Goal: Communication & Community: Answer question/provide support

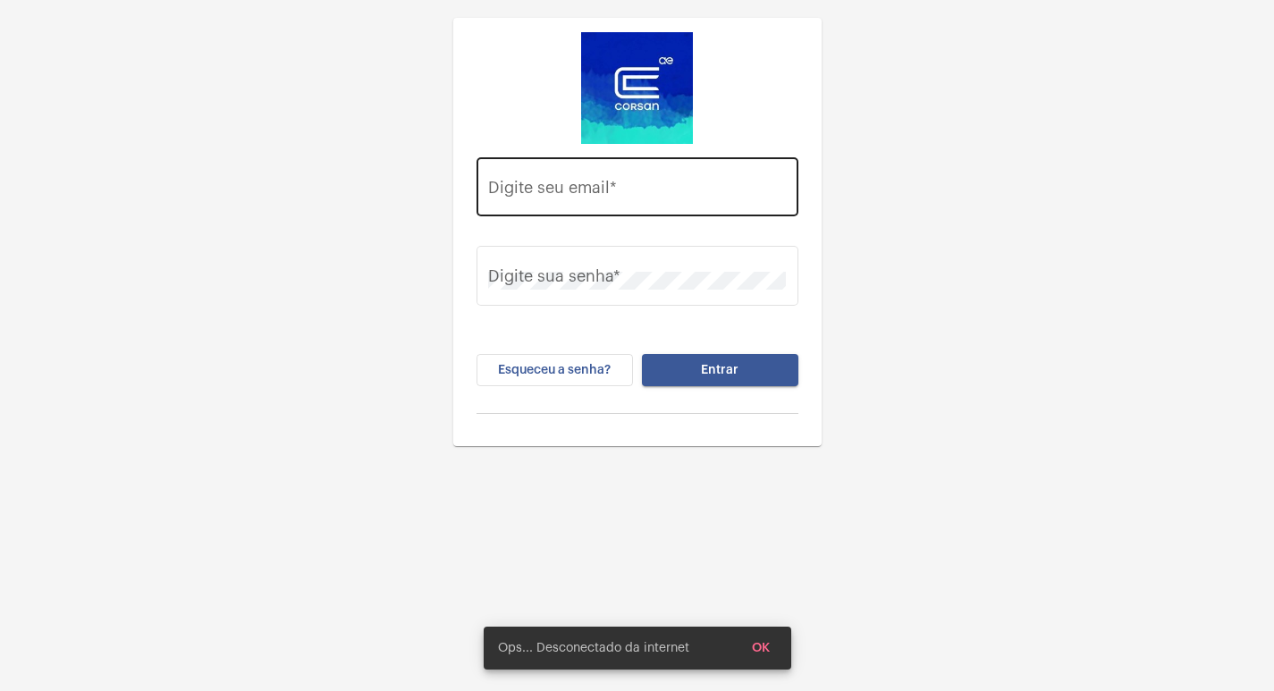
click at [652, 210] on div "Digite seu email *" at bounding box center [637, 184] width 298 height 63
paste input "[EMAIL_ADDRESS][PERSON_NAME][DOMAIN_NAME]"
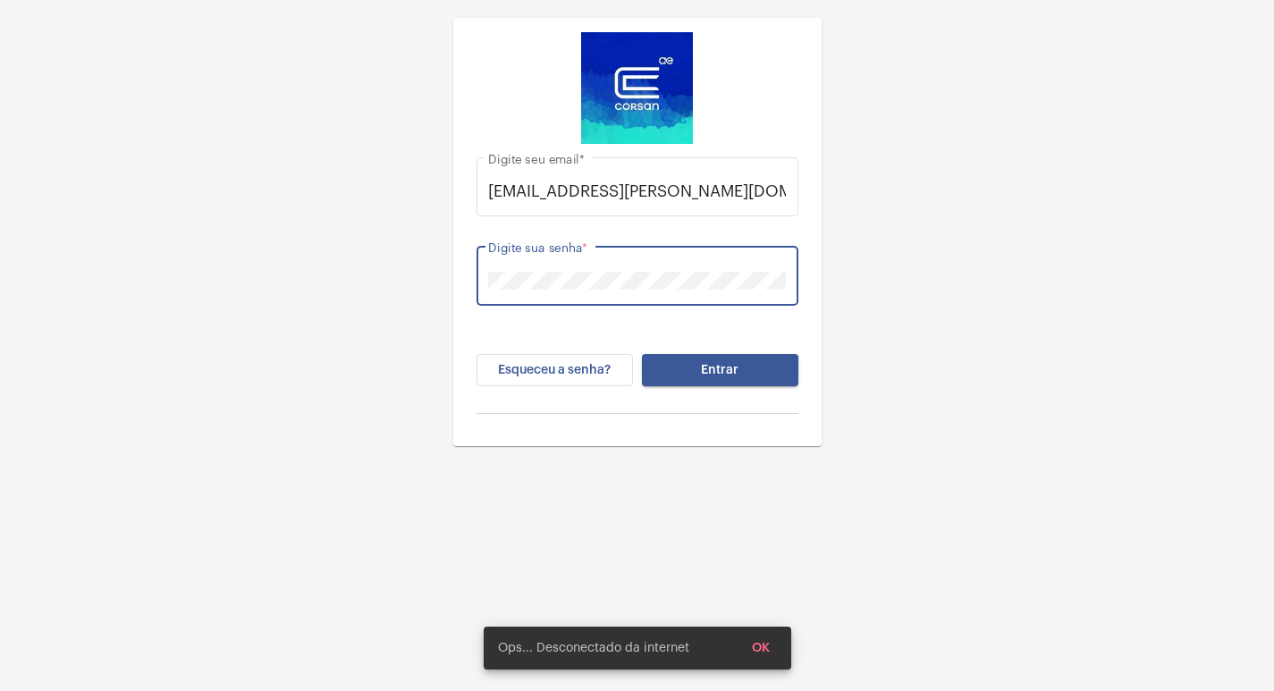
click at [642, 354] on button "Entrar" at bounding box center [720, 370] width 156 height 32
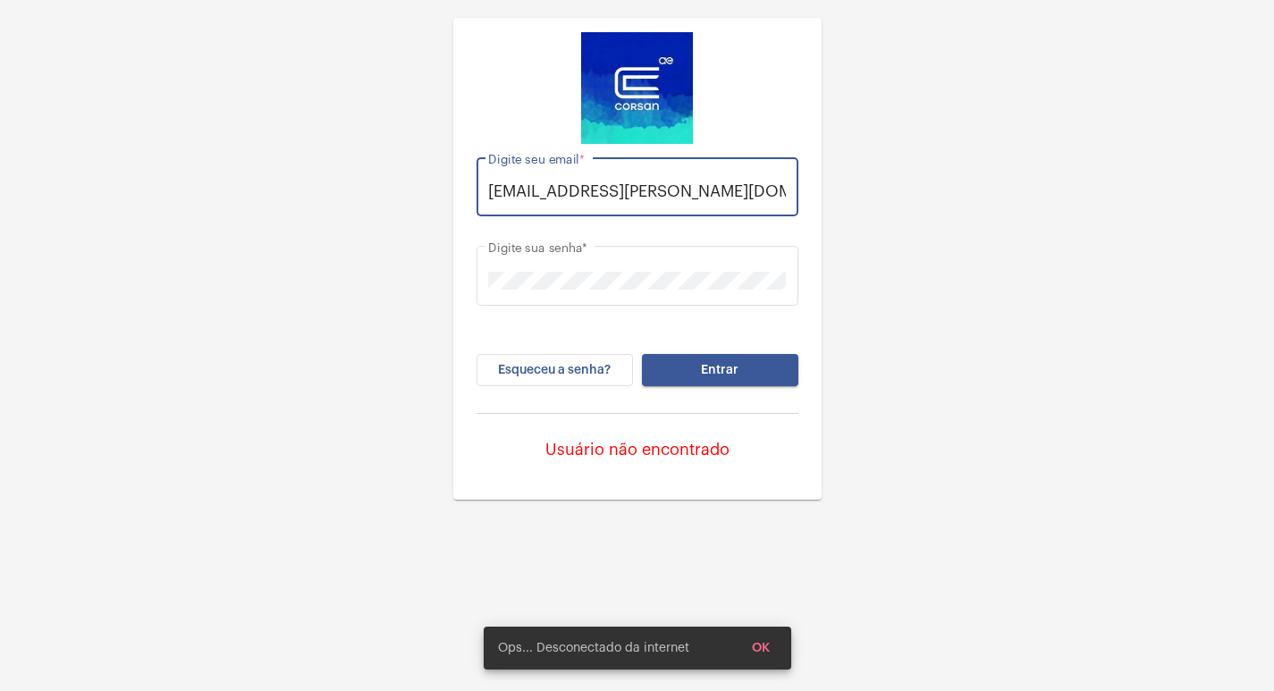
click at [746, 183] on input "[EMAIL_ADDRESS][PERSON_NAME][DOMAIN_NAME]" at bounding box center [637, 191] width 298 height 18
type input "[EMAIL_ADDRESS][PERSON_NAME][DOMAIN_NAME]"
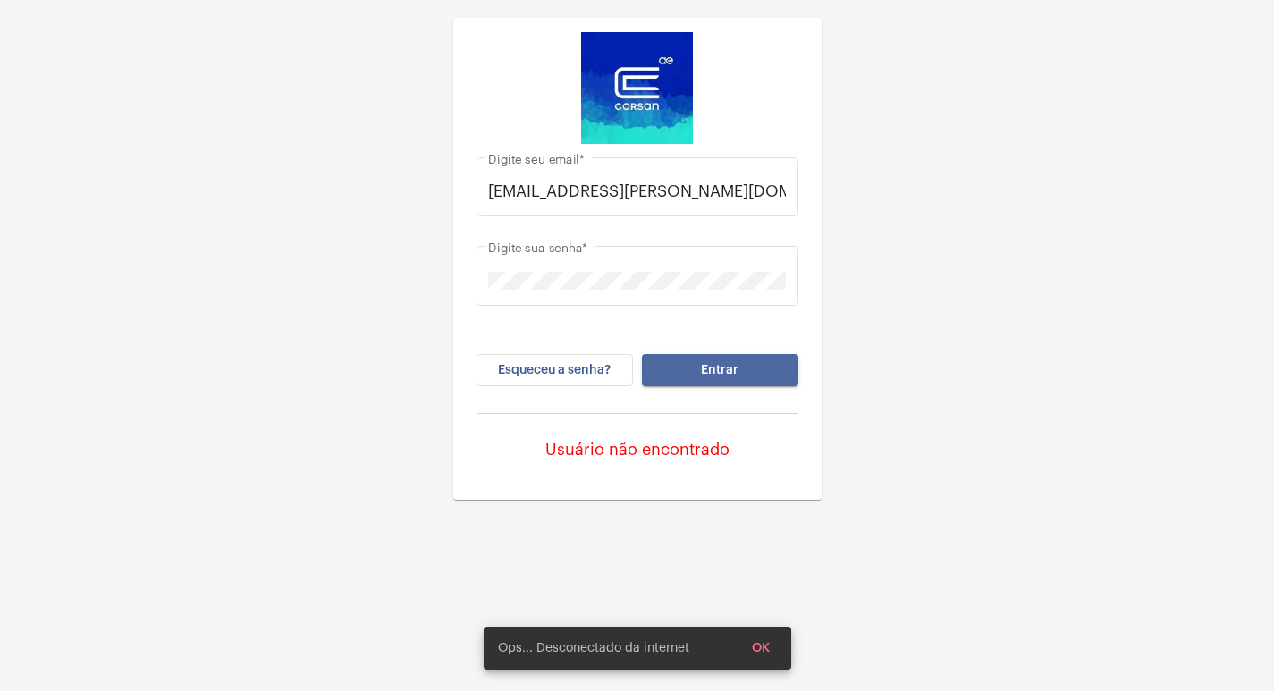
click at [763, 362] on button "Entrar" at bounding box center [720, 370] width 156 height 32
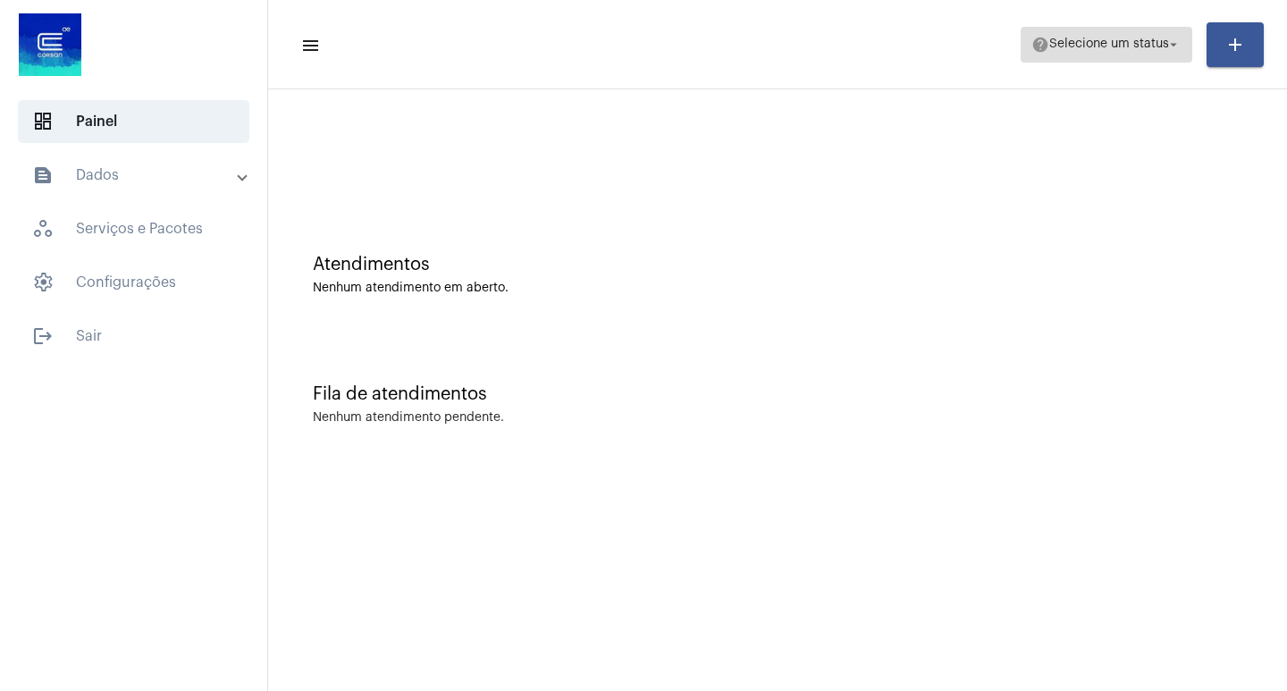
click at [1085, 39] on span "Selecione um status" at bounding box center [1109, 44] width 120 height 13
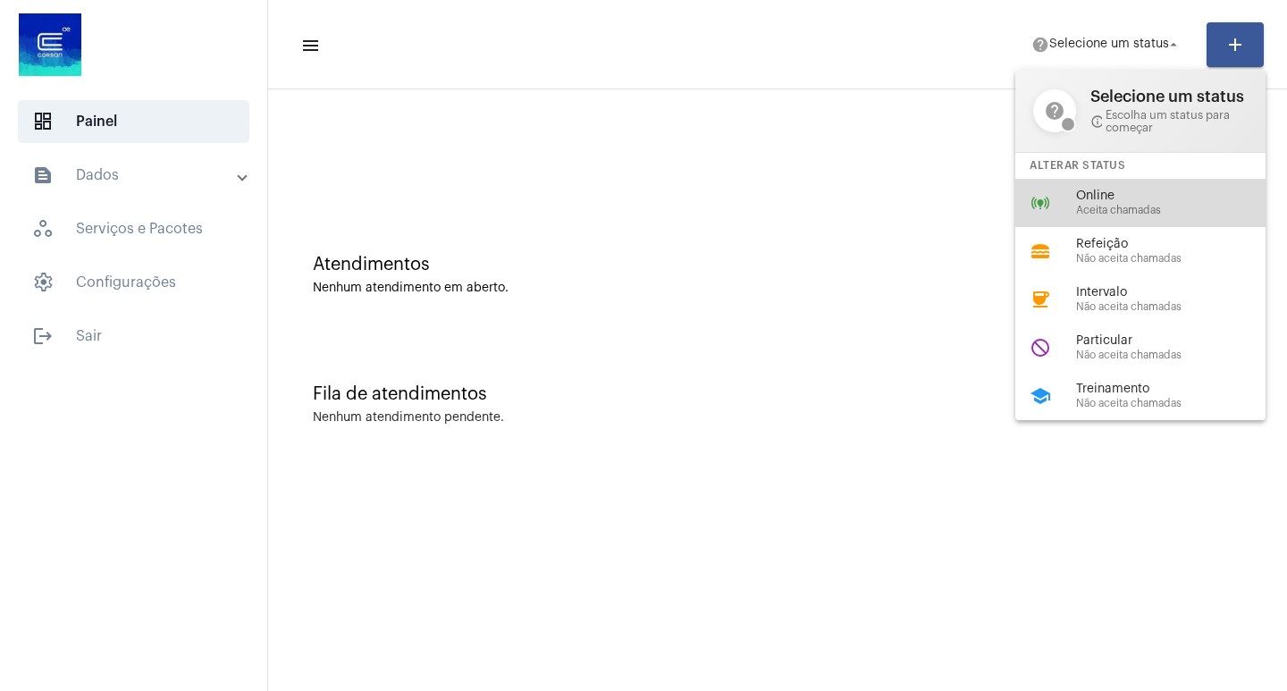
drag, startPoint x: 1064, startPoint y: 197, endPoint x: 579, endPoint y: 7, distance: 520.3
click at [1062, 197] on div "online_prediction Online Aceita chamadas" at bounding box center [1154, 203] width 279 height 48
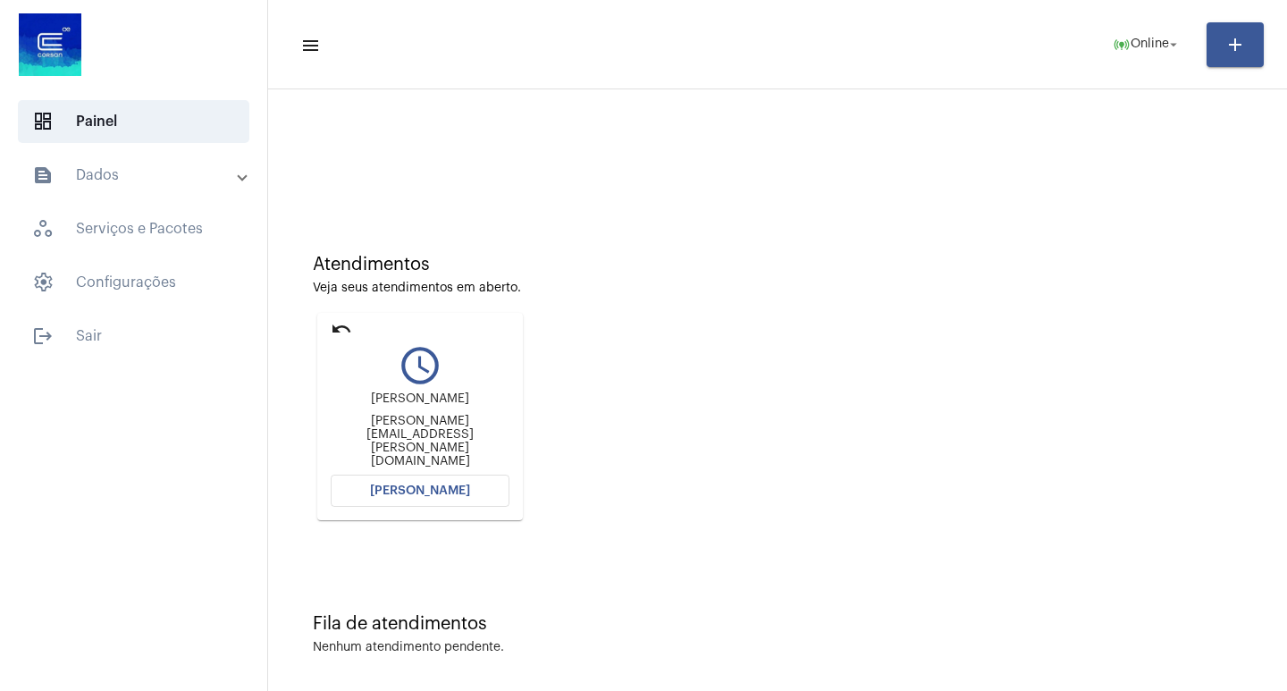
click at [444, 485] on span "[PERSON_NAME]" at bounding box center [420, 491] width 100 height 13
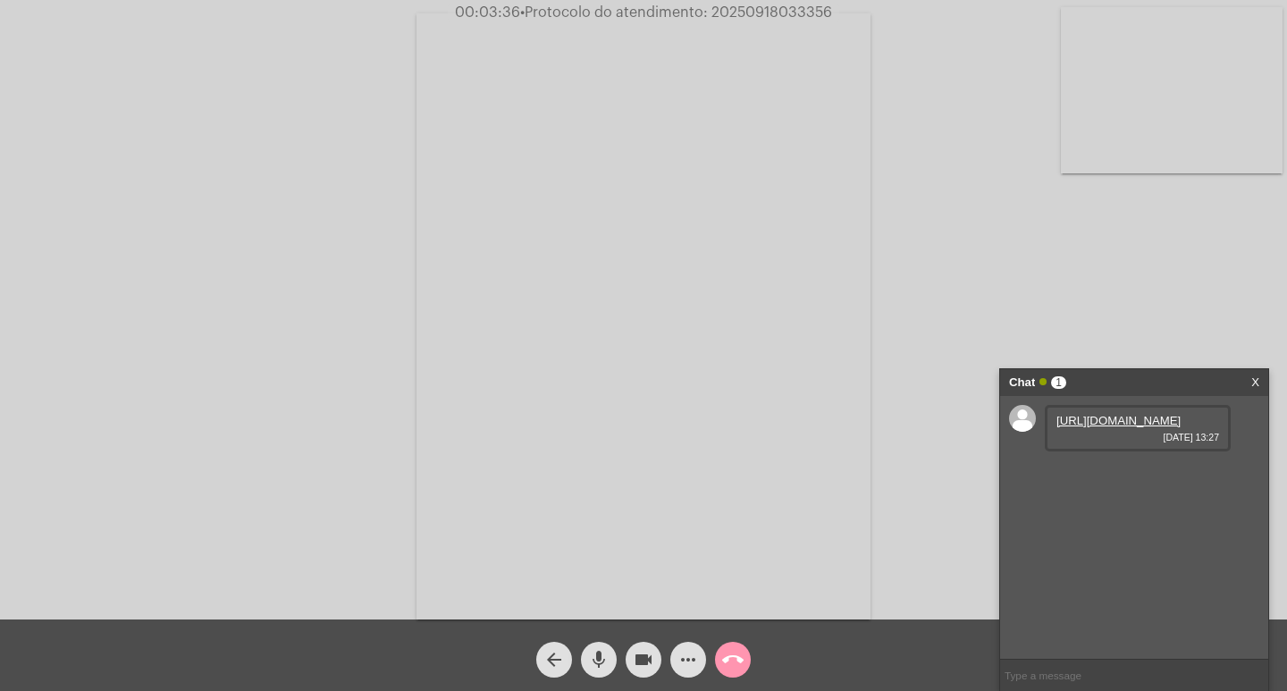
click at [1146, 427] on link "https://neft-transfer-bucket.s3.amazonaws.com/temp-67603a86-7927-cc5f-15e4-3aa9…" at bounding box center [1119, 420] width 124 height 13
click at [1135, 529] on link "https://neft-transfer-bucket.s3.amazonaws.com/temp-6f3a6c4a-3779-da68-adab-0ae8…" at bounding box center [1119, 522] width 124 height 13
click at [1133, 678] on input "text" at bounding box center [1134, 675] width 268 height 31
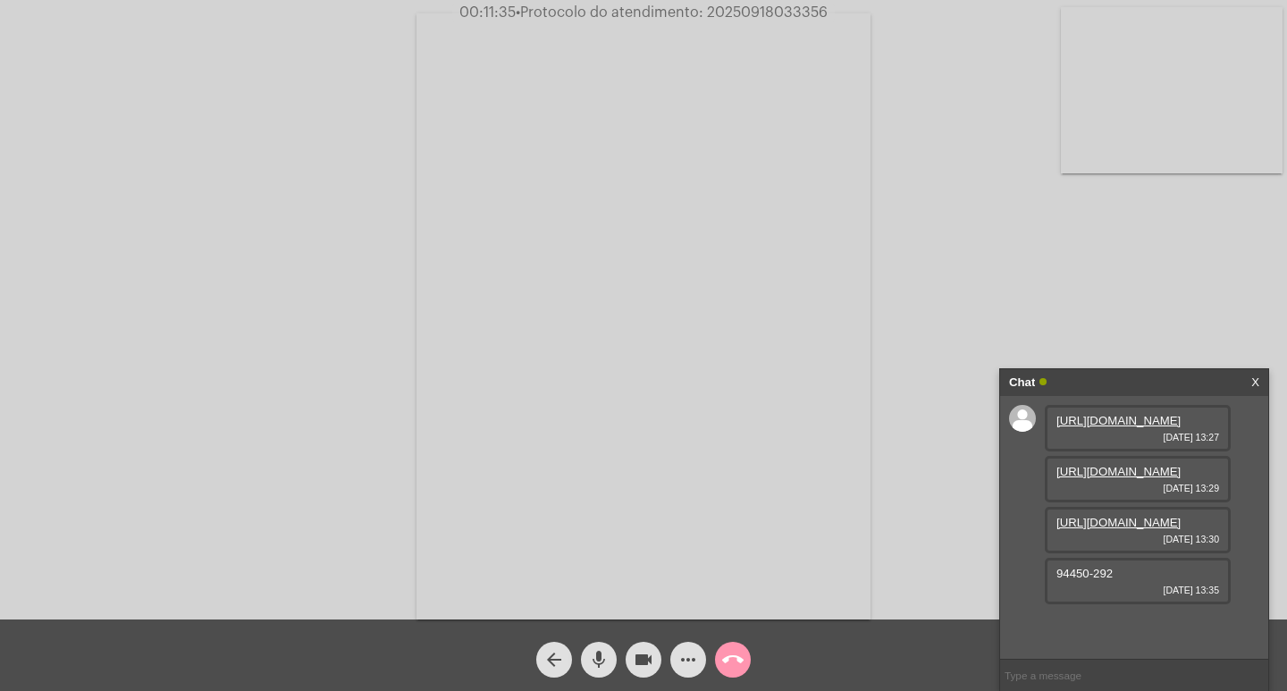
scroll to position [66, 0]
click at [1090, 580] on span "94450-292" at bounding box center [1085, 573] width 56 height 13
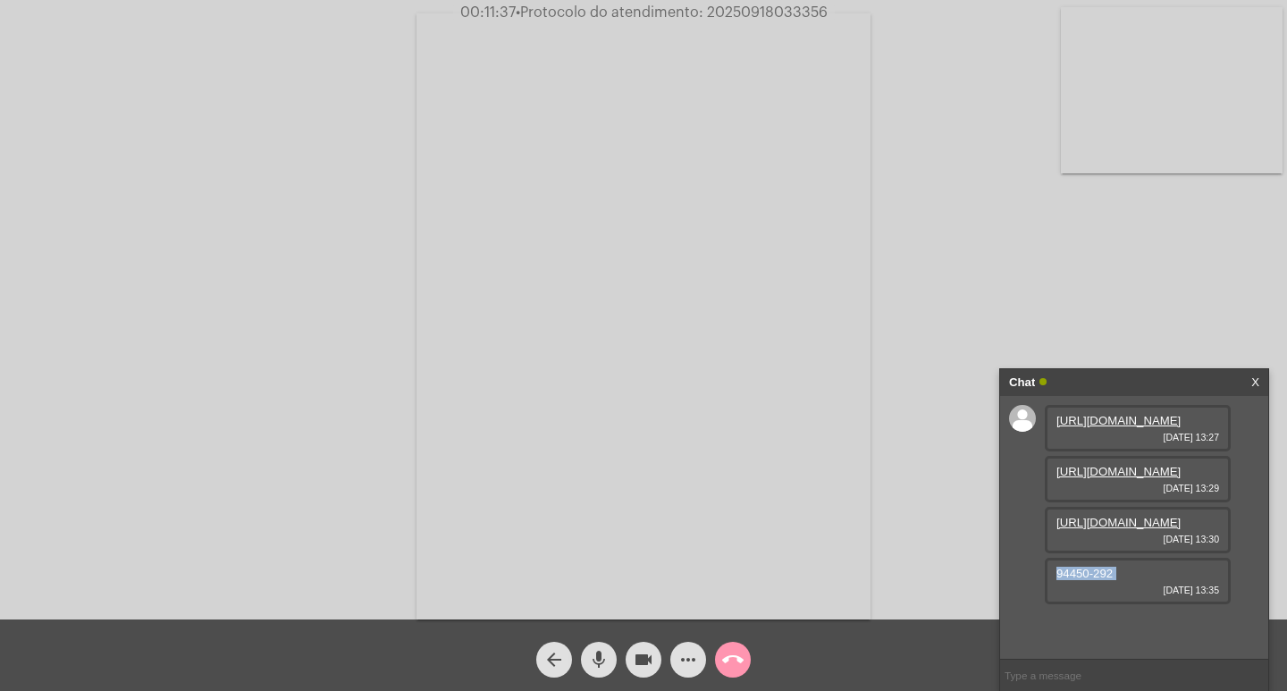
copy span "94450-292"
click at [1119, 478] on link "https://neft-transfer-bucket.s3.amazonaws.com/temp-197f4b0b-e875-4736-e38b-08b2…" at bounding box center [1119, 471] width 124 height 13
click at [1090, 427] on link "https://neft-transfer-bucket.s3.amazonaws.com/temp-67603a86-7927-cc5f-15e4-3aa9…" at bounding box center [1119, 420] width 124 height 13
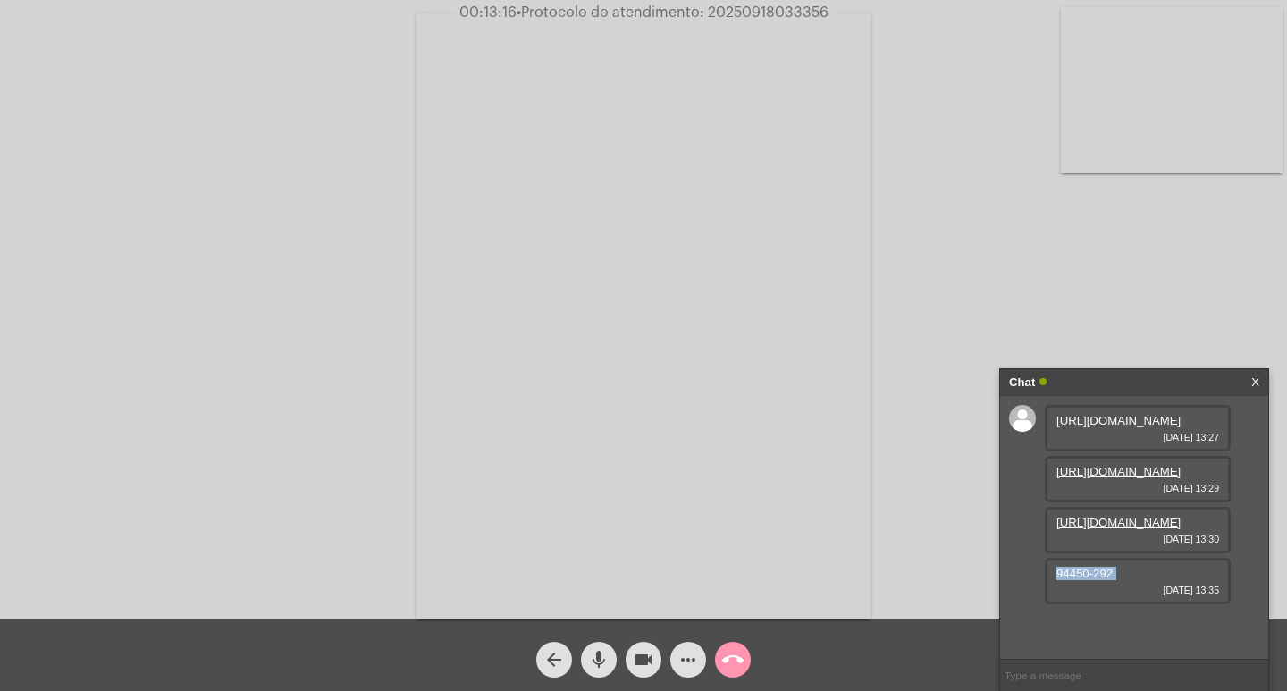
click at [1112, 529] on link "https://neft-transfer-bucket.s3.amazonaws.com/temp-6f3a6c4a-3779-da68-adab-0ae8…" at bounding box center [1119, 522] width 124 height 13
click at [758, 7] on span "• Protocolo do atendimento: 20250918033356" at bounding box center [673, 12] width 312 height 14
copy span "20250918033356"
click at [1117, 673] on input "text" at bounding box center [1134, 675] width 268 height 31
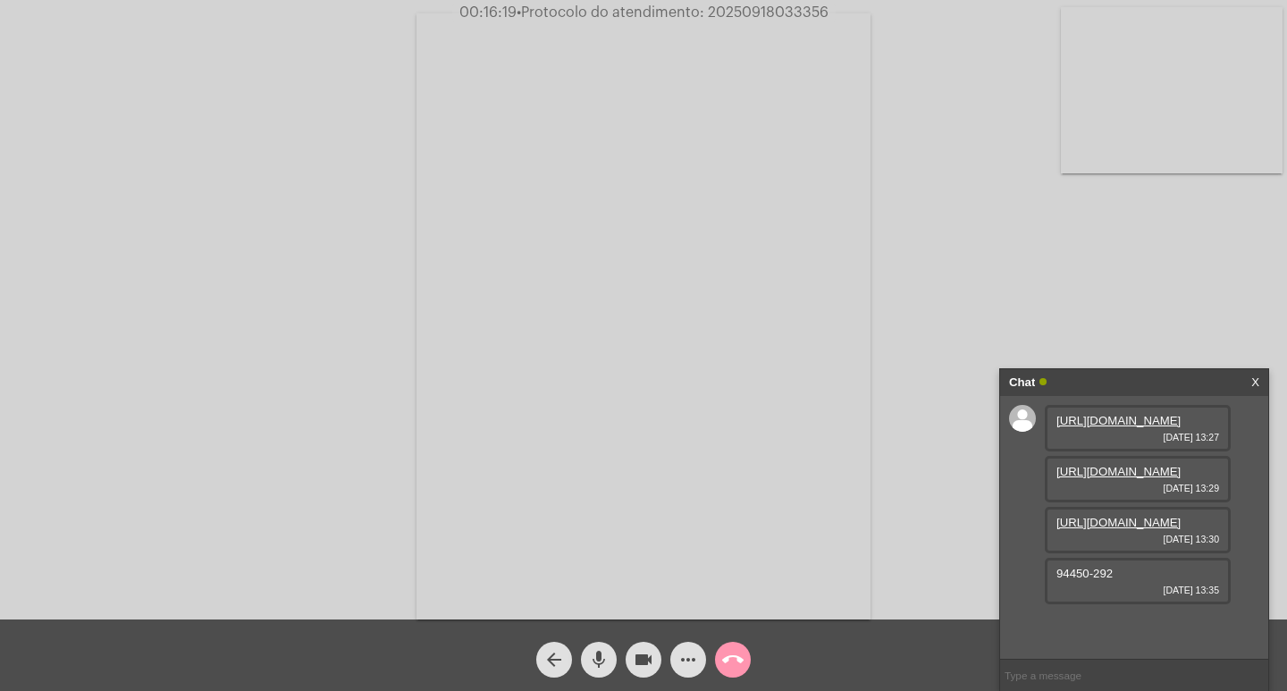
paste input "20250918033356"
type input "20250918033356"
click at [1091, 670] on input "20250918033356" at bounding box center [1134, 675] width 268 height 31
click at [1150, 368] on div "Chat X https://neft-transfer-bucket.s3.amazonaws.com/temp-67603a86-7927-cc5f-15…" at bounding box center [1134, 529] width 270 height 323
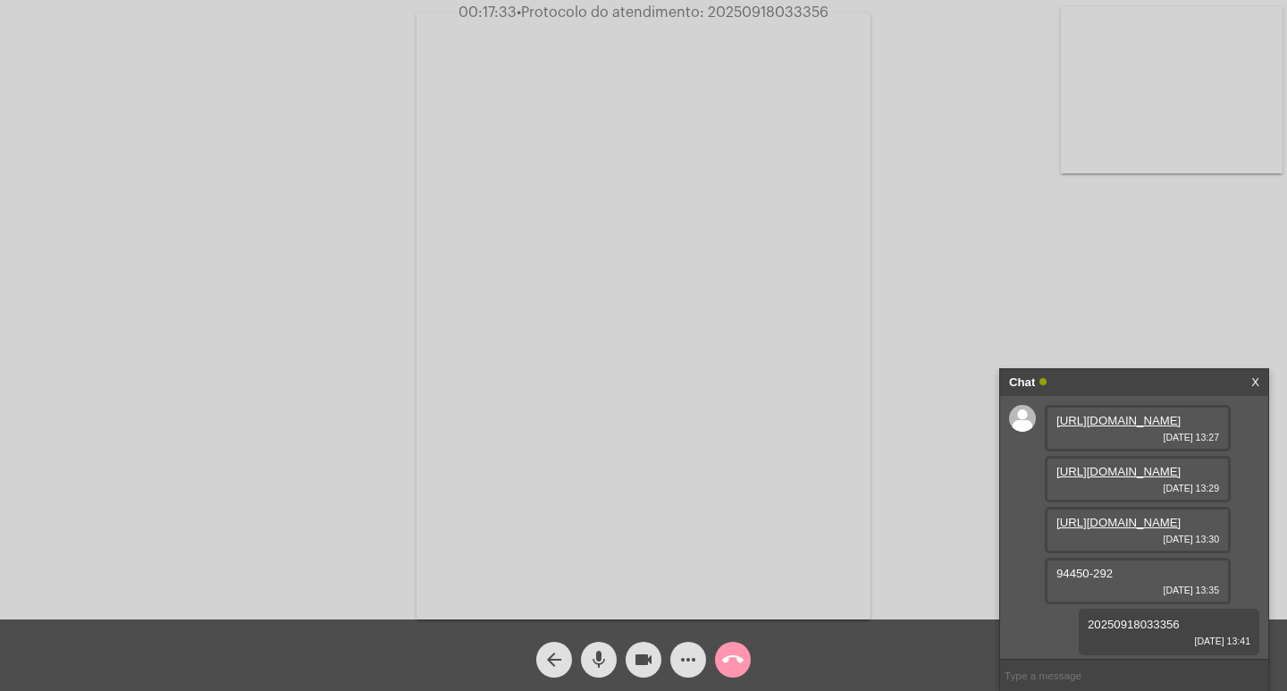
click at [1146, 369] on div "Chat" at bounding box center [1115, 382] width 213 height 27
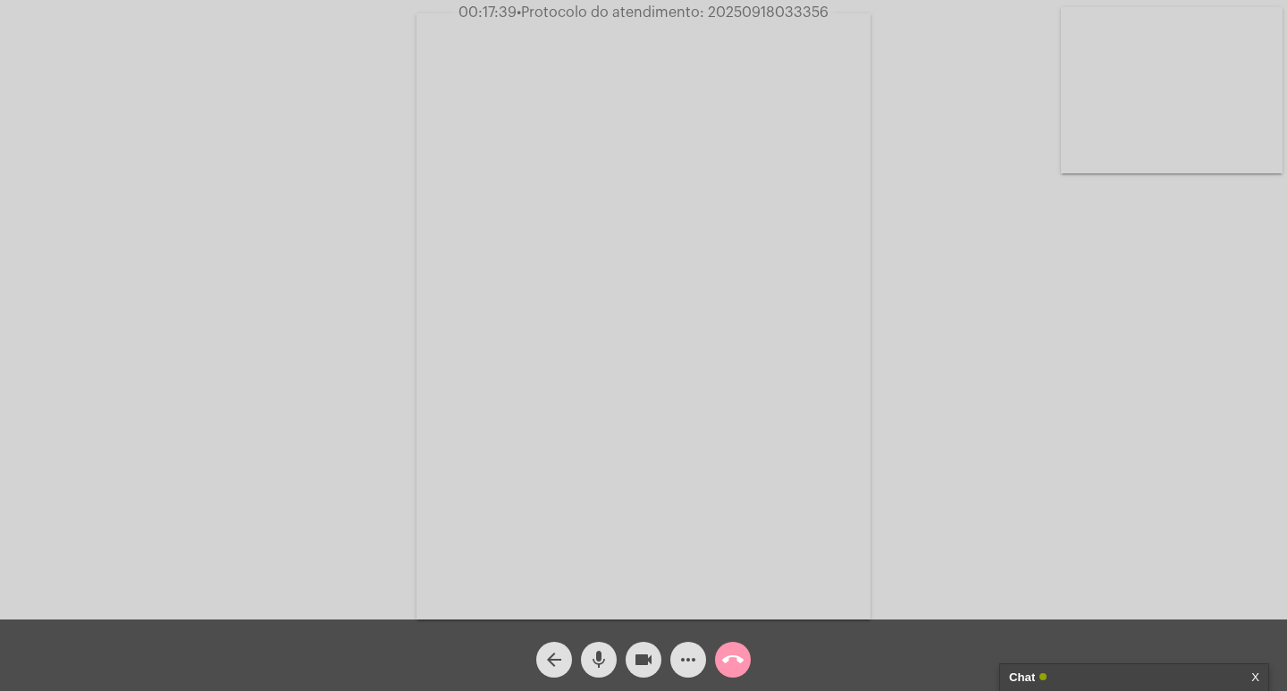
click at [698, 571] on video at bounding box center [644, 316] width 454 height 606
drag, startPoint x: 592, startPoint y: 653, endPoint x: 620, endPoint y: 655, distance: 28.7
click at [594, 653] on mat-icon "mic" at bounding box center [598, 659] width 21 height 21
click at [640, 656] on mat-icon "videocam" at bounding box center [643, 659] width 21 height 21
click at [721, 656] on button "call_end" at bounding box center [733, 660] width 36 height 36
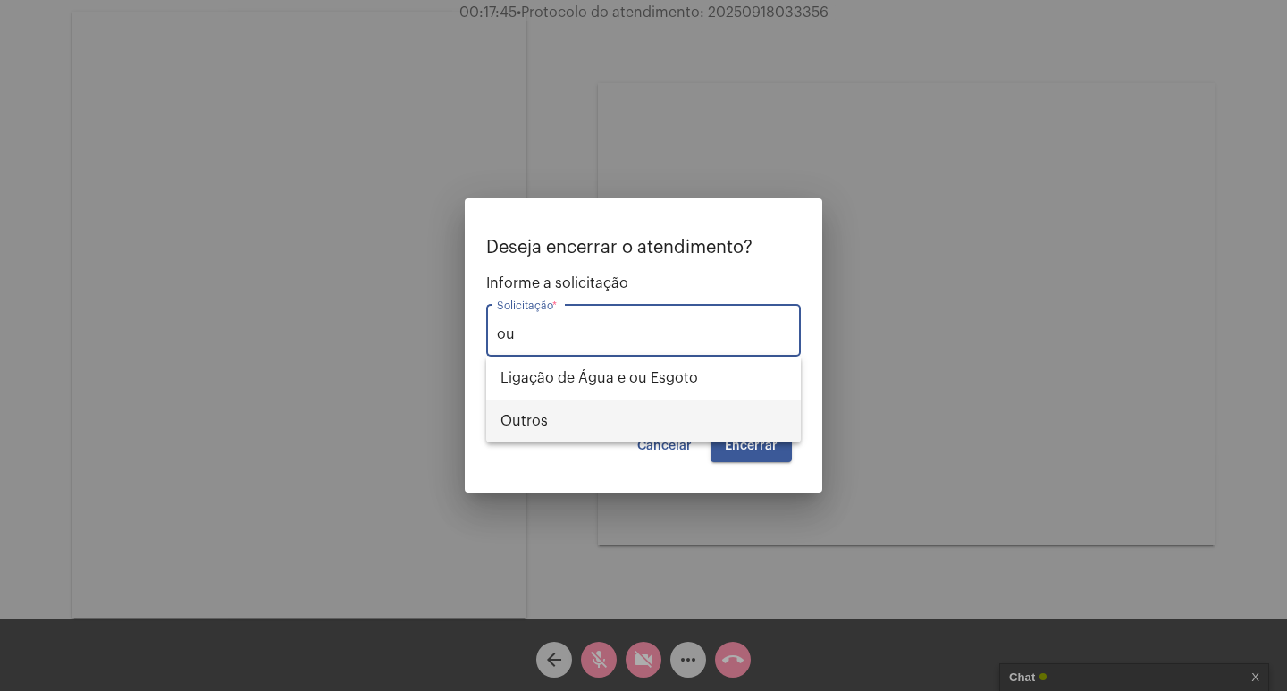
drag, startPoint x: 611, startPoint y: 434, endPoint x: 613, endPoint y: 422, distance: 12.6
click at [612, 430] on span "Outros" at bounding box center [644, 421] width 286 height 43
type input "Outros"
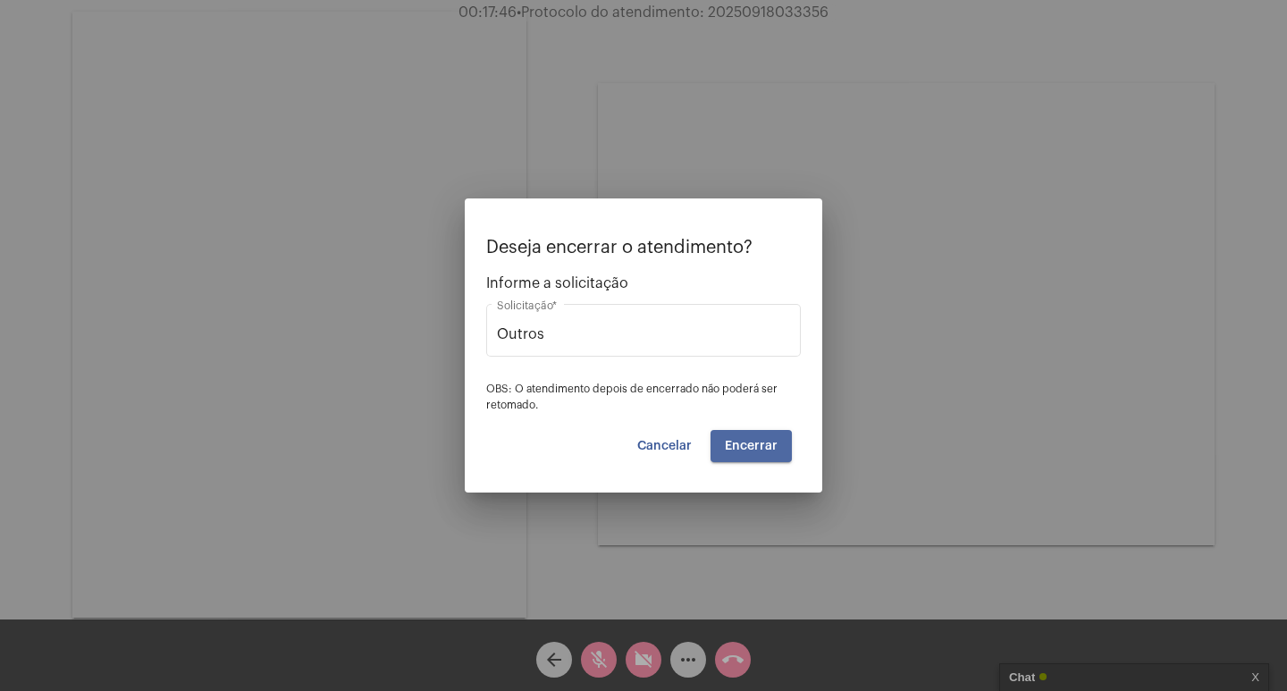
click at [742, 453] on button "Encerrar" at bounding box center [751, 446] width 81 height 32
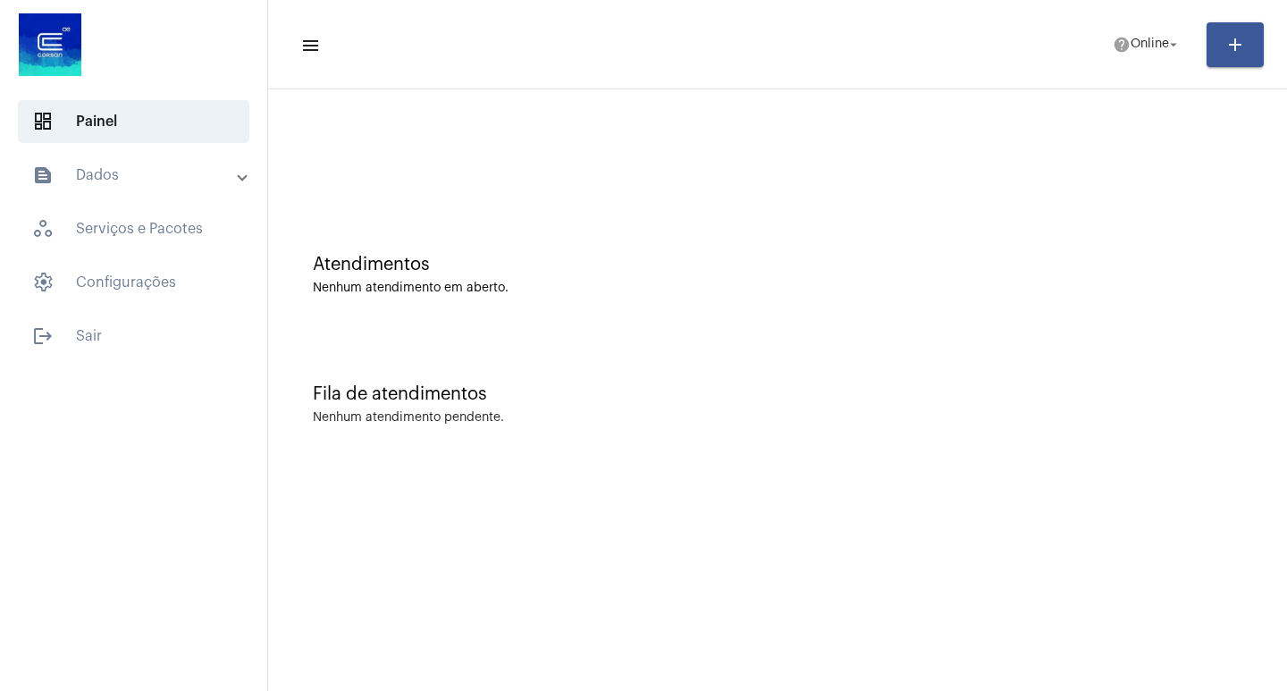
click at [80, 185] on mat-panel-title "text_snippet_outlined Dados" at bounding box center [135, 174] width 206 height 21
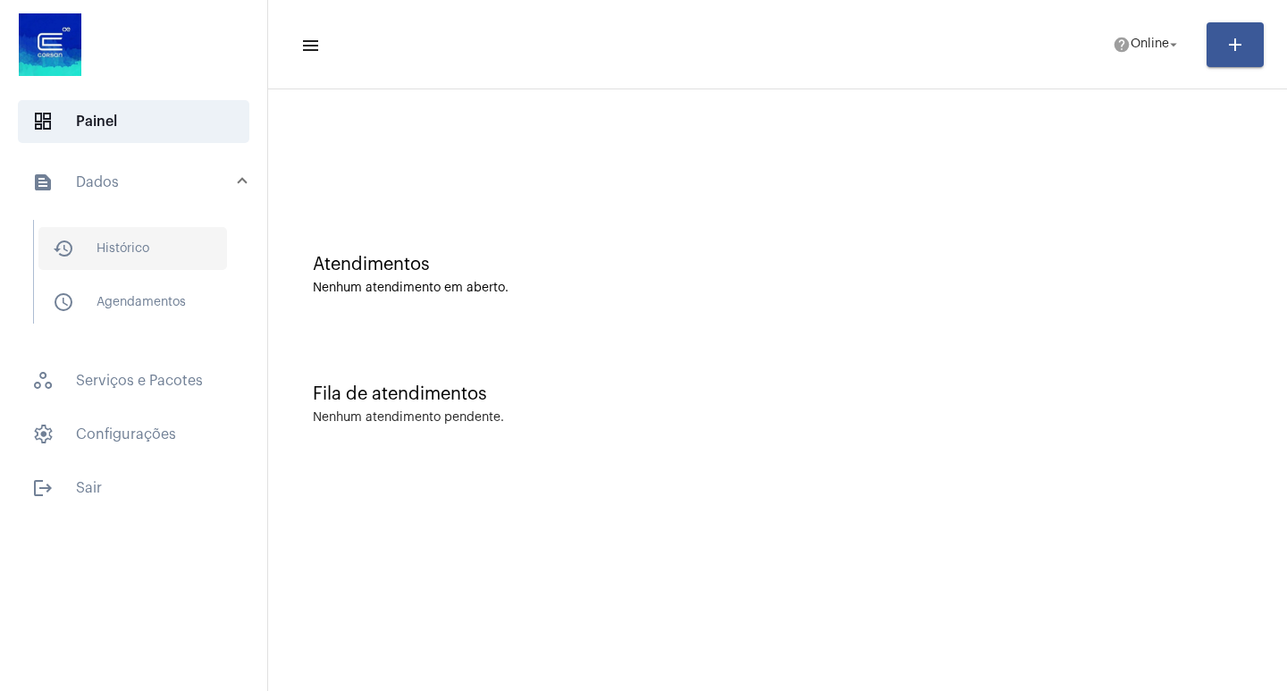
click at [104, 234] on span "history_outlined Histórico" at bounding box center [132, 248] width 189 height 43
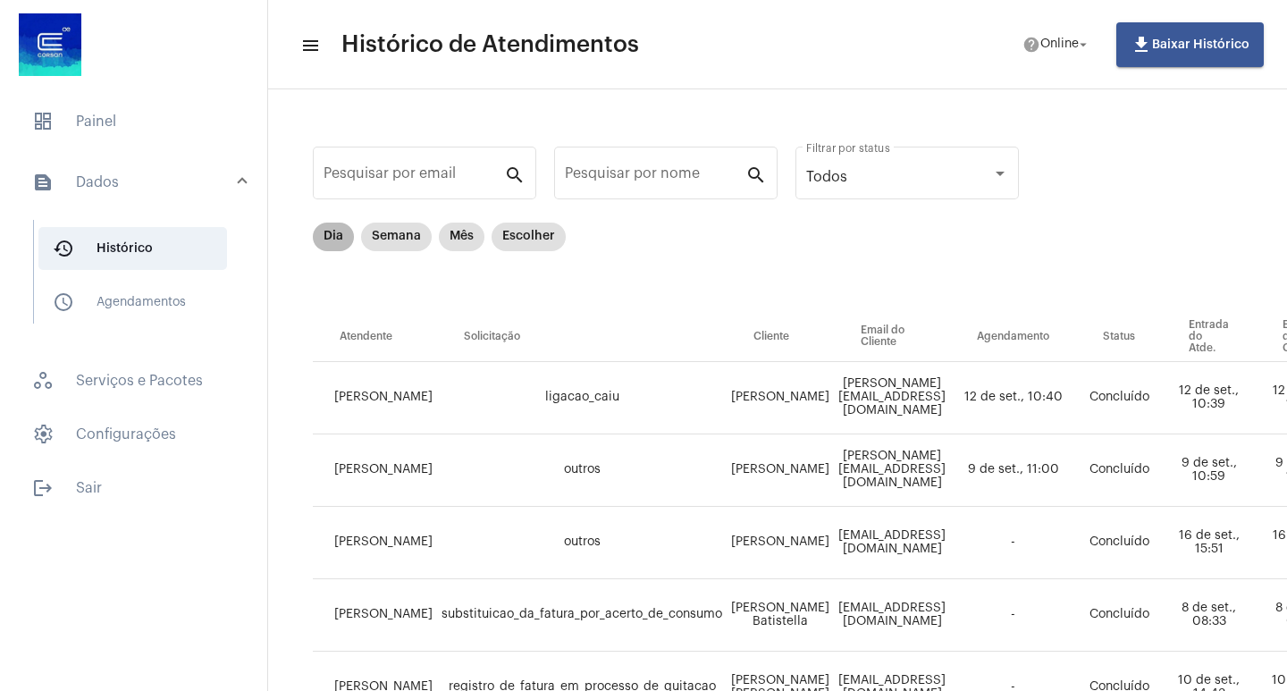
click at [338, 228] on mat-chip "Dia" at bounding box center [333, 237] width 41 height 29
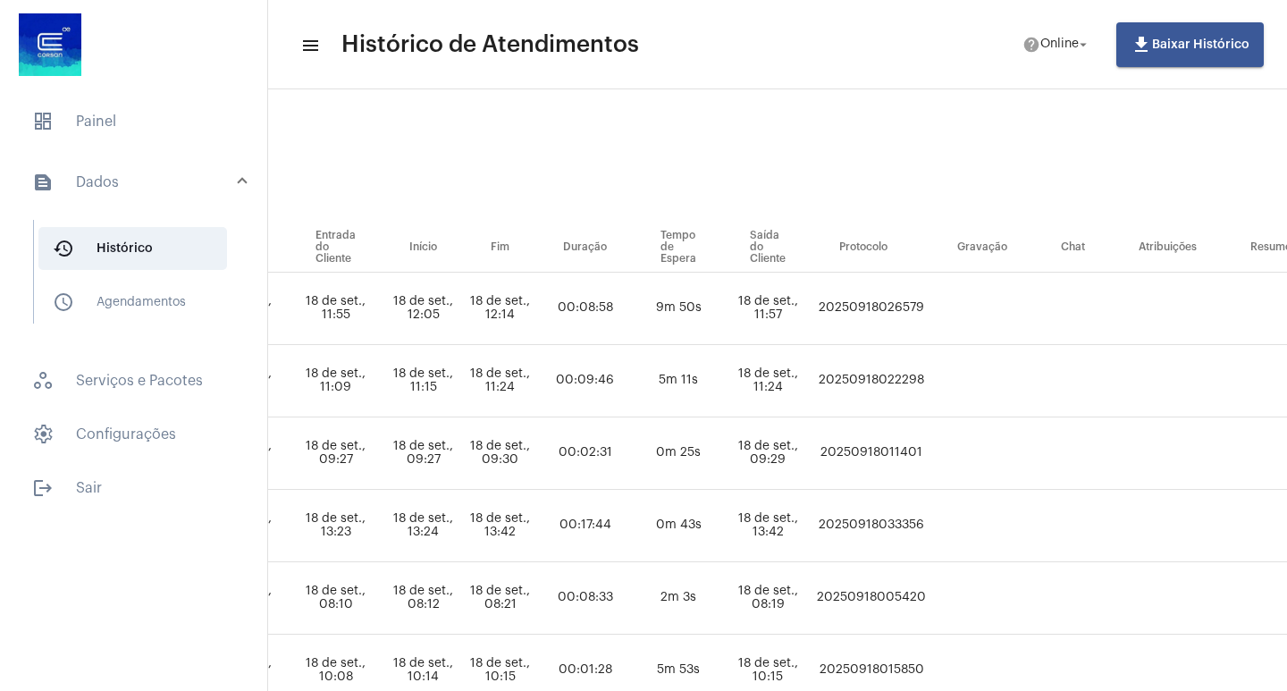
scroll to position [89, 839]
click at [929, 515] on td "20250918033356" at bounding box center [870, 526] width 118 height 72
copy td "20250918033356"
click at [47, 123] on span "dashboard" at bounding box center [42, 121] width 21 height 21
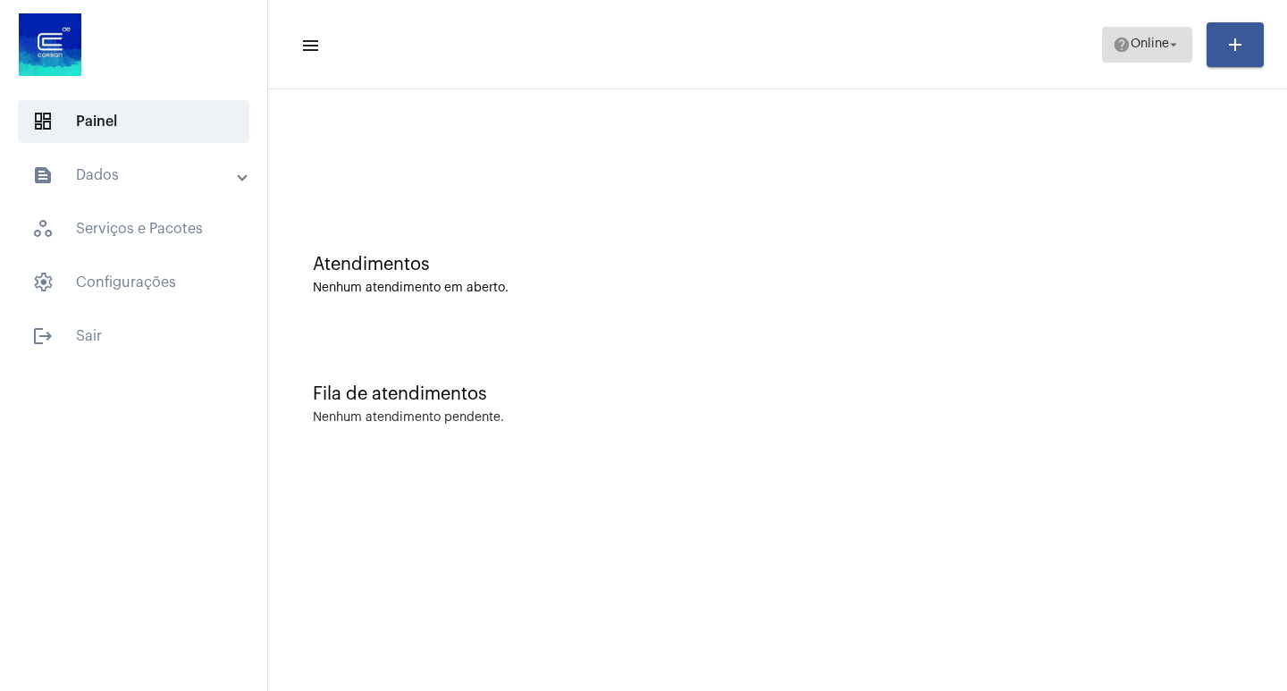
click at [1118, 36] on mat-icon "help" at bounding box center [1122, 45] width 18 height 18
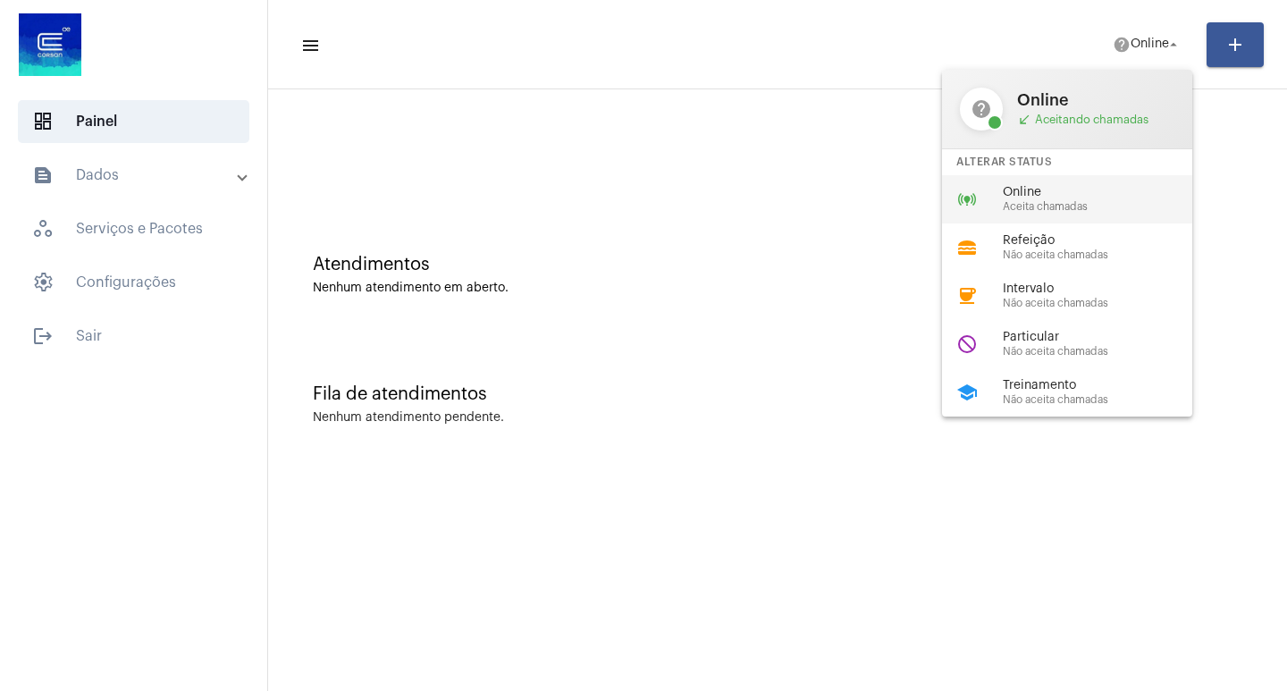
click at [1092, 198] on span "Online" at bounding box center [1105, 192] width 204 height 13
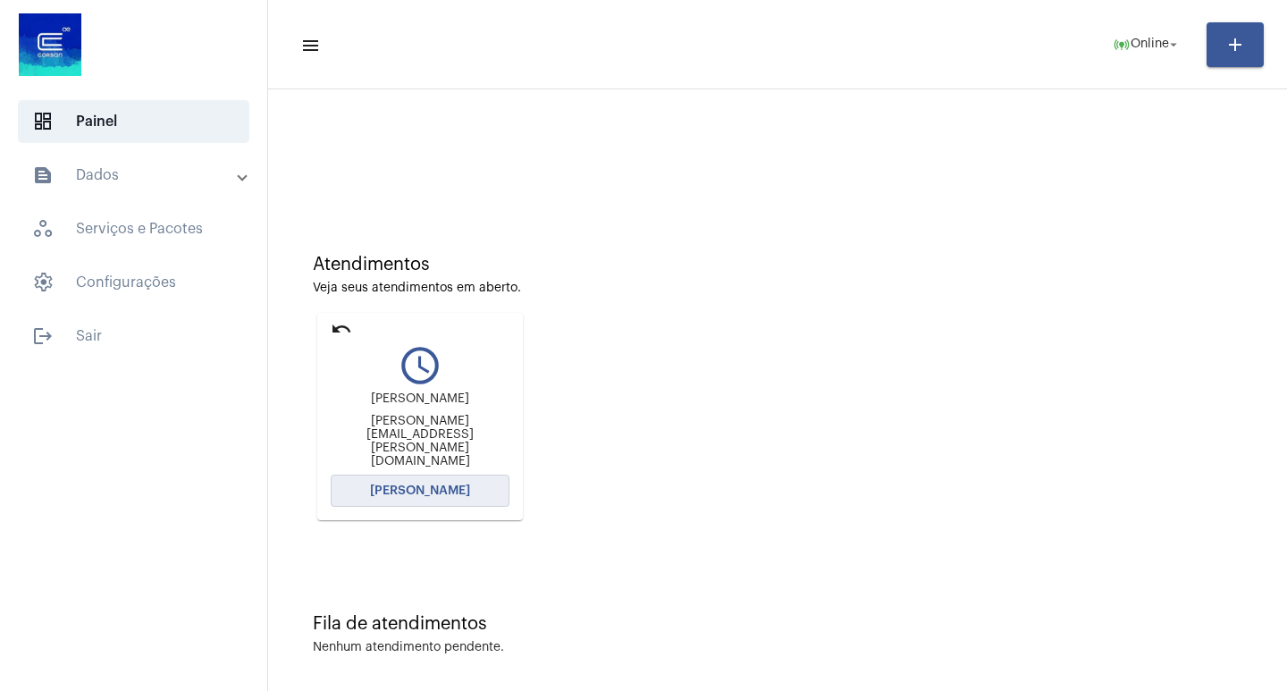
click at [460, 487] on span "[PERSON_NAME]" at bounding box center [420, 491] width 100 height 13
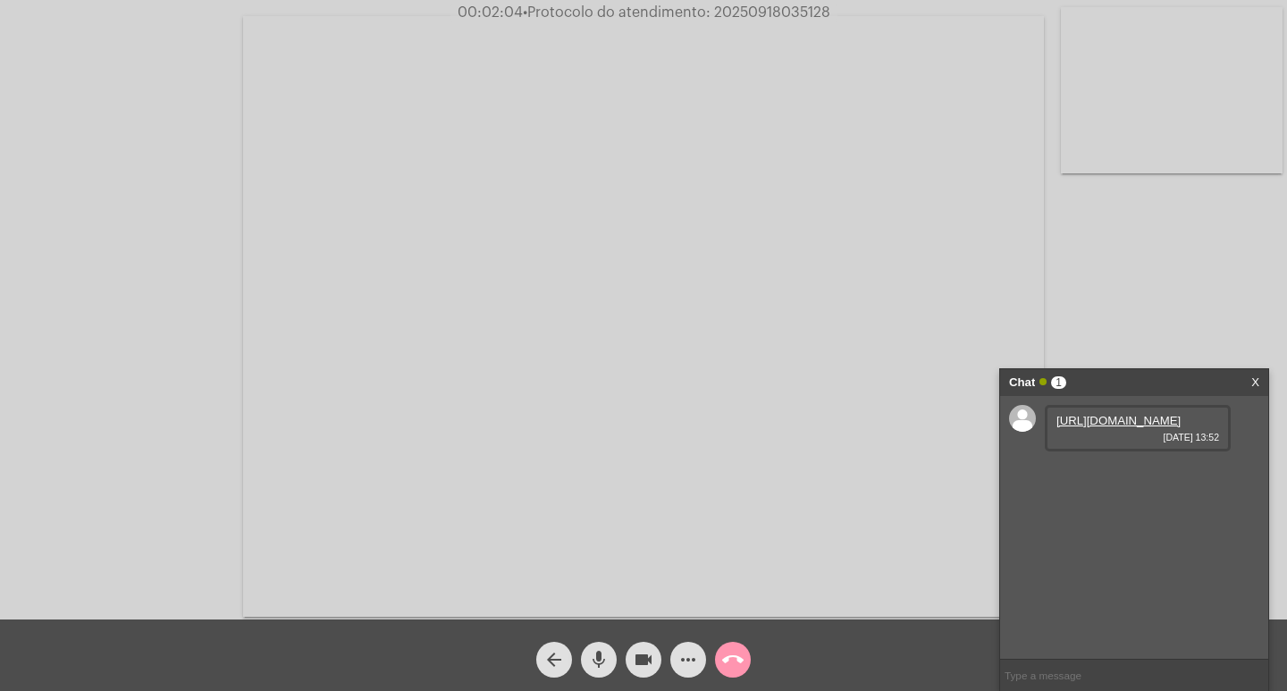
click at [1155, 427] on link "https://neft-transfer-bucket.s3.amazonaws.com/temp-664eb227-9ccc-aee0-b049-108c…" at bounding box center [1119, 420] width 124 height 13
click at [681, 652] on mat-icon "more_horiz" at bounding box center [688, 659] width 21 height 21
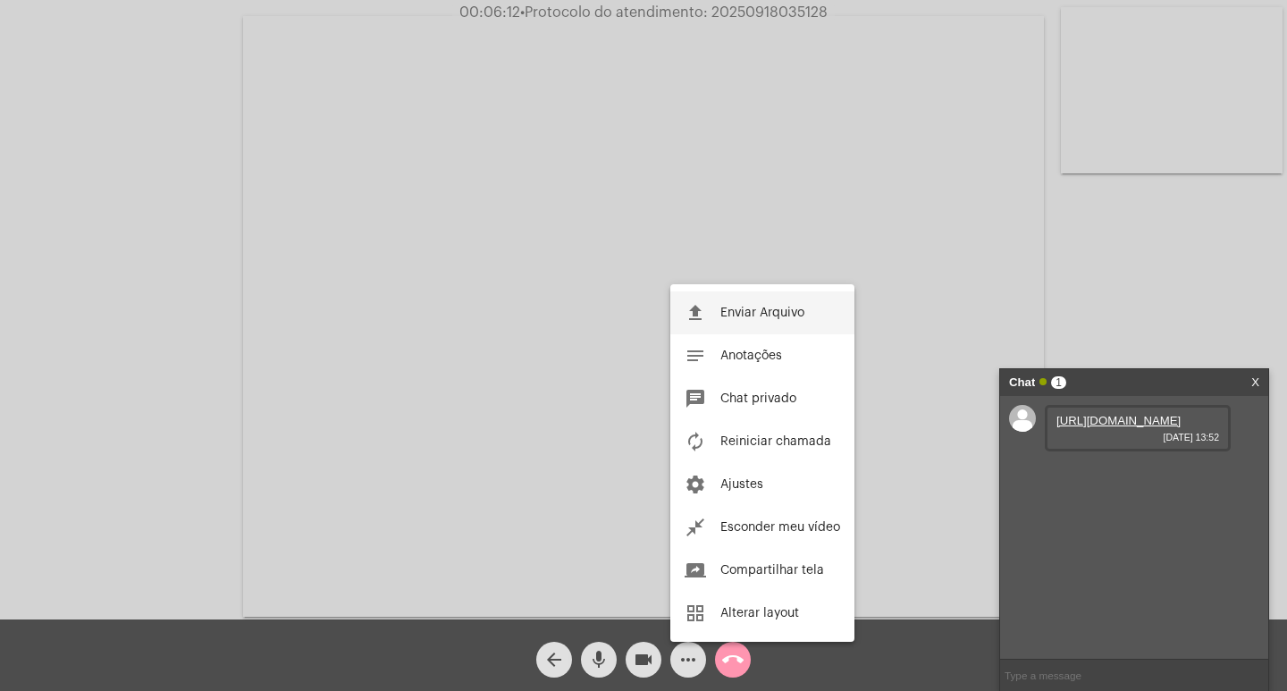
click at [723, 314] on span "Enviar Arquivo" at bounding box center [763, 313] width 84 height 13
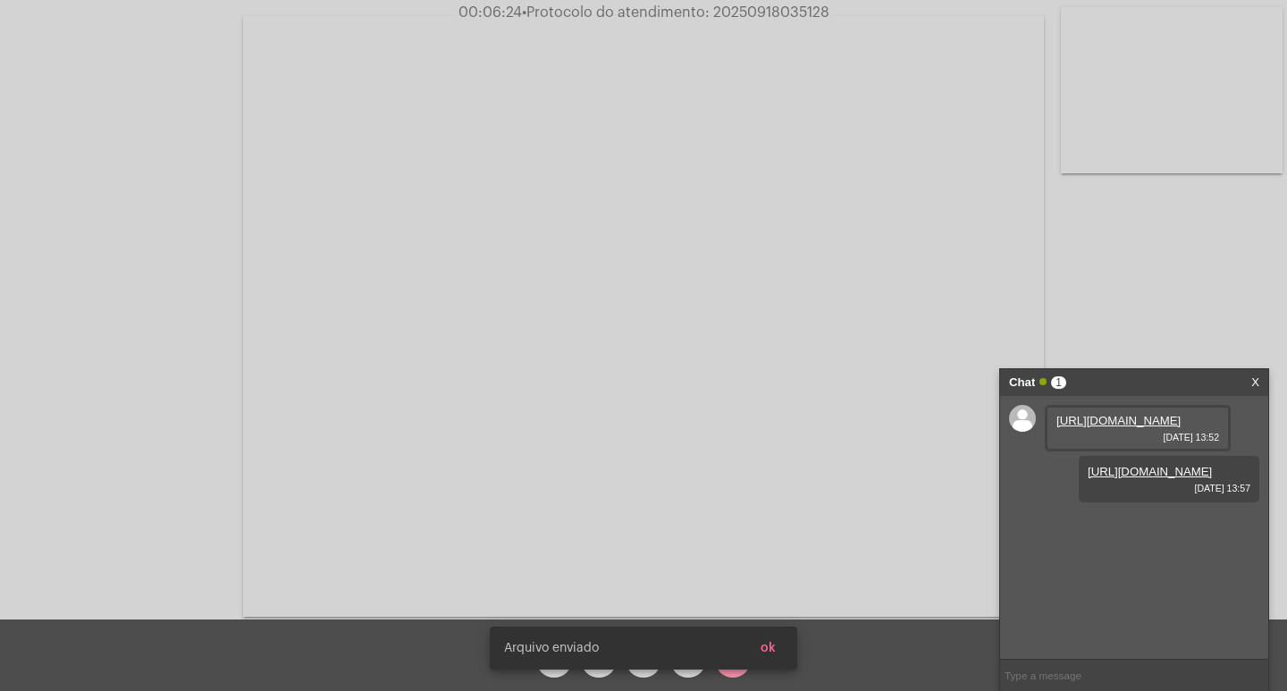
click at [691, 661] on snack-bar-container "Arquivo enviado ok" at bounding box center [644, 648] width 308 height 43
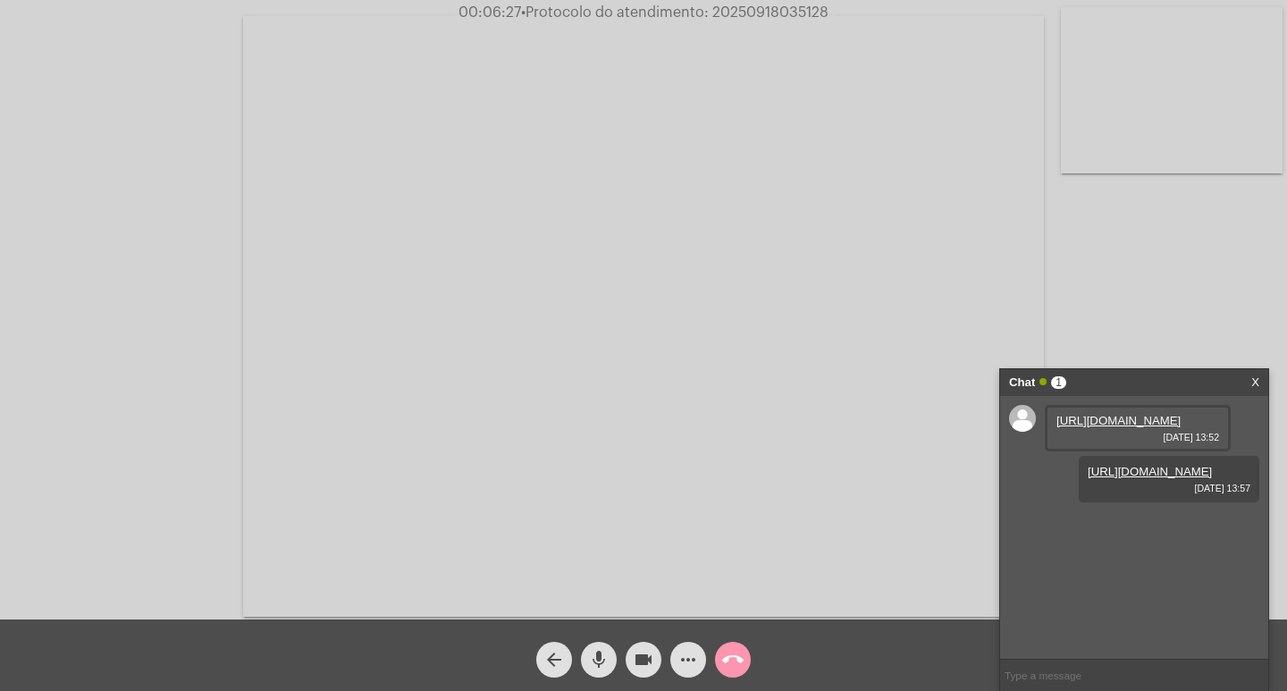
click at [695, 669] on mat-icon "more_horiz" at bounding box center [688, 659] width 21 height 21
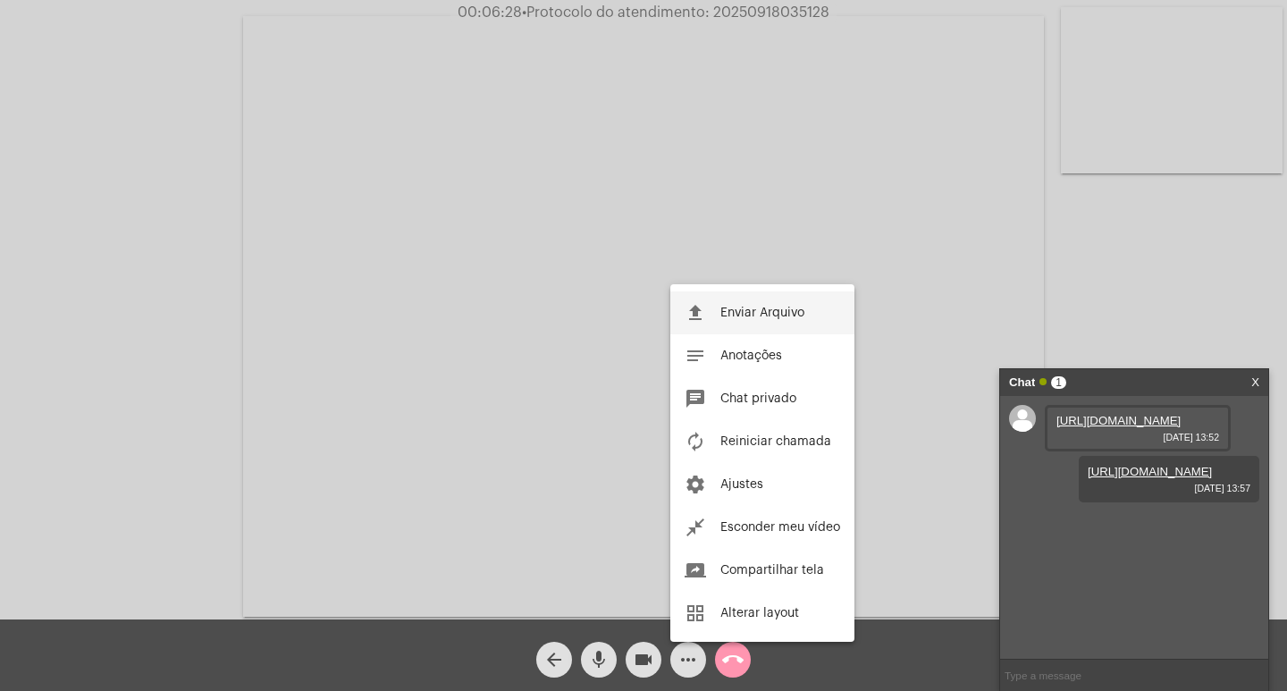
click at [752, 309] on span "Enviar Arquivo" at bounding box center [763, 313] width 84 height 13
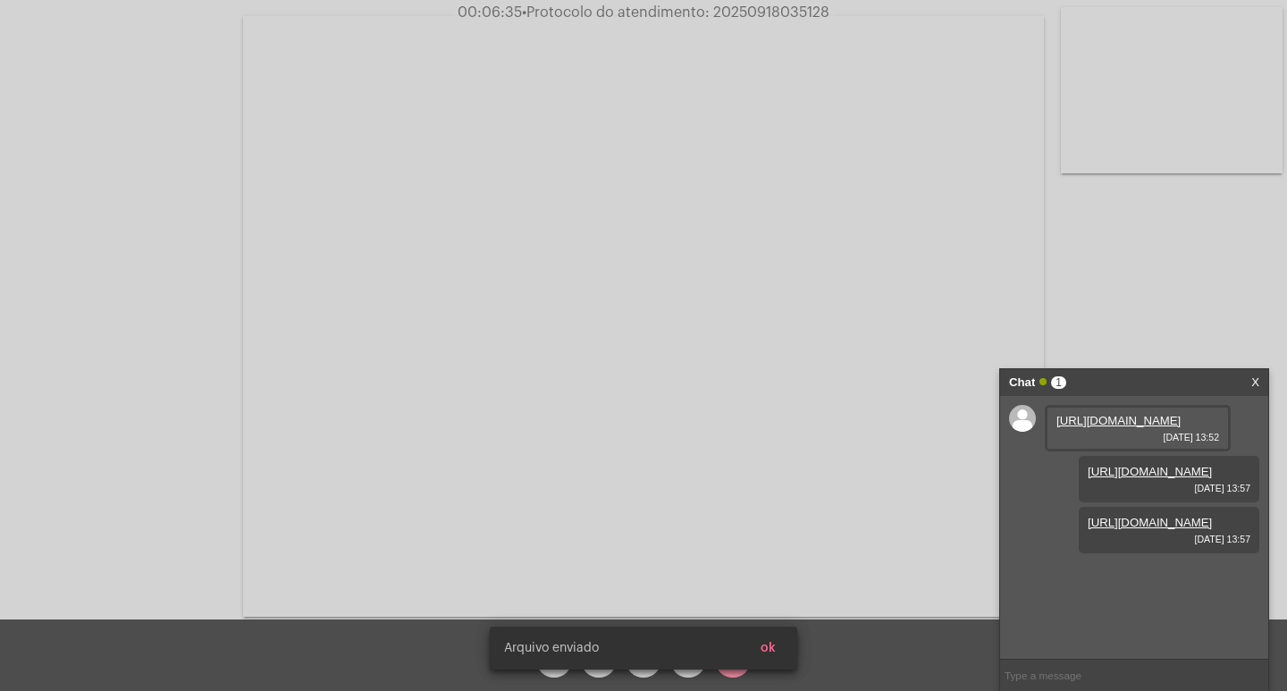
scroll to position [15, 0]
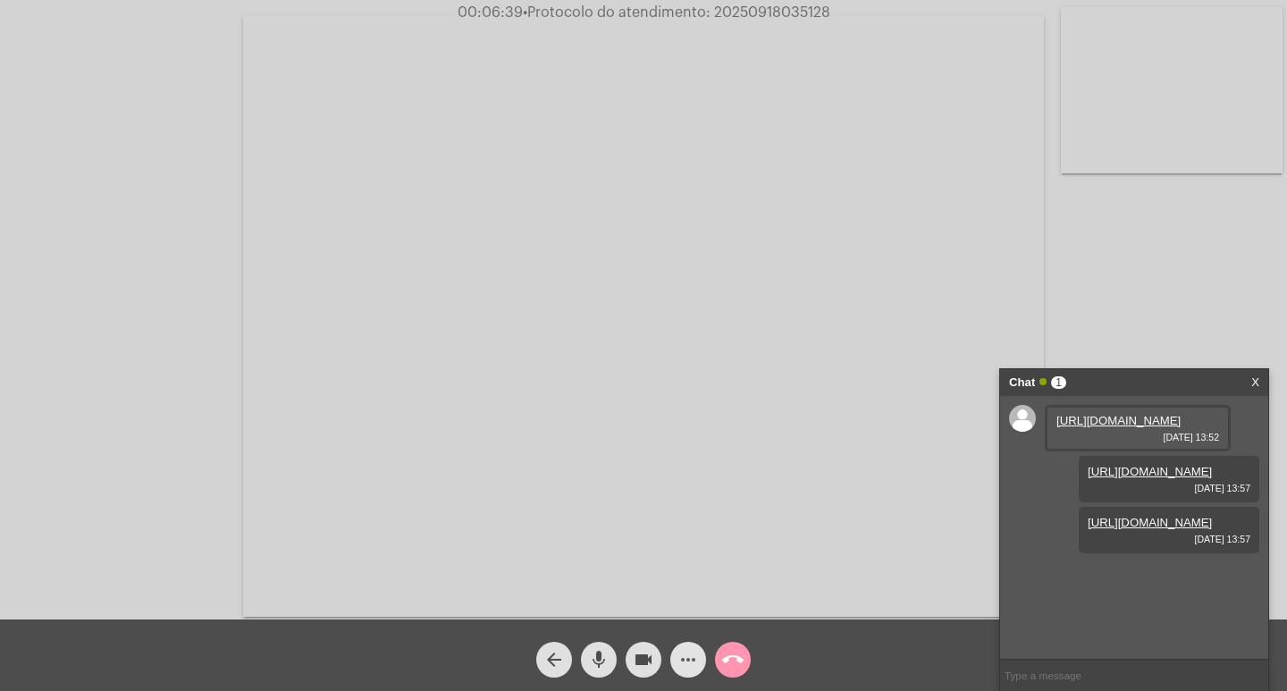
click at [687, 671] on span "more_horiz" at bounding box center [688, 660] width 21 height 36
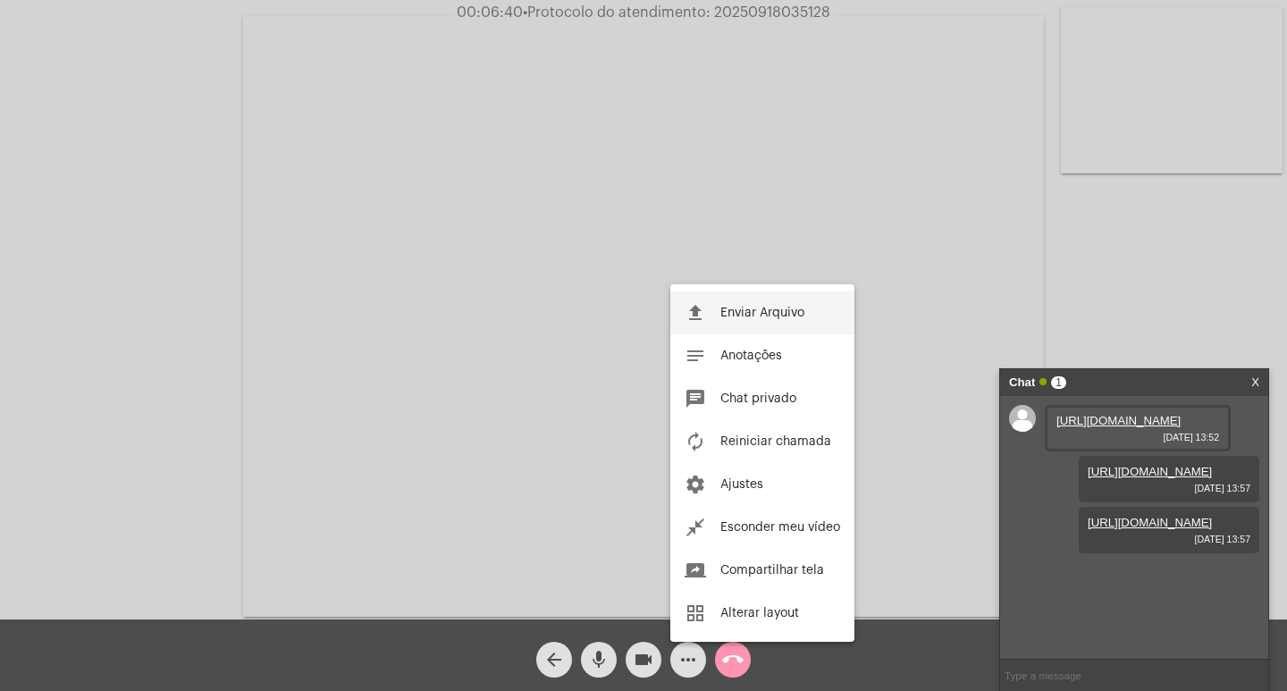
click at [729, 308] on span "Enviar Arquivo" at bounding box center [763, 313] width 84 height 13
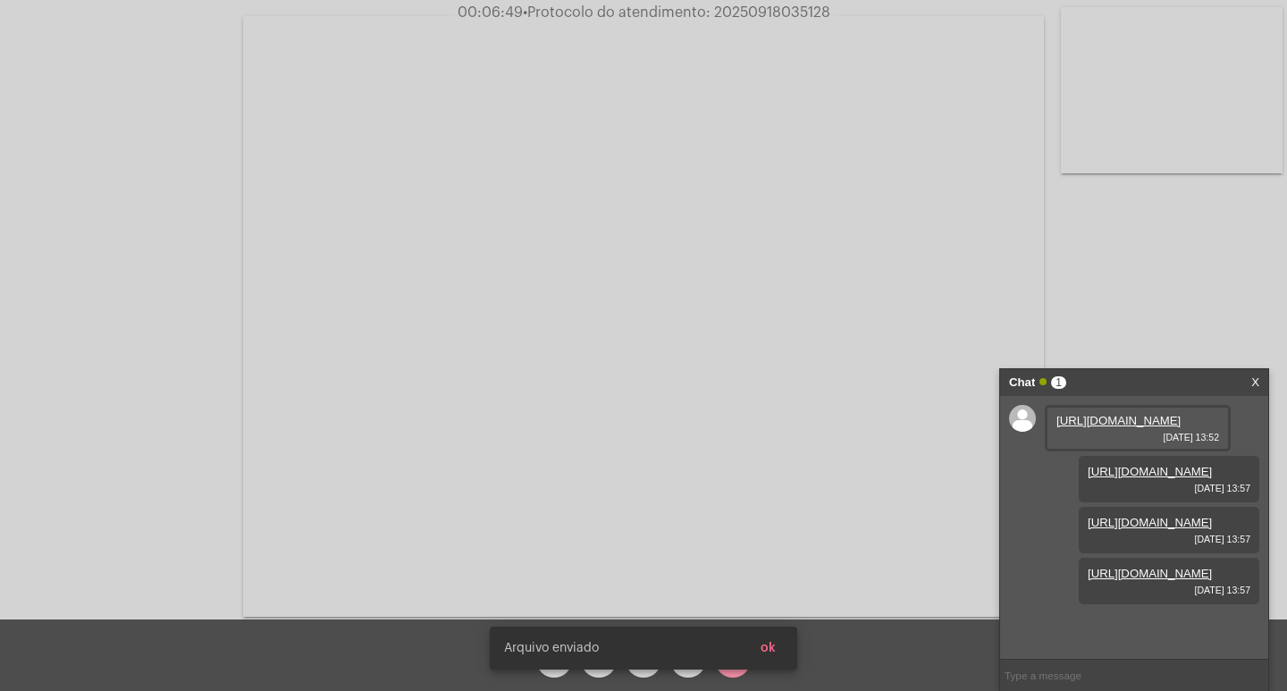
scroll to position [106, 0]
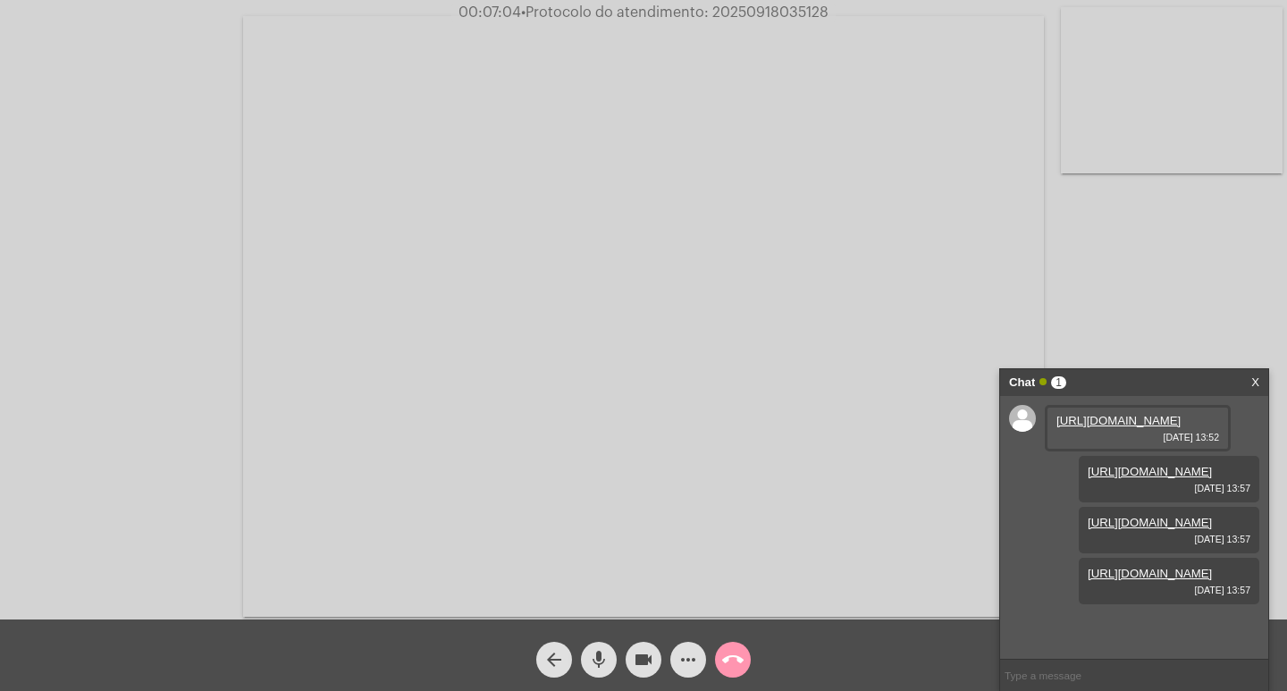
click at [786, 4] on span "00:07:04 • Protocolo do atendimento: 20250918035128" at bounding box center [643, 13] width 384 height 18
copy span "20250918035128"
click at [695, 660] on mat-icon "more_horiz" at bounding box center [688, 659] width 21 height 21
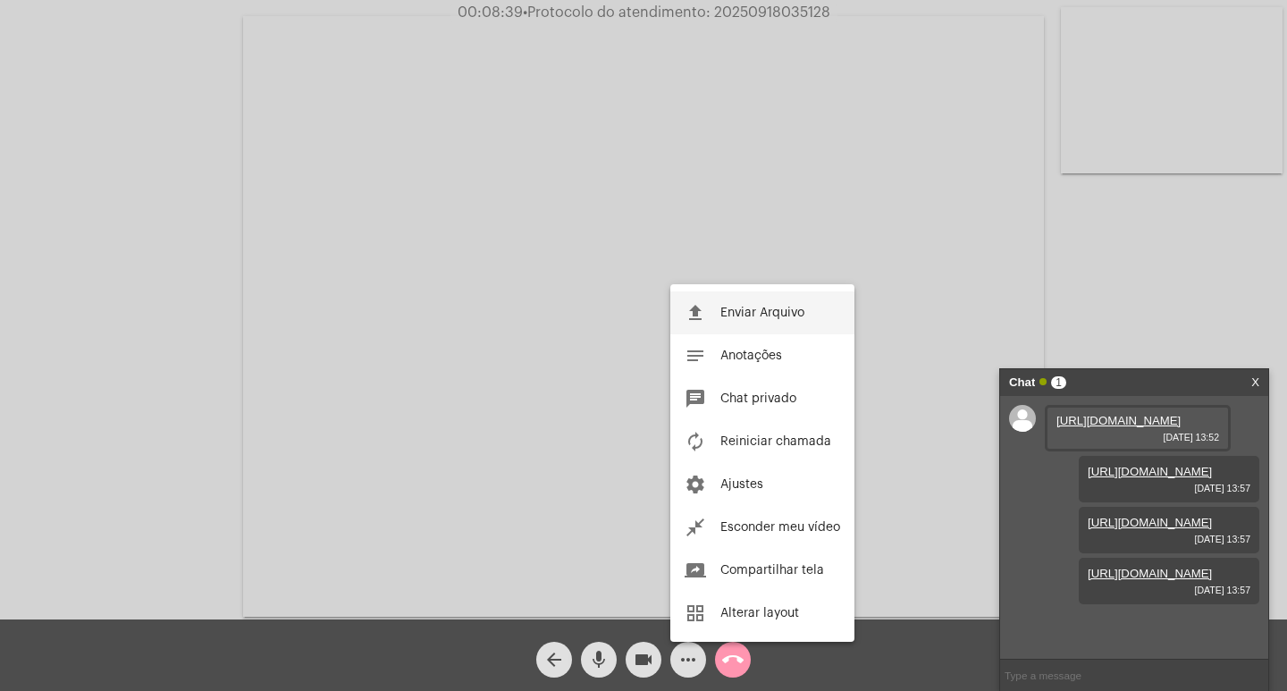
click at [729, 304] on button "file_upload Enviar Arquivo" at bounding box center [762, 312] width 184 height 43
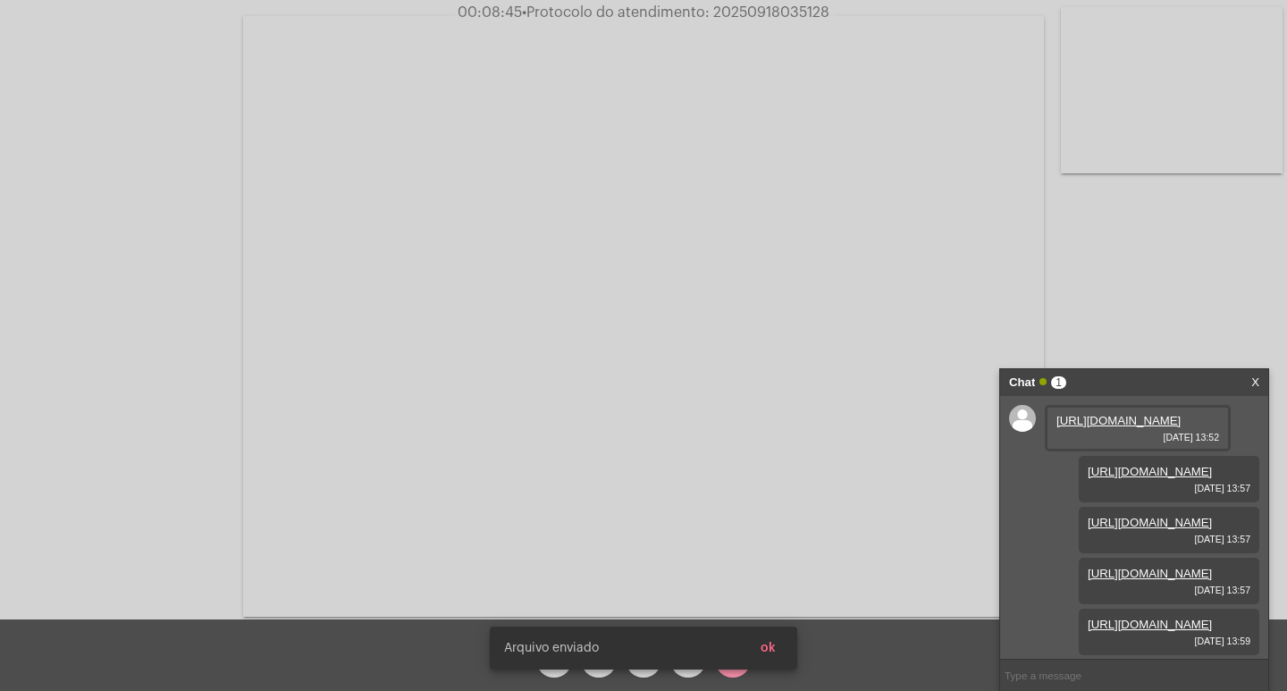
scroll to position [198, 0]
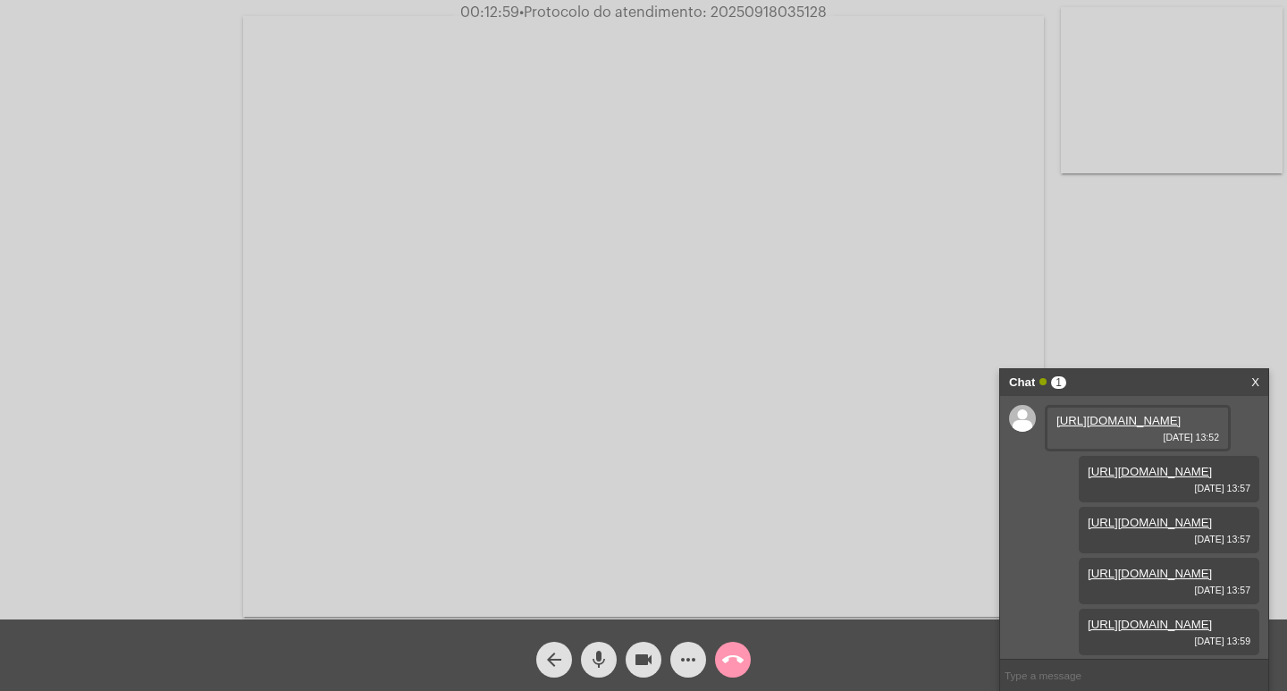
click at [646, 654] on mat-icon "videocam" at bounding box center [643, 659] width 21 height 21
click at [606, 659] on mat-icon "mic" at bounding box center [598, 659] width 21 height 21
click at [650, 644] on span "videocam_off" at bounding box center [643, 660] width 21 height 36
click at [608, 658] on mat-icon "mic_off" at bounding box center [598, 659] width 21 height 21
drag, startPoint x: 802, startPoint y: 21, endPoint x: 771, endPoint y: -1, distance: 37.2
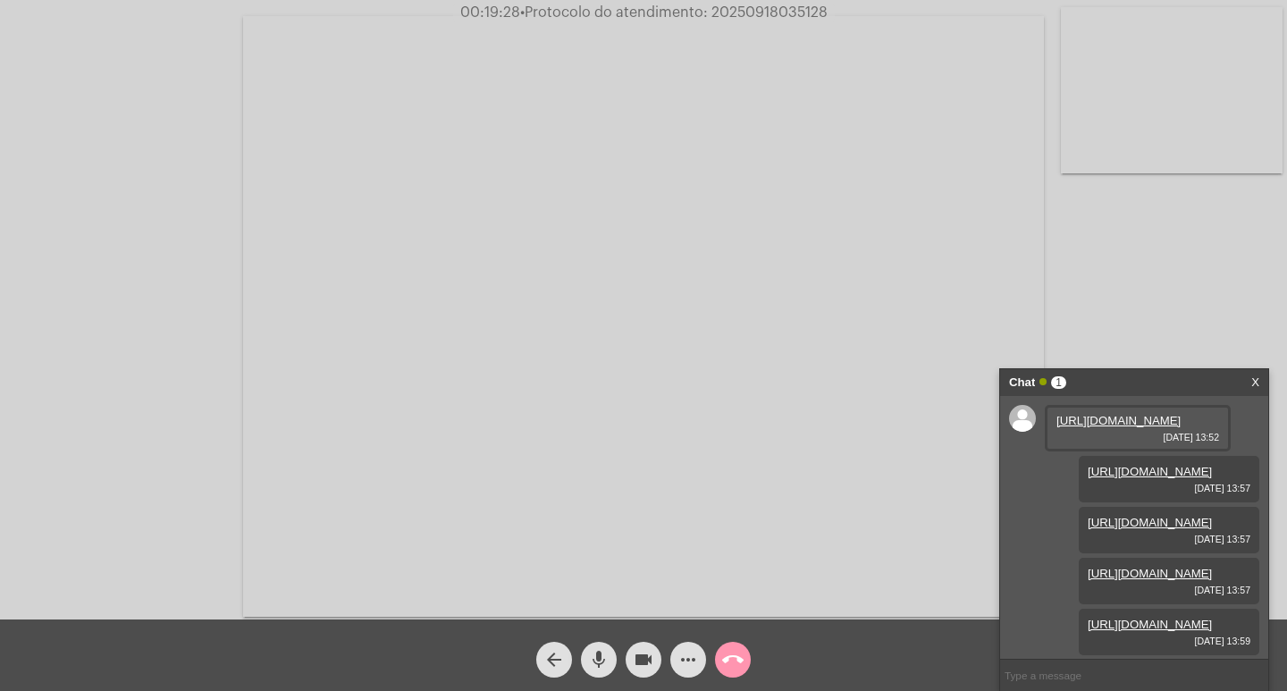
drag, startPoint x: 771, startPoint y: -1, endPoint x: 740, endPoint y: 28, distance: 42.4
click at [740, 28] on video at bounding box center [643, 316] width 801 height 601
click at [602, 116] on video at bounding box center [326, 314] width 617 height 462
click at [772, 12] on span "• Protocolo do atendimento: 20250918035128" at bounding box center [672, 12] width 308 height 14
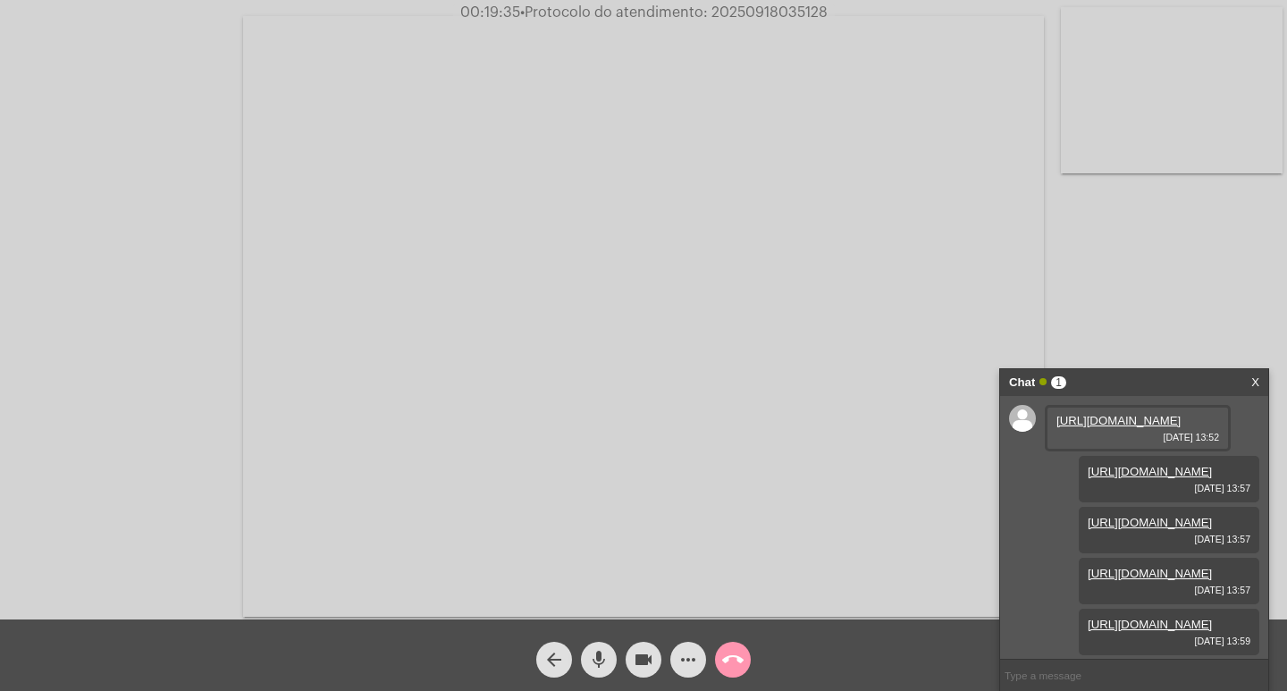
click at [1103, 665] on input "text" at bounding box center [1134, 675] width 268 height 31
paste input "20250918035128"
type input "20250918035128"
click at [1058, 388] on div "Chat" at bounding box center [1115, 382] width 213 height 27
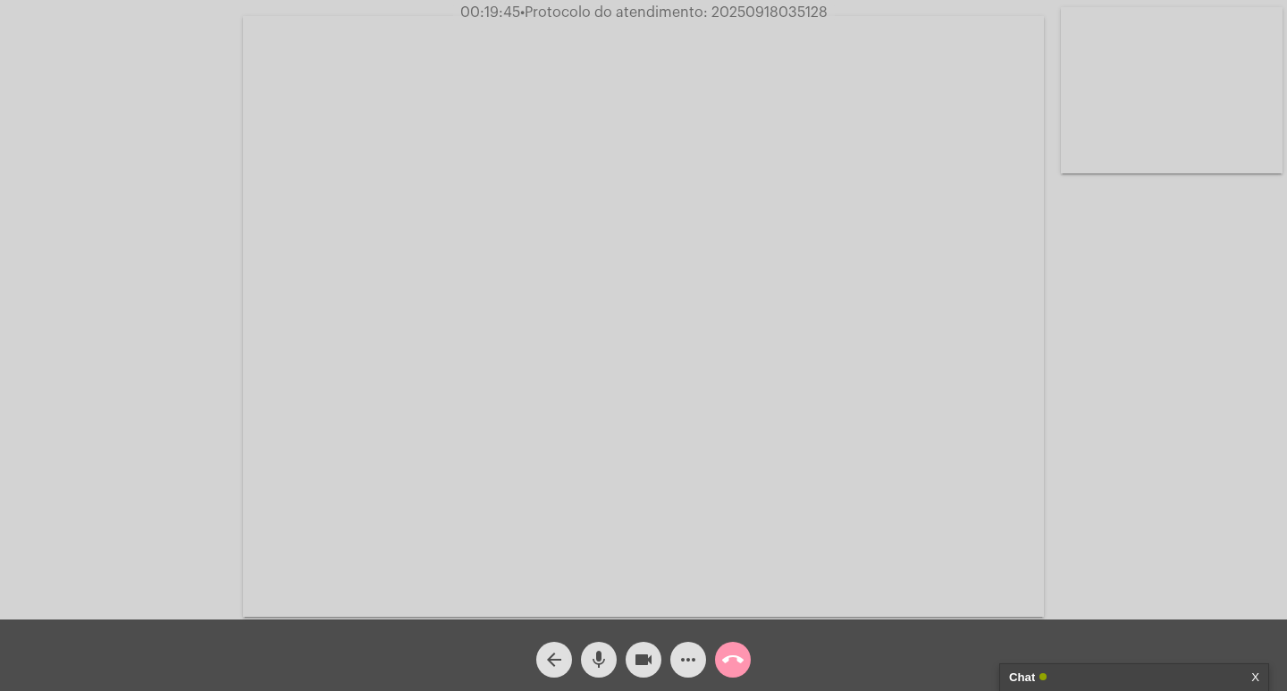
drag, startPoint x: 653, startPoint y: 665, endPoint x: 641, endPoint y: 663, distance: 11.8
click at [652, 665] on mat-icon "videocam" at bounding box center [643, 659] width 21 height 21
click at [599, 648] on span "mic" at bounding box center [598, 660] width 21 height 36
click at [728, 652] on mat-icon "call_end" at bounding box center [732, 659] width 21 height 21
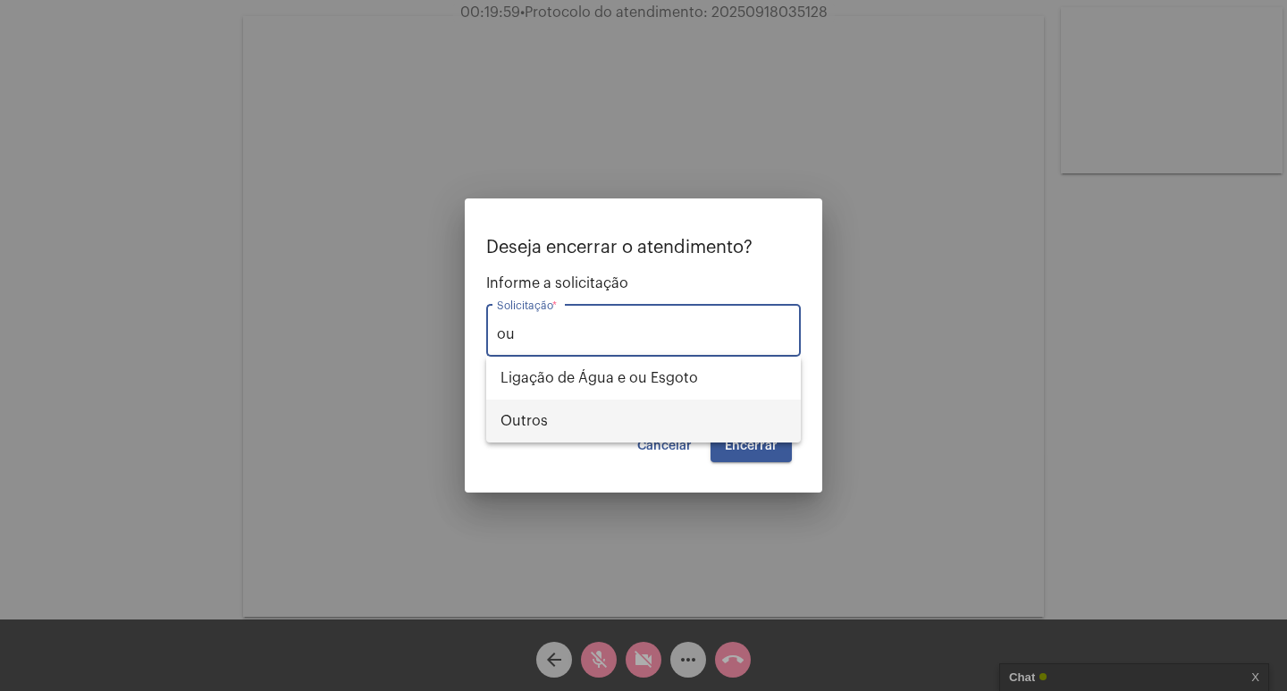
click at [624, 407] on span "Outros" at bounding box center [644, 421] width 286 height 43
type input "Outros"
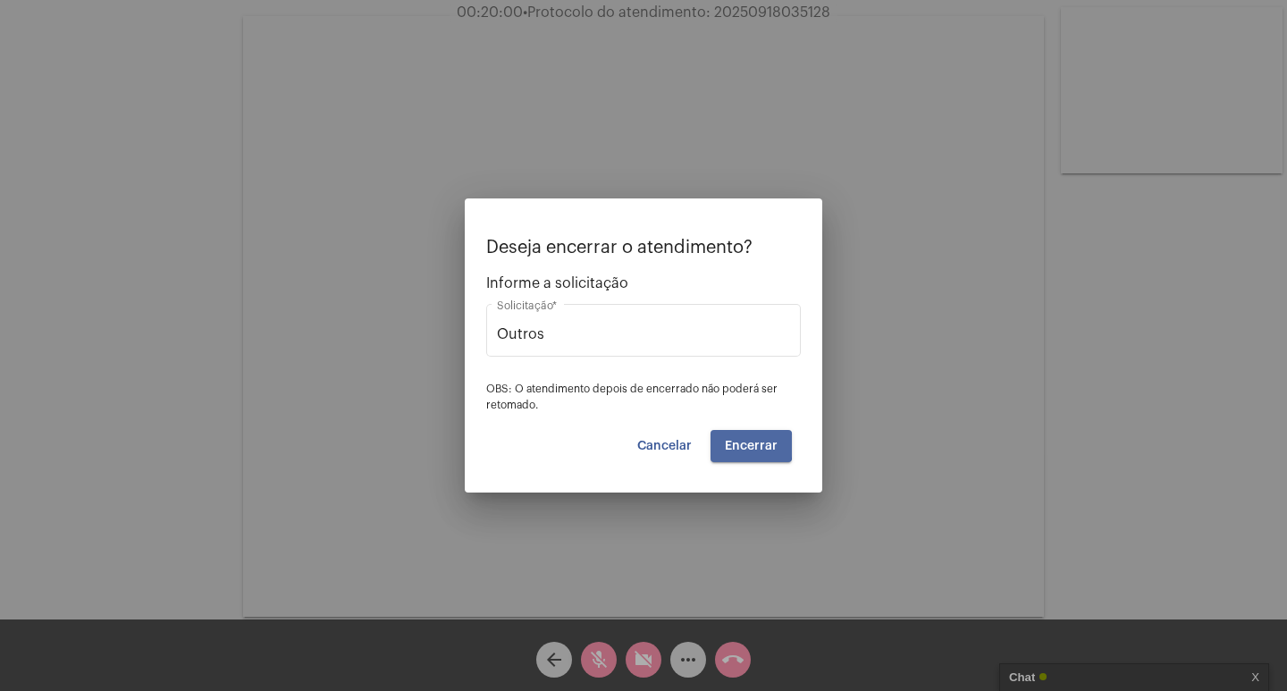
click at [737, 445] on span "Encerrar" at bounding box center [751, 446] width 53 height 13
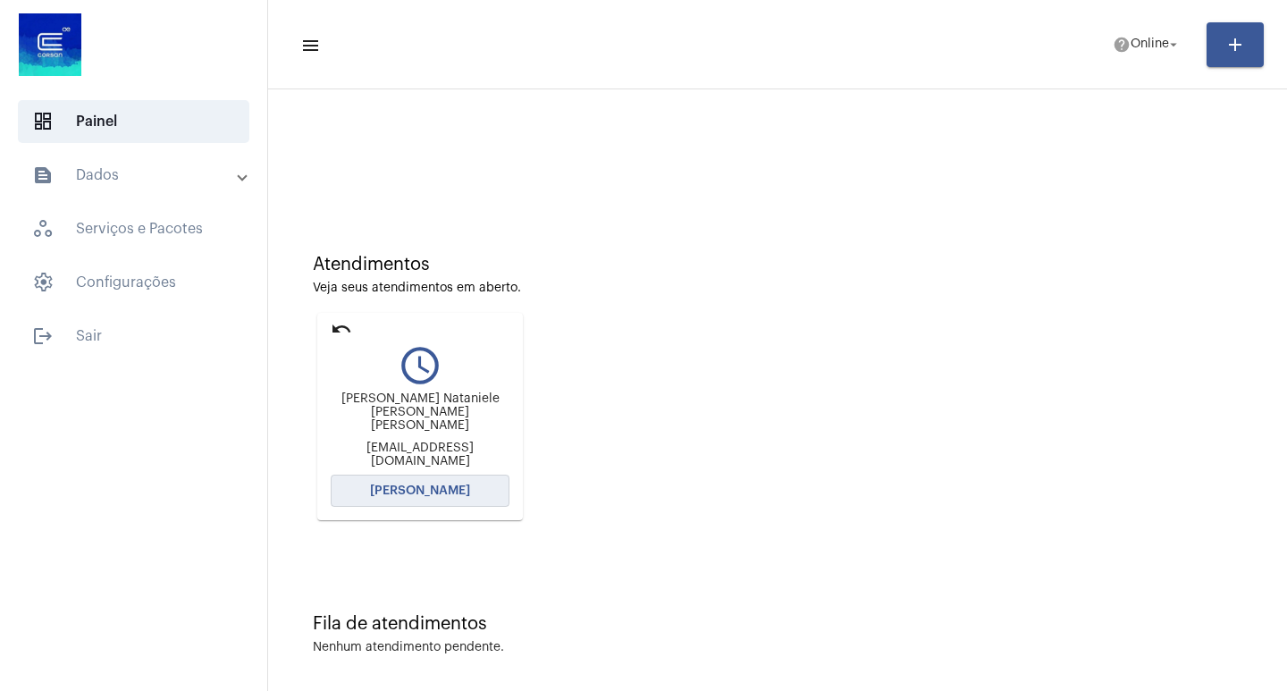
click at [467, 491] on button "[PERSON_NAME]" at bounding box center [420, 491] width 179 height 32
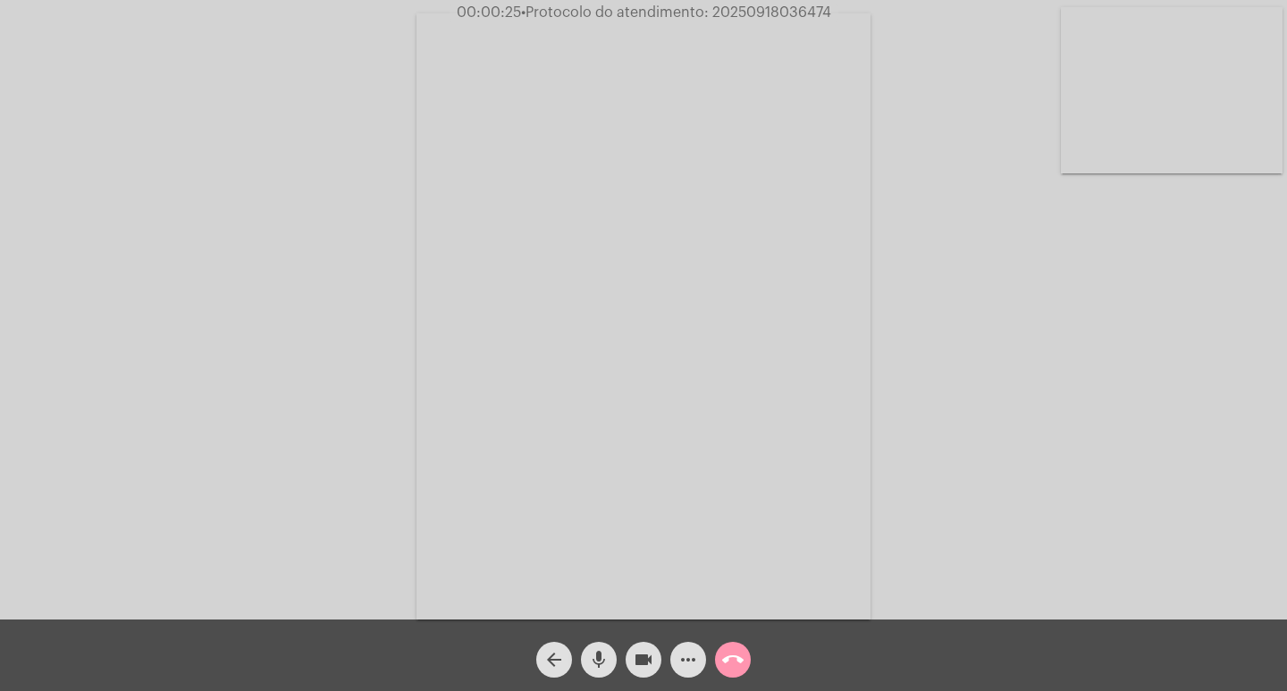
click at [695, 644] on span "more_horiz" at bounding box center [688, 660] width 21 height 36
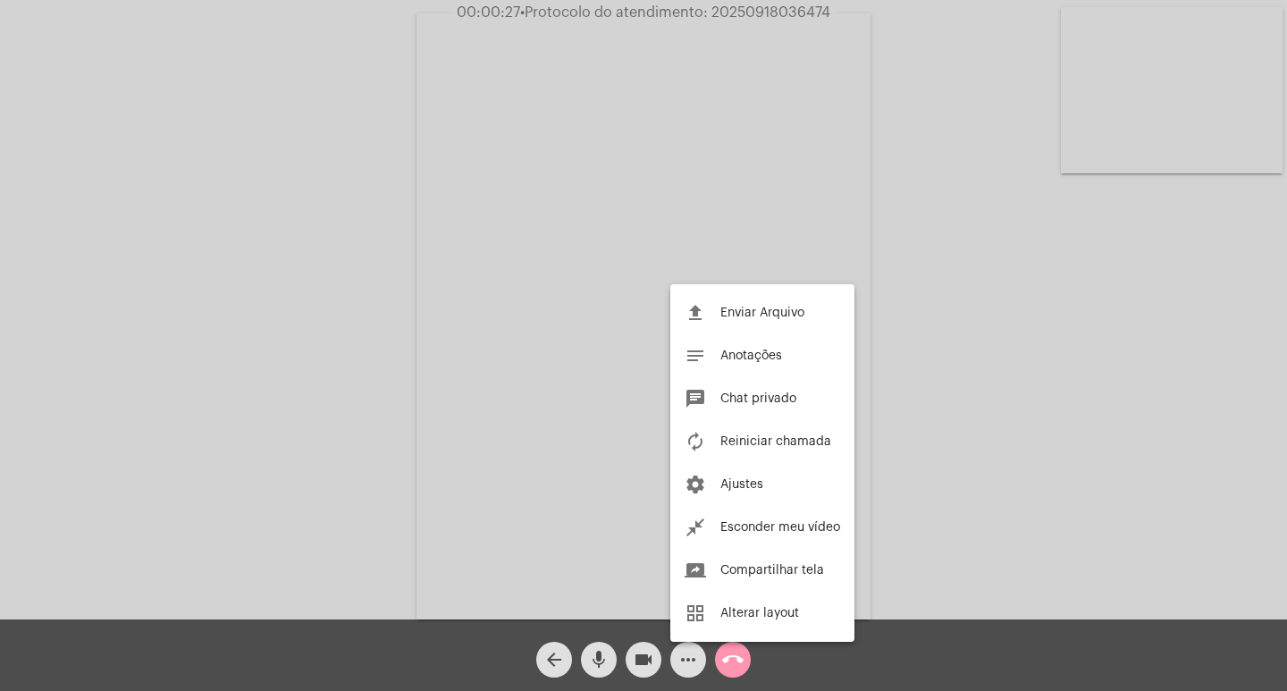
click at [695, 666] on div at bounding box center [643, 345] width 1287 height 691
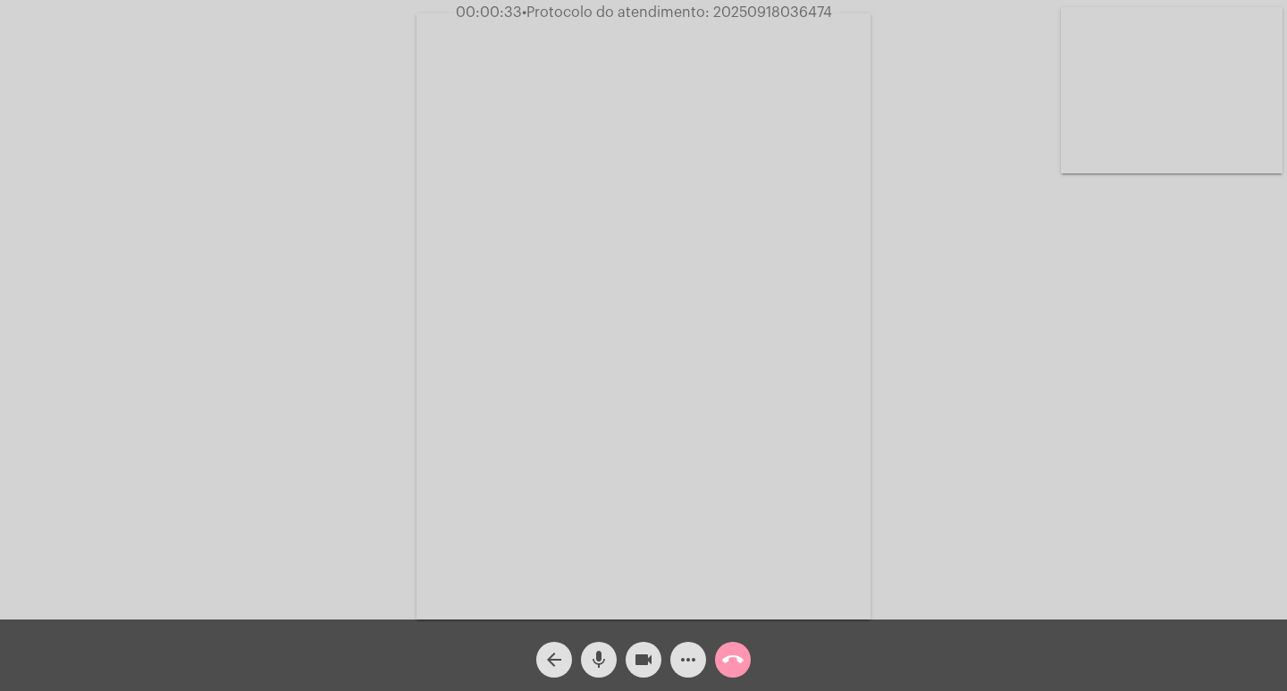
click at [643, 657] on mat-icon "videocam" at bounding box center [643, 659] width 21 height 21
click at [608, 653] on mat-icon "mic" at bounding box center [598, 659] width 21 height 21
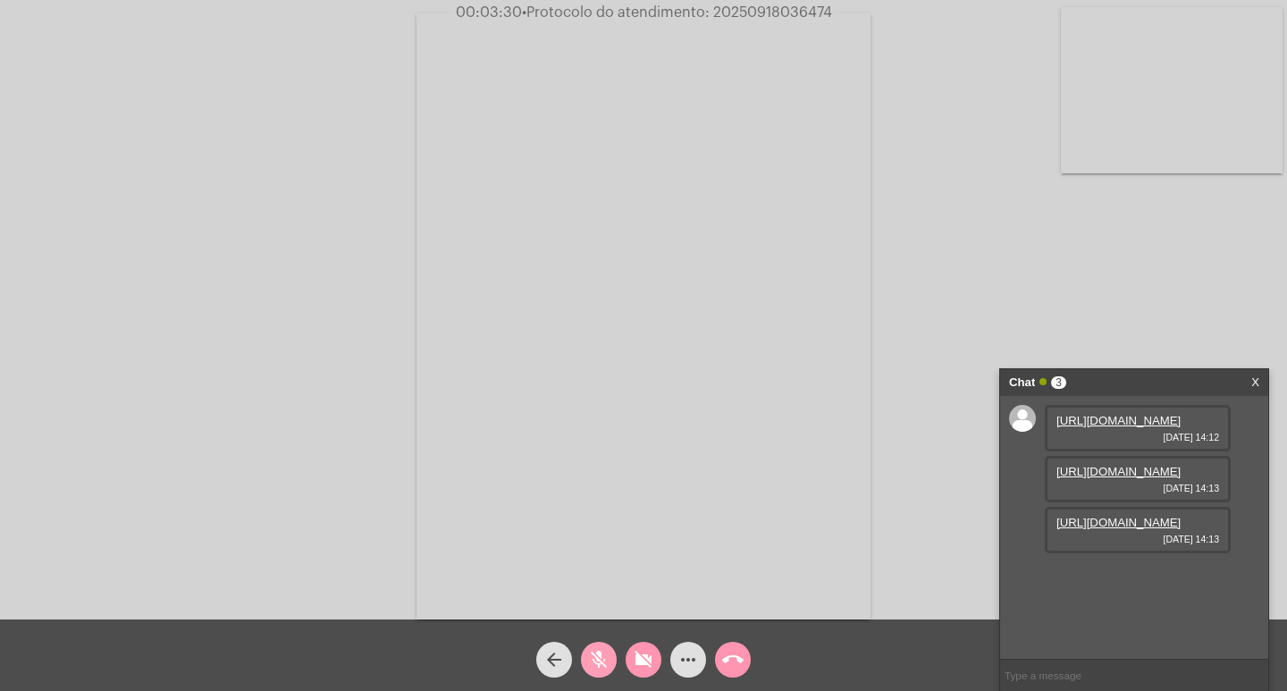
click at [598, 659] on mat-icon "mic_off" at bounding box center [598, 659] width 21 height 21
click at [639, 662] on mat-icon "videocam_off" at bounding box center [643, 659] width 21 height 21
click at [637, 658] on mat-icon "videocam" at bounding box center [643, 659] width 21 height 21
click at [1086, 427] on link "https://neft-transfer-bucket.s3.amazonaws.com/temp-a97f902b-1e87-f083-96c8-1d47…" at bounding box center [1119, 420] width 124 height 13
click at [639, 645] on span "videocam_off" at bounding box center [643, 660] width 21 height 36
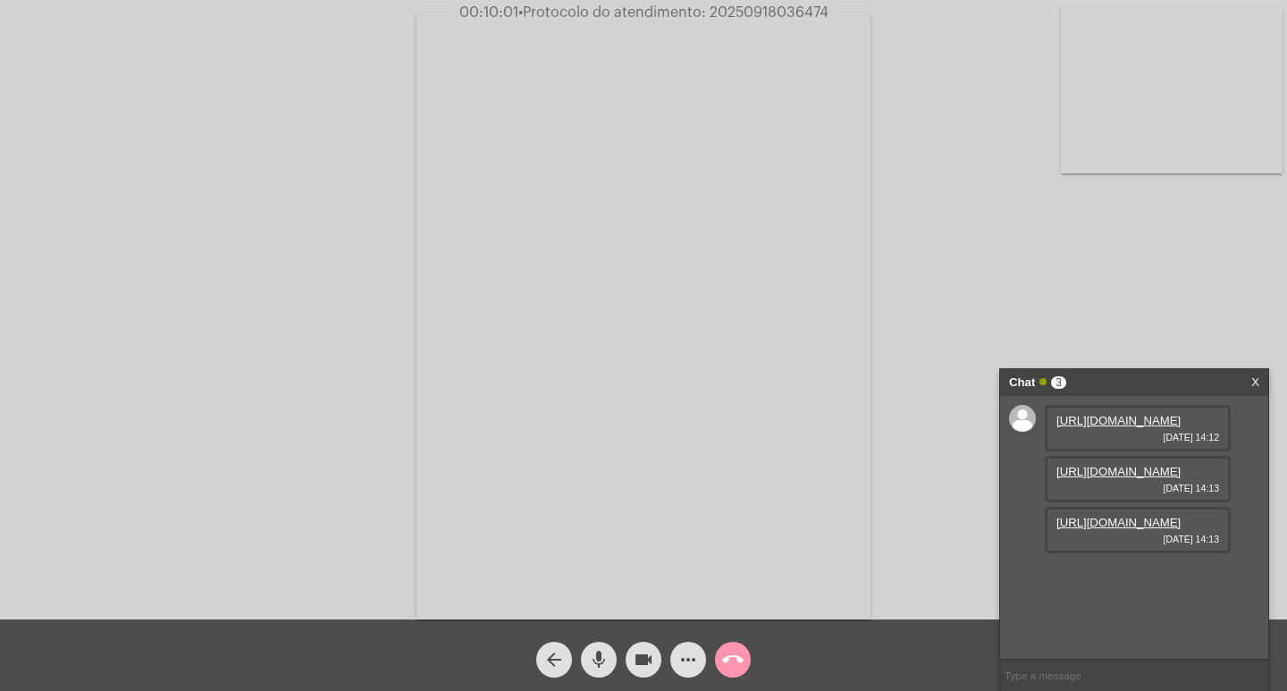
scroll to position [15, 0]
click at [1146, 478] on link "https://neft-transfer-bucket.s3.amazonaws.com/temp-5d5fb851-bb09-b20d-5b1d-1782…" at bounding box center [1119, 471] width 124 height 13
click at [1118, 529] on link "https://neft-transfer-bucket.s3.amazonaws.com/temp-0516051b-4196-24d8-be14-87ed…" at bounding box center [1119, 522] width 124 height 13
click at [1101, 414] on link "https://neft-transfer-bucket.s3.amazonaws.com/temp-a97f902b-1e87-f083-96c8-1d47…" at bounding box center [1119, 420] width 124 height 13
click at [694, 666] on mat-icon "more_horiz" at bounding box center [688, 659] width 21 height 21
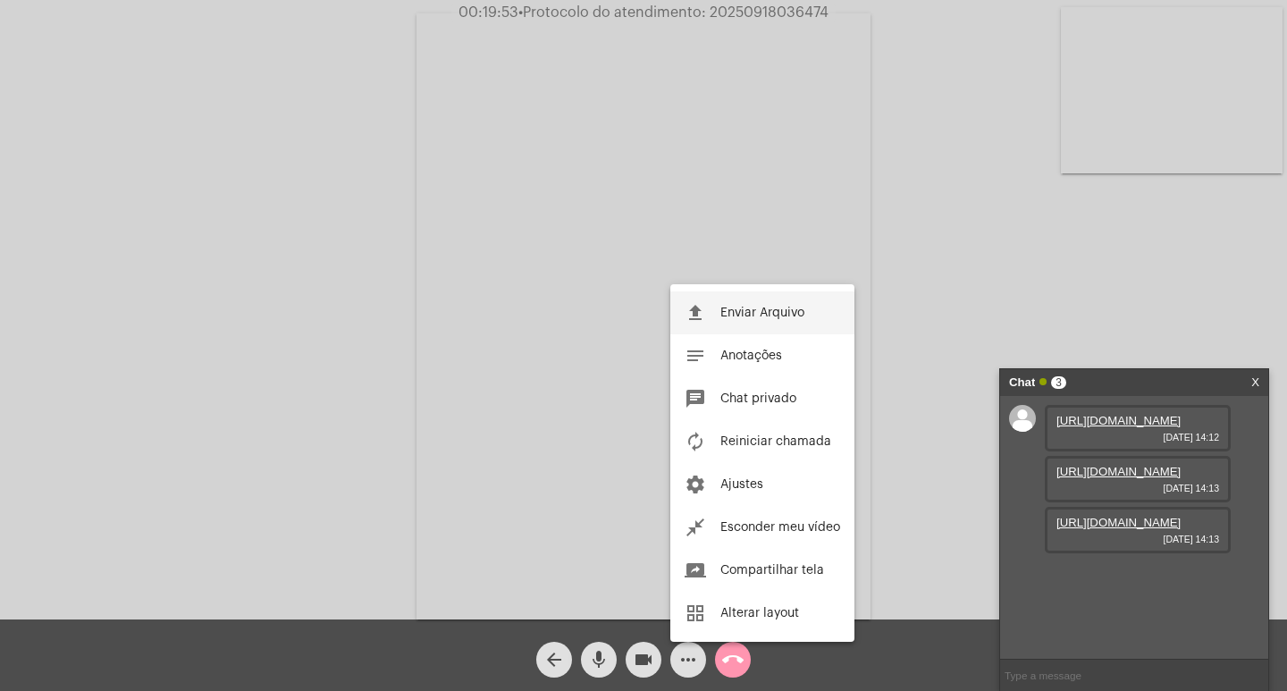
click at [784, 317] on span "Enviar Arquivo" at bounding box center [763, 313] width 84 height 13
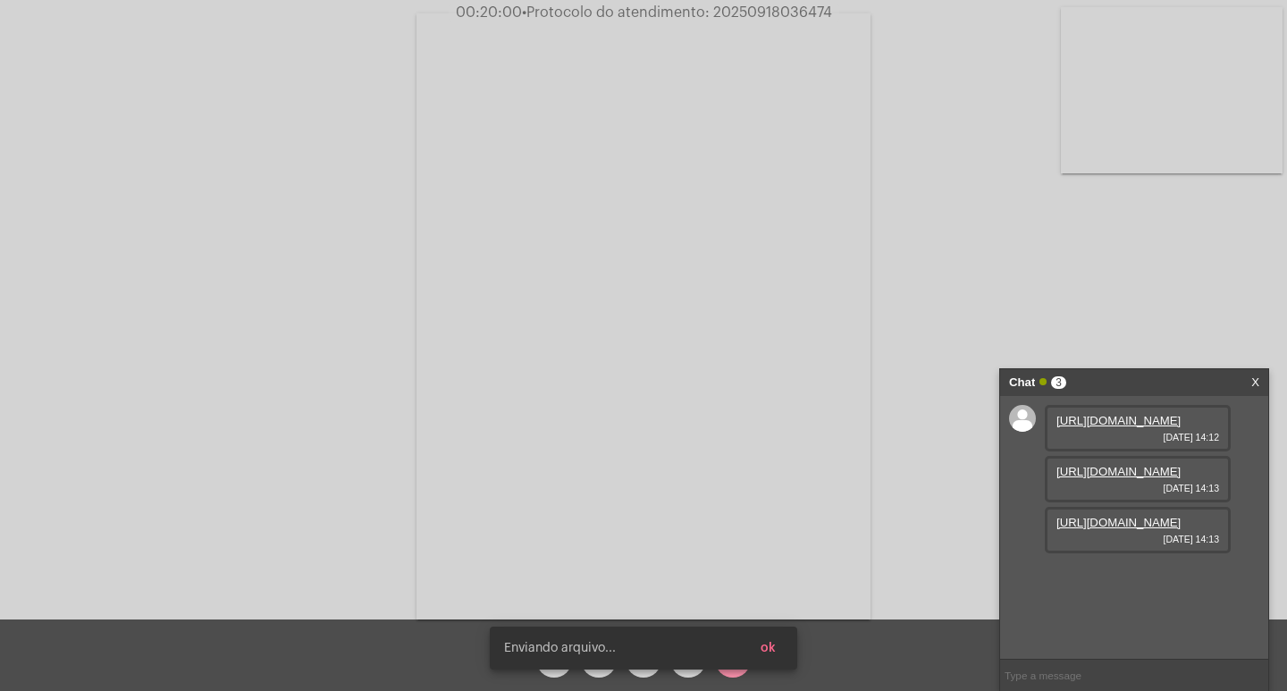
scroll to position [106, 0]
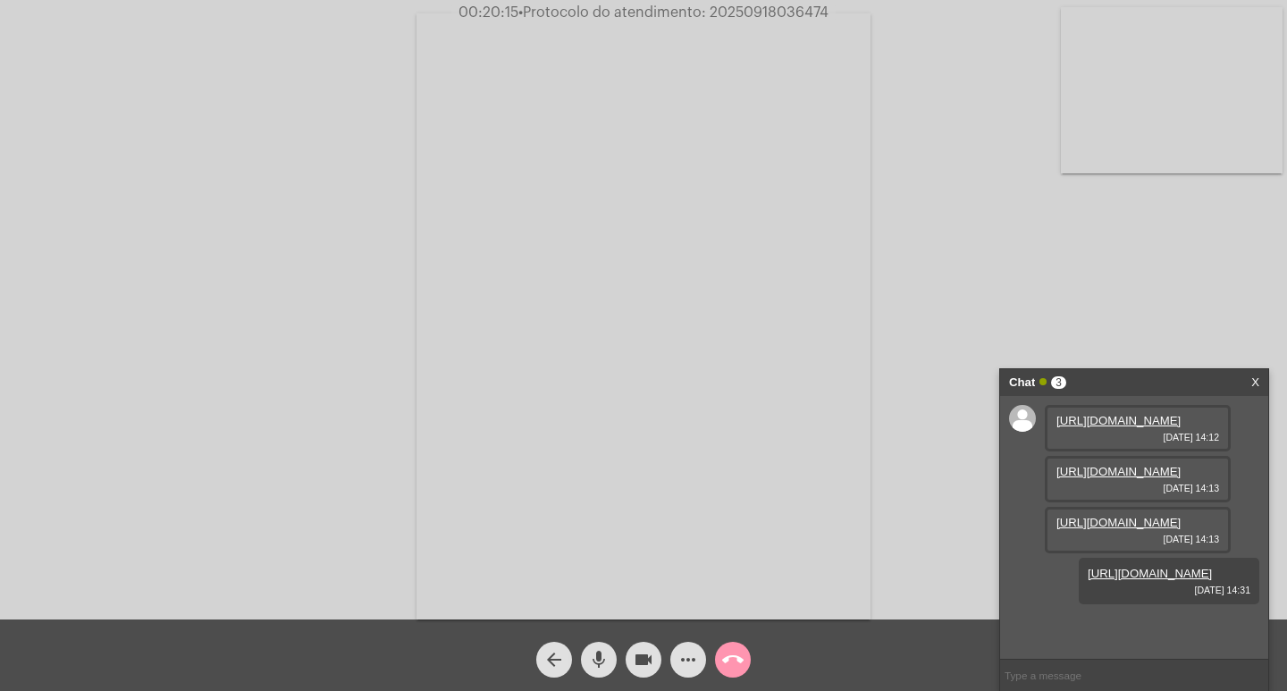
click at [455, 407] on video at bounding box center [644, 316] width 454 height 606
click at [1099, 618] on link "https://neft-transfer-bucket.s3.amazonaws.com/temp-af7f1623-31c6-6cf5-0058-957c…" at bounding box center [1119, 624] width 124 height 13
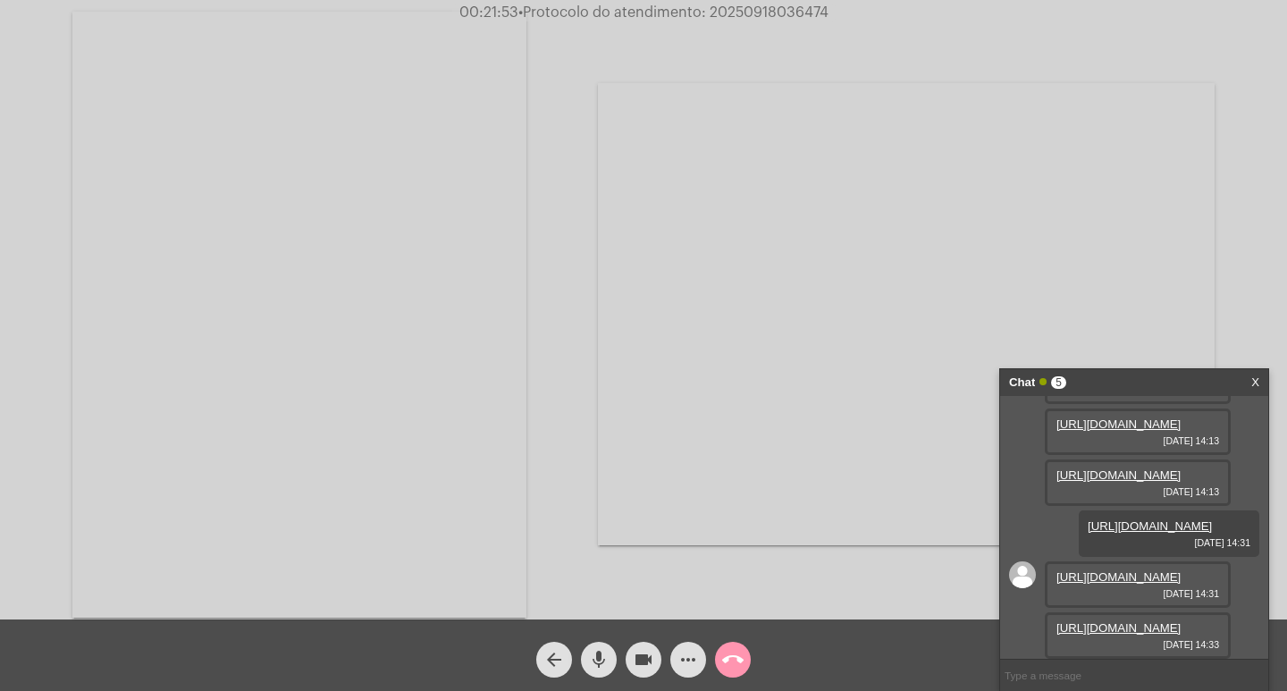
scroll to position [289, 0]
click at [1133, 621] on link "https://neft-transfer-bucket.s3.amazonaws.com/temp-3e64f674-c728-cbd8-9f04-b913…" at bounding box center [1119, 627] width 124 height 13
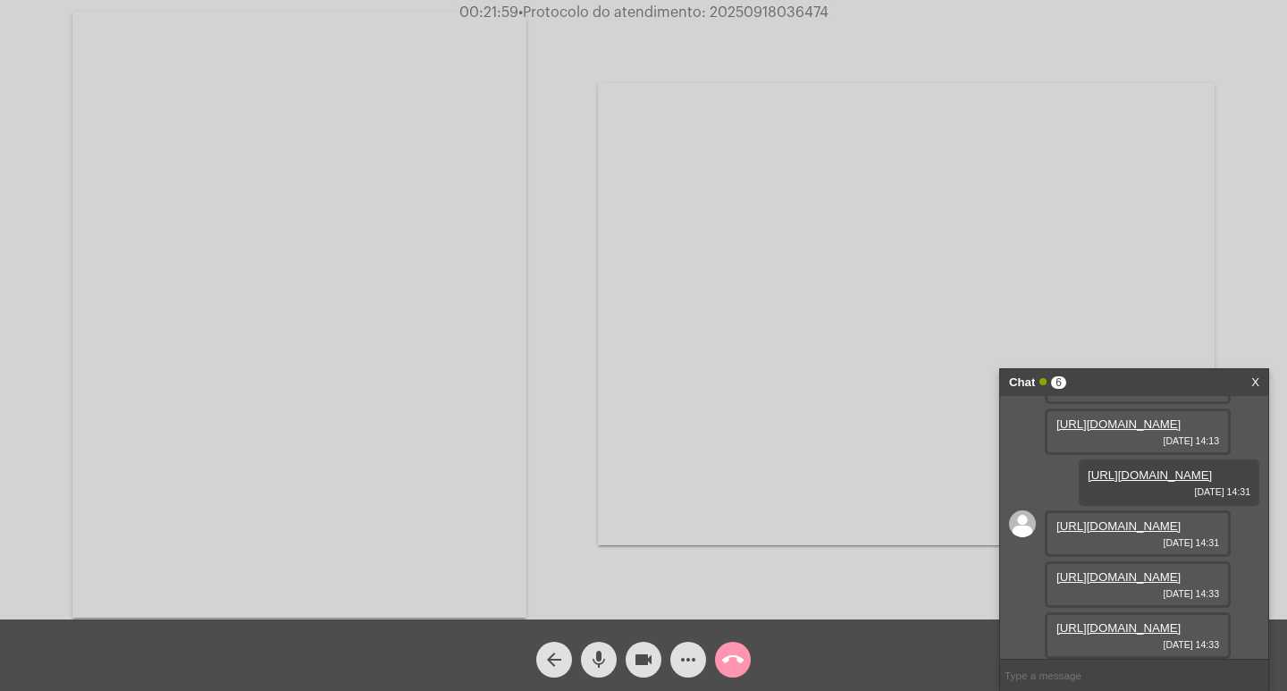
scroll to position [380, 0]
click at [1123, 621] on link "https://neft-transfer-bucket.s3.amazonaws.com/temp-af9a5b07-12de-4266-923e-c7e5…" at bounding box center [1119, 627] width 124 height 13
click at [785, 13] on span "• Protocolo do atendimento: 20250918036474" at bounding box center [676, 12] width 310 height 14
copy span "20250918036474"
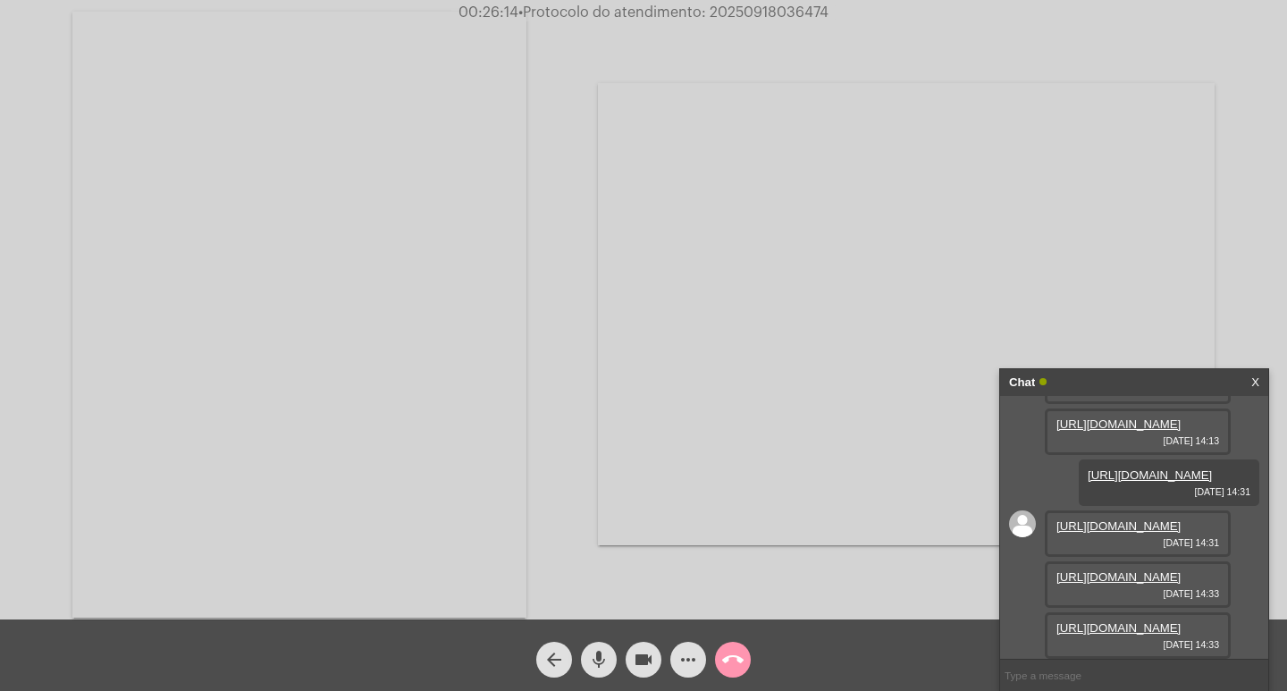
click at [1060, 674] on input "text" at bounding box center [1134, 675] width 268 height 31
paste input "20250918036474"
click at [1123, 664] on input "20250918036474" at bounding box center [1134, 675] width 268 height 31
type input "20250918036474"
click at [650, 650] on mat-icon "videocam" at bounding box center [643, 659] width 21 height 21
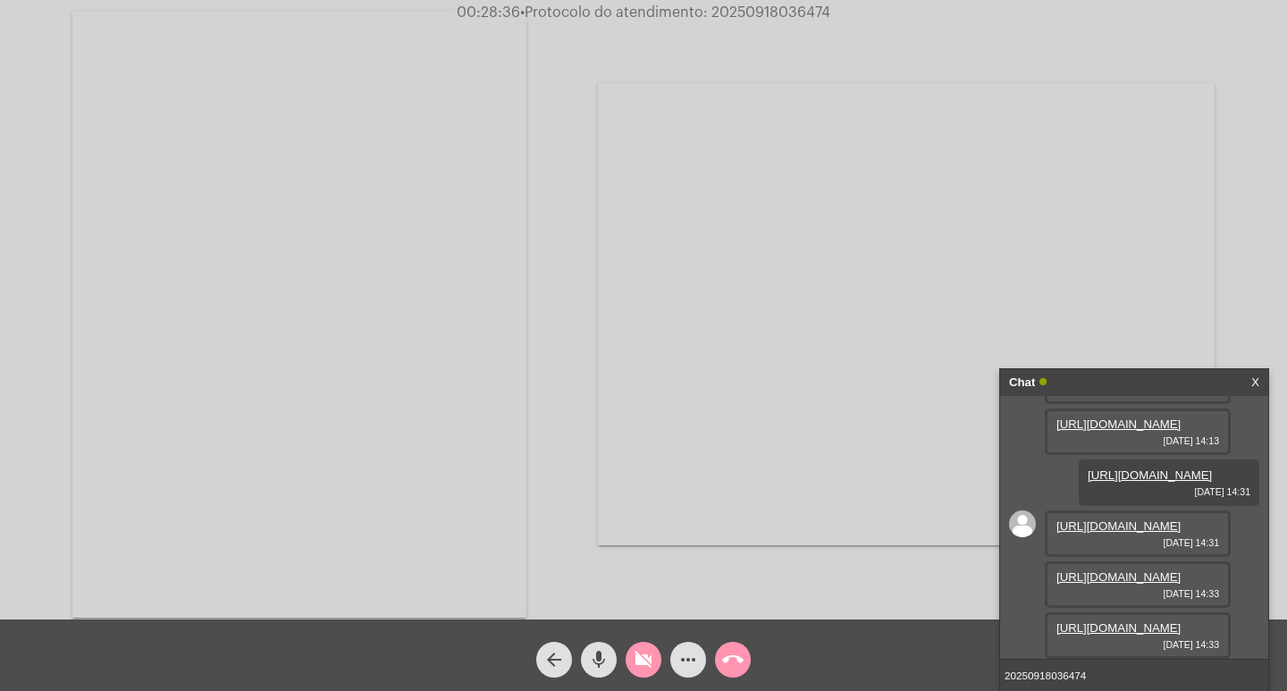
click at [648, 662] on mat-icon "videocam_off" at bounding box center [643, 659] width 21 height 21
click at [1092, 681] on input "20250918036474" at bounding box center [1134, 675] width 268 height 31
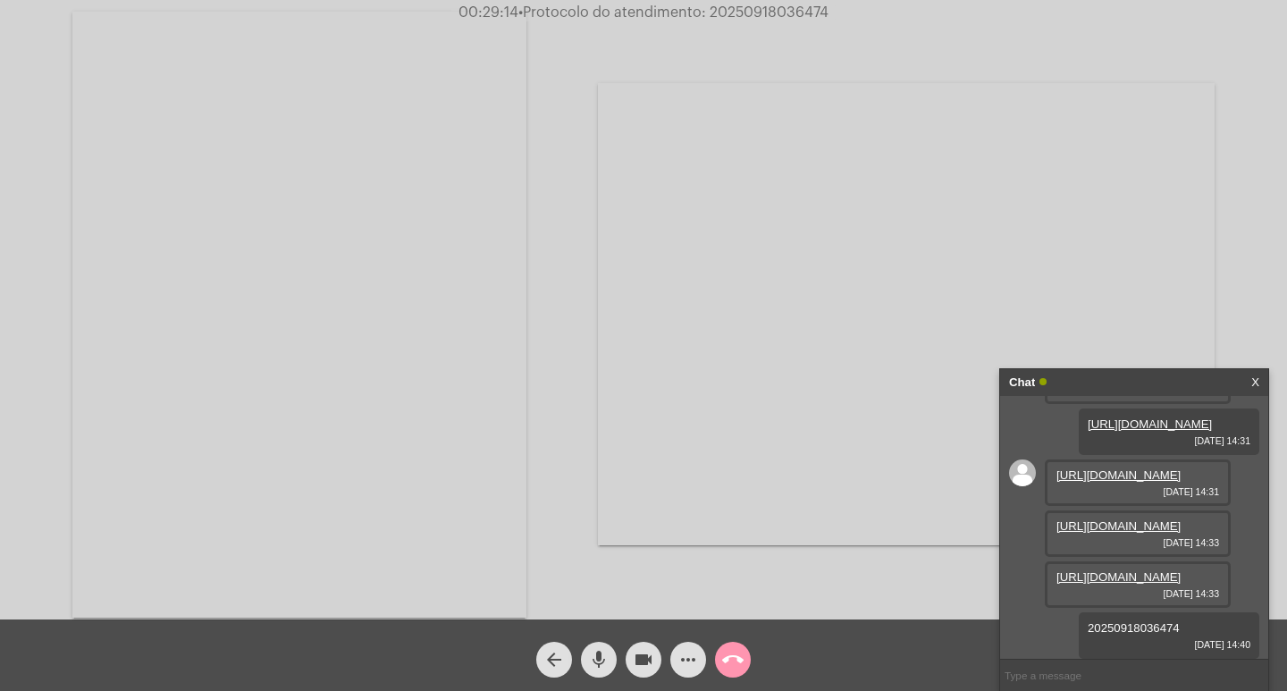
scroll to position [431, 0]
click at [1108, 383] on div "Chat" at bounding box center [1115, 382] width 213 height 27
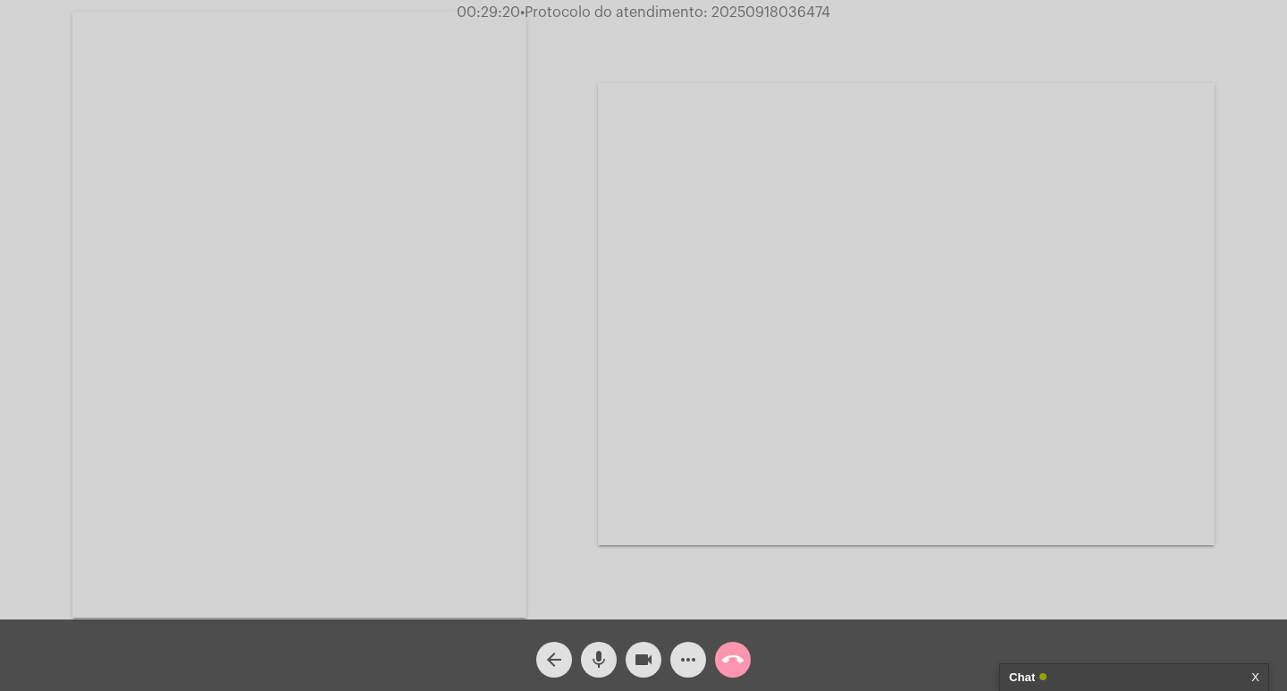
click at [645, 660] on mat-icon "videocam" at bounding box center [643, 659] width 21 height 21
click at [607, 651] on mat-icon "mic" at bounding box center [598, 659] width 21 height 21
click at [721, 659] on button "call_end" at bounding box center [733, 660] width 36 height 36
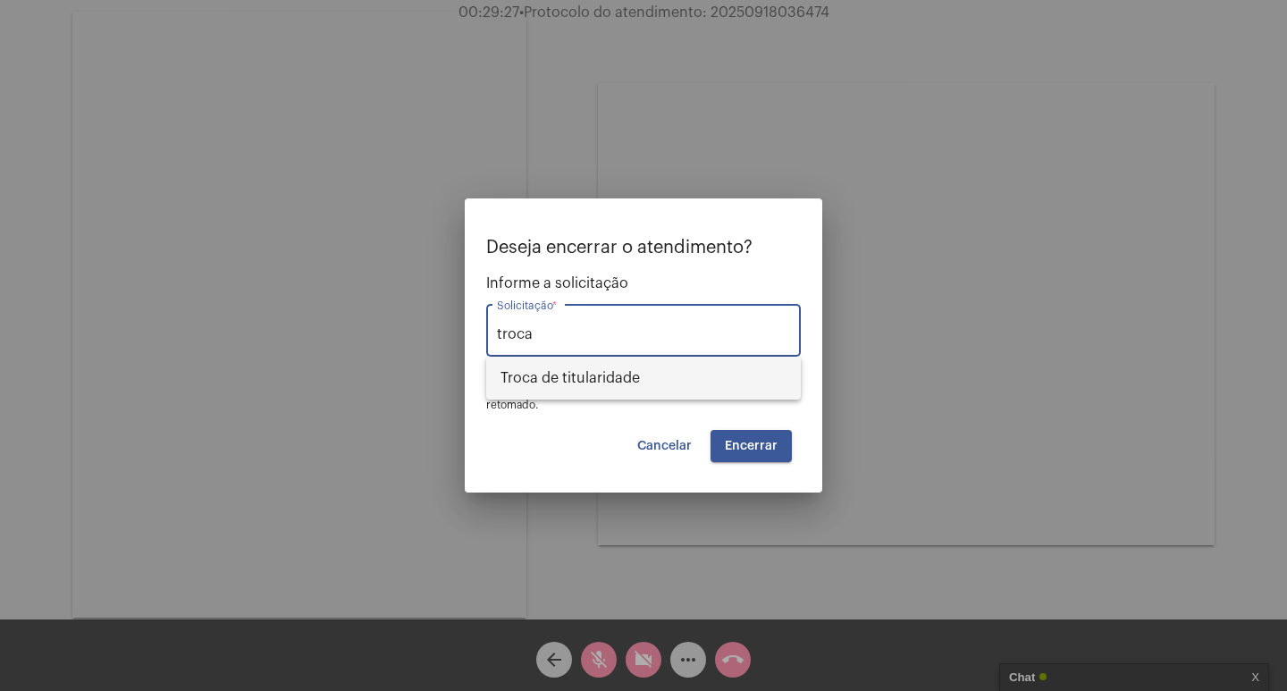
click at [676, 384] on span "Troca de titularidade" at bounding box center [644, 378] width 286 height 43
type input "Troca de titularidade"
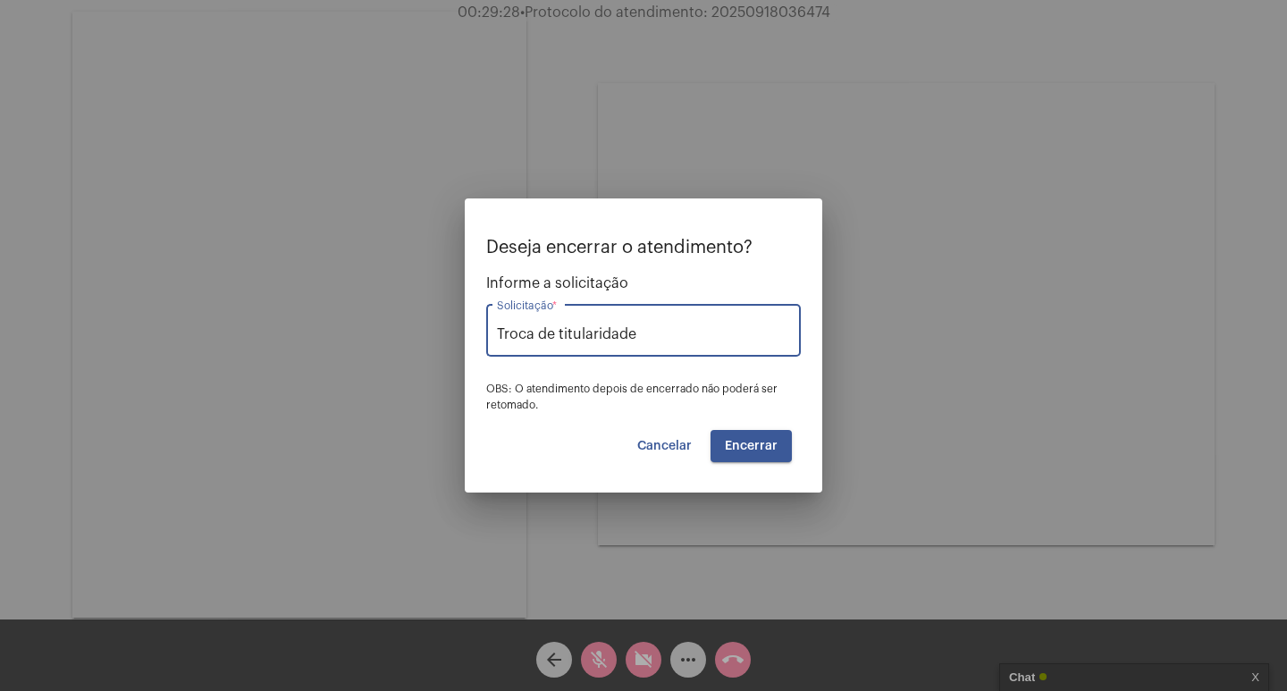
click at [741, 445] on span "Encerrar" at bounding box center [751, 446] width 53 height 13
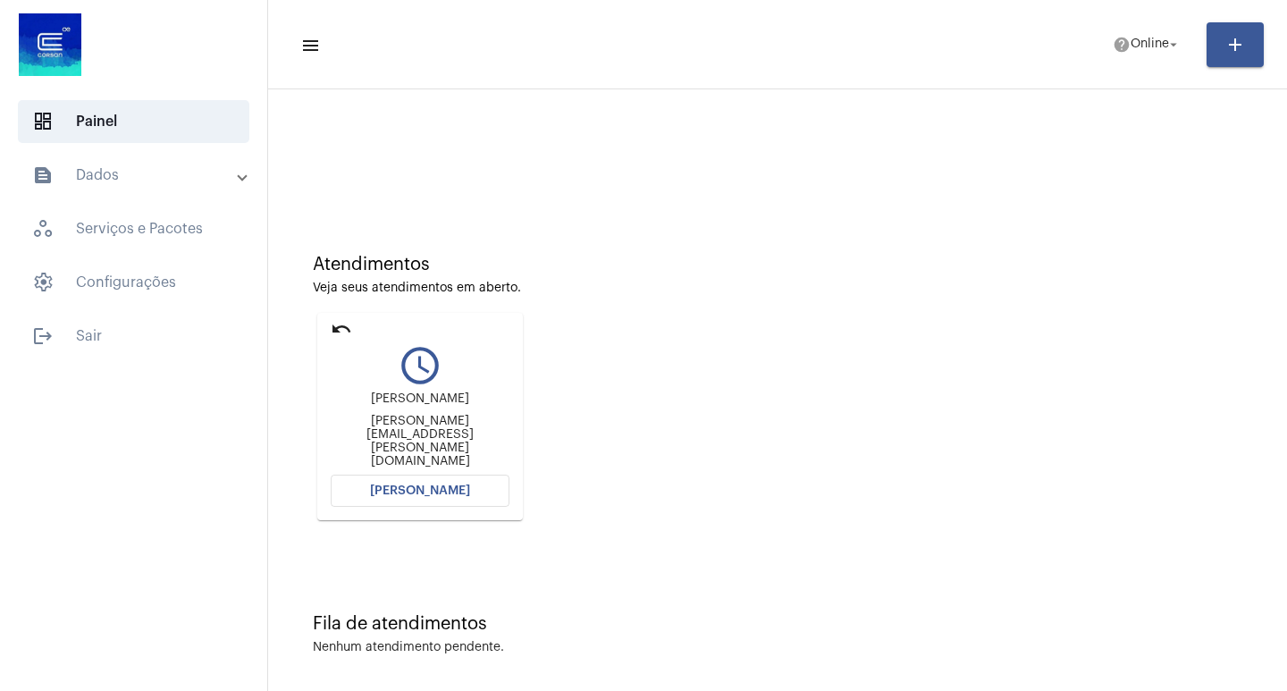
click at [328, 326] on mat-card "undo query_builder Luciana luciana.pohren@josapar.com.br Abrir Chamada" at bounding box center [420, 416] width 206 height 207
click at [341, 324] on mat-icon "undo" at bounding box center [341, 328] width 21 height 21
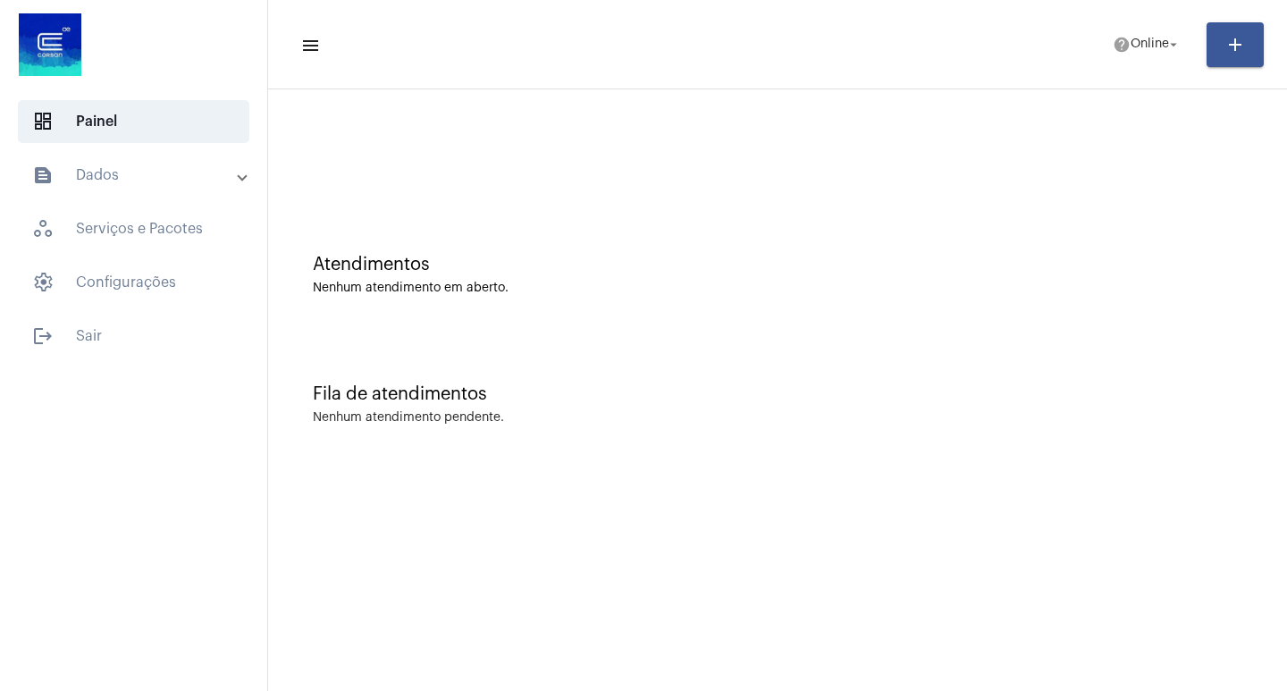
click at [176, 163] on mat-expansion-panel-header "text_snippet_outlined Dados" at bounding box center [139, 175] width 257 height 43
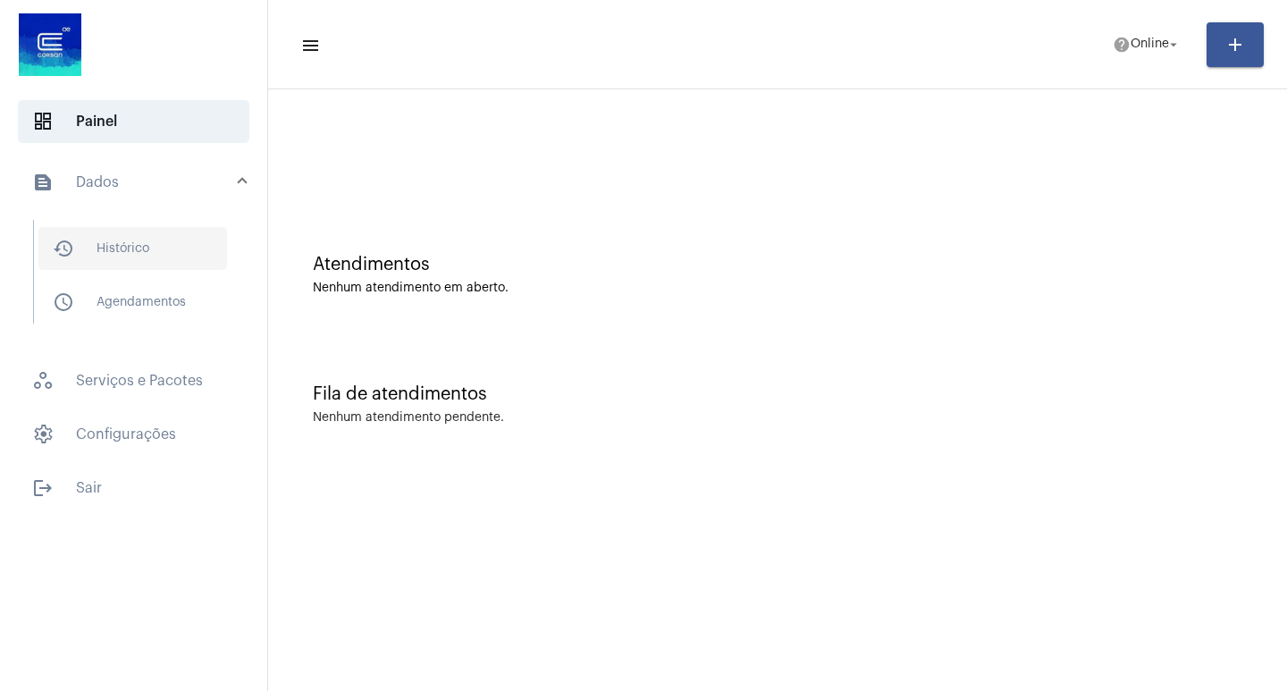
click at [168, 232] on span "history_outlined Histórico" at bounding box center [132, 248] width 189 height 43
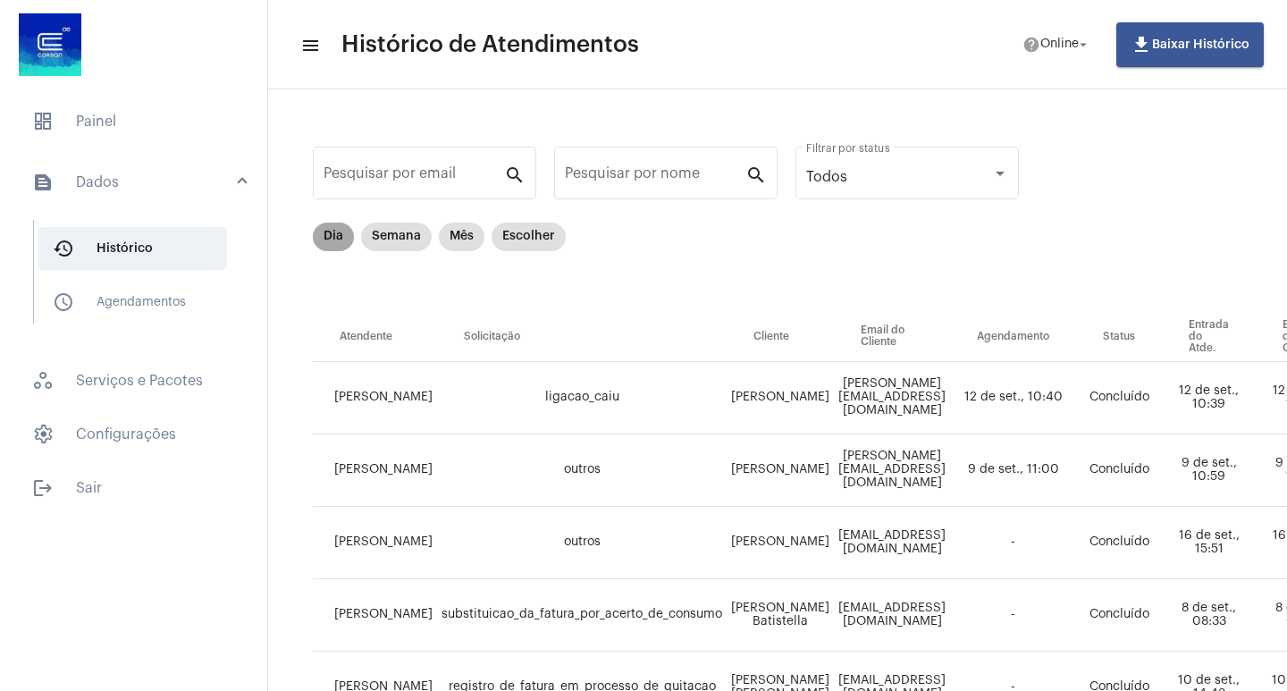
click at [337, 232] on mat-chip "Dia" at bounding box center [333, 237] width 41 height 29
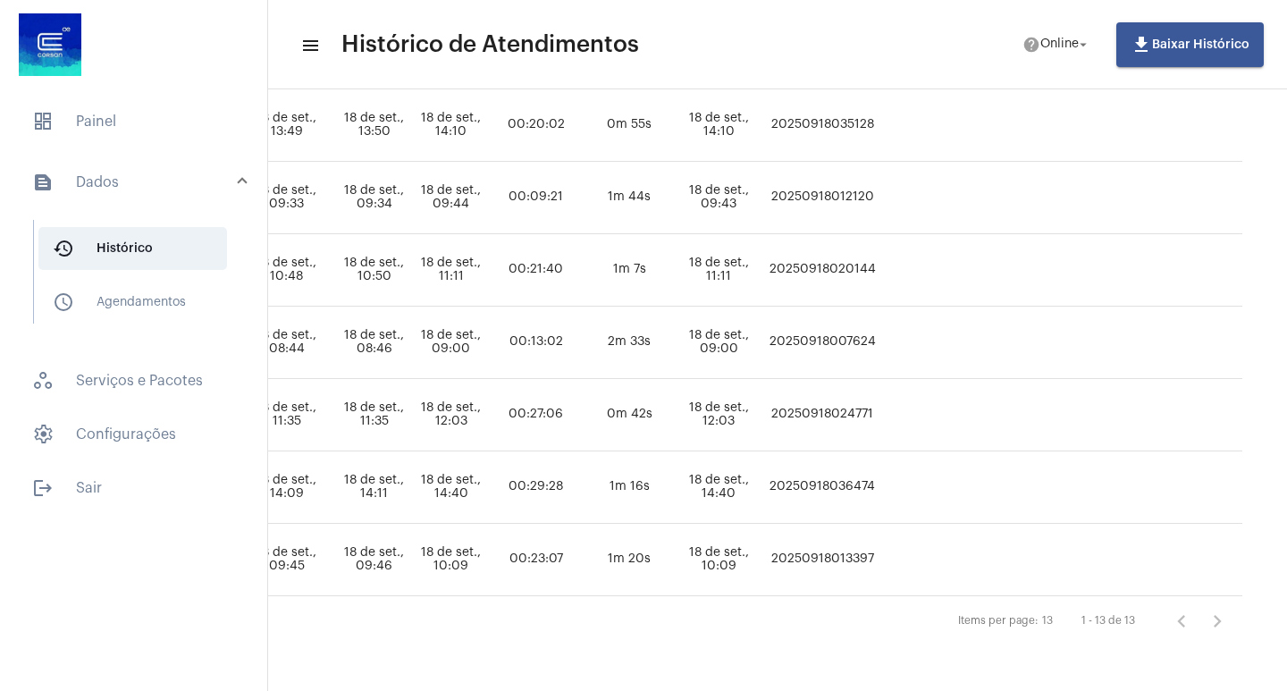
scroll to position [721, 966]
click at [796, 474] on td "20250918036474" at bounding box center [822, 487] width 118 height 72
copy td "20250918036474"
click at [95, 112] on span "dashboard Painel" at bounding box center [134, 121] width 232 height 43
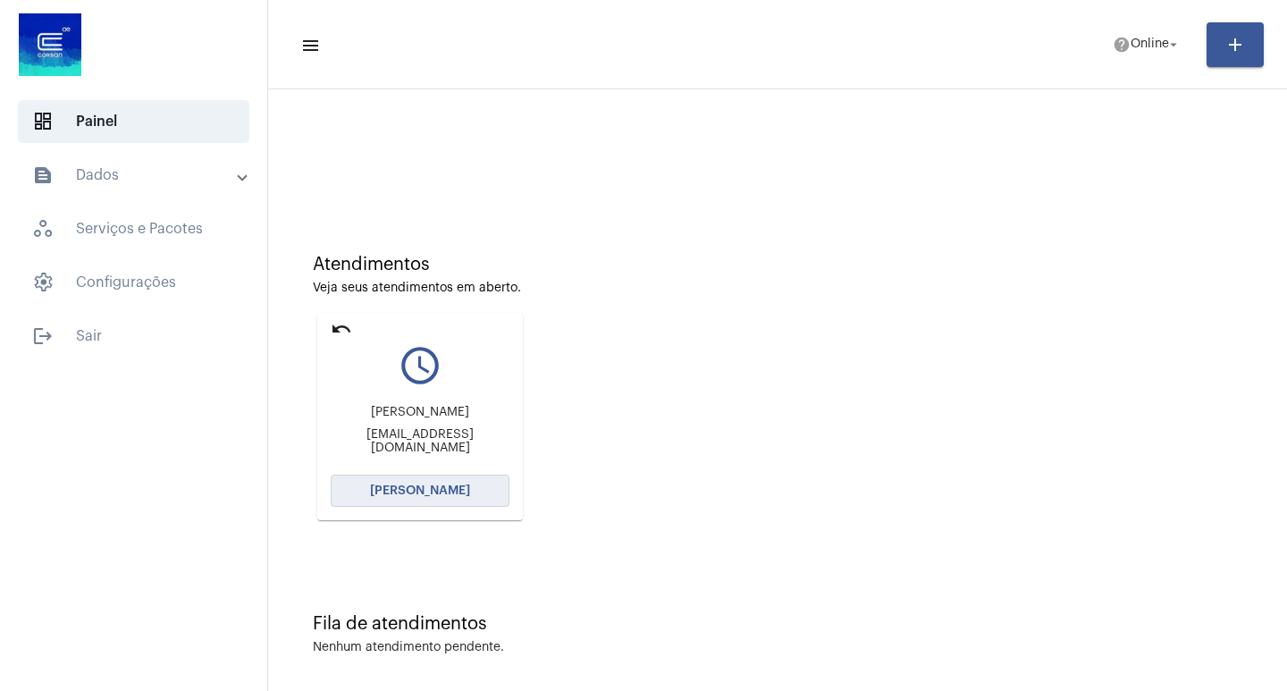
click at [371, 481] on button "[PERSON_NAME]" at bounding box center [420, 491] width 179 height 32
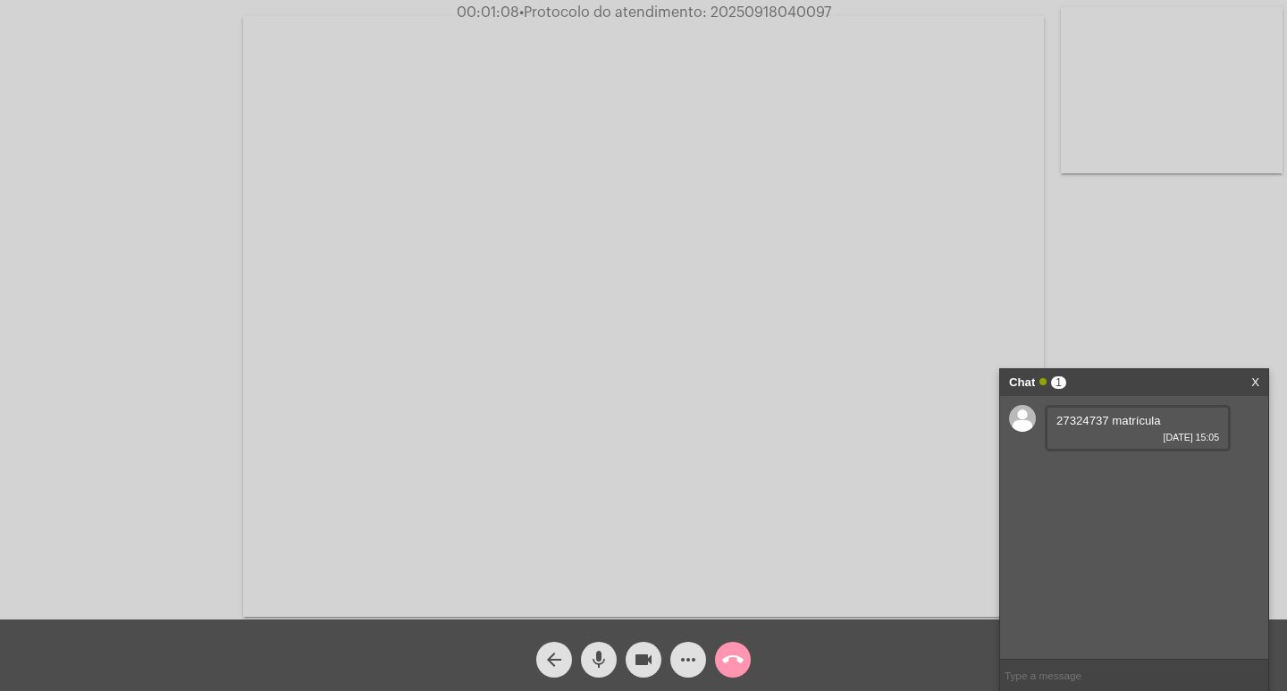
click at [1109, 421] on span "27324737 matrícula" at bounding box center [1109, 420] width 105 height 13
click at [1106, 421] on span "27324737 matrícula" at bounding box center [1109, 420] width 105 height 13
click at [1105, 421] on span "27324737 matrícula" at bounding box center [1109, 420] width 105 height 13
copy span "27324737"
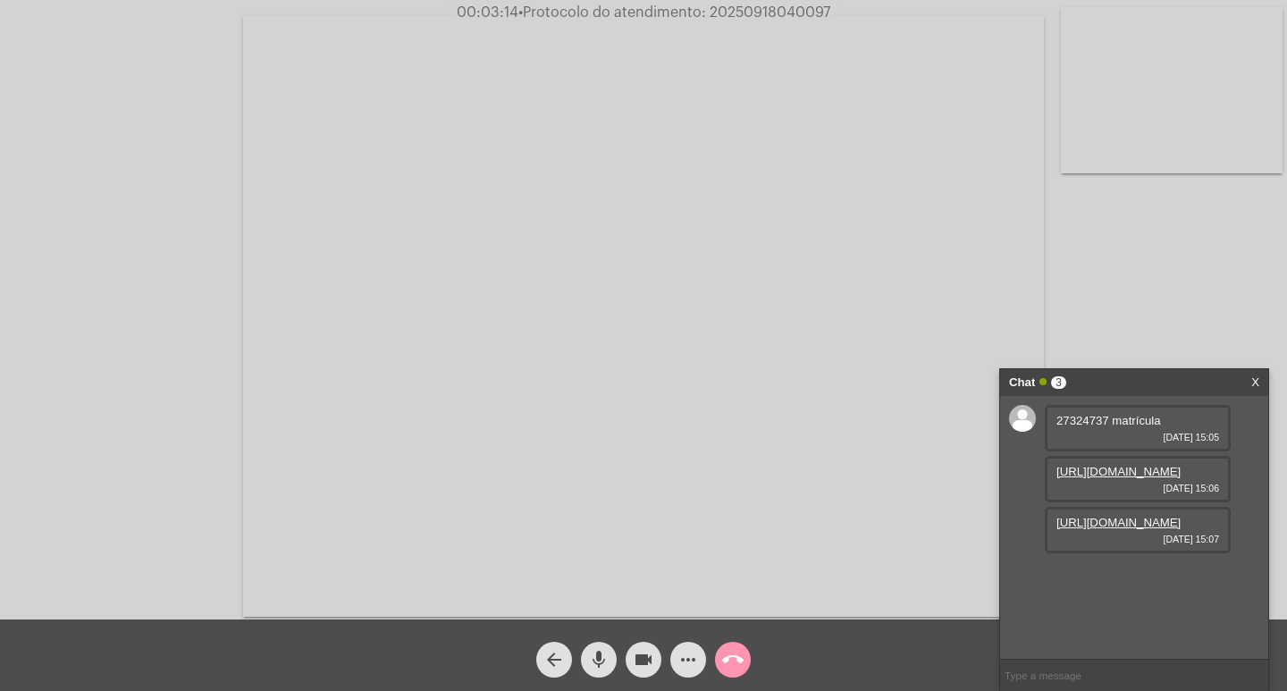
click at [1082, 478] on link "https://neft-transfer-bucket.s3.amazonaws.com/temp-222efd93-4e7a-f9aa-092f-ae3b…" at bounding box center [1119, 471] width 124 height 13
click at [1101, 529] on link "https://neft-transfer-bucket.s3.amazonaws.com/temp-43a86260-cbf5-d973-107d-0143…" at bounding box center [1119, 522] width 124 height 13
click at [1134, 570] on link "https://neft-transfer-bucket.s3.amazonaws.com/temp-c9a49f42-678f-58c2-7a60-f62e…" at bounding box center [1119, 576] width 124 height 13
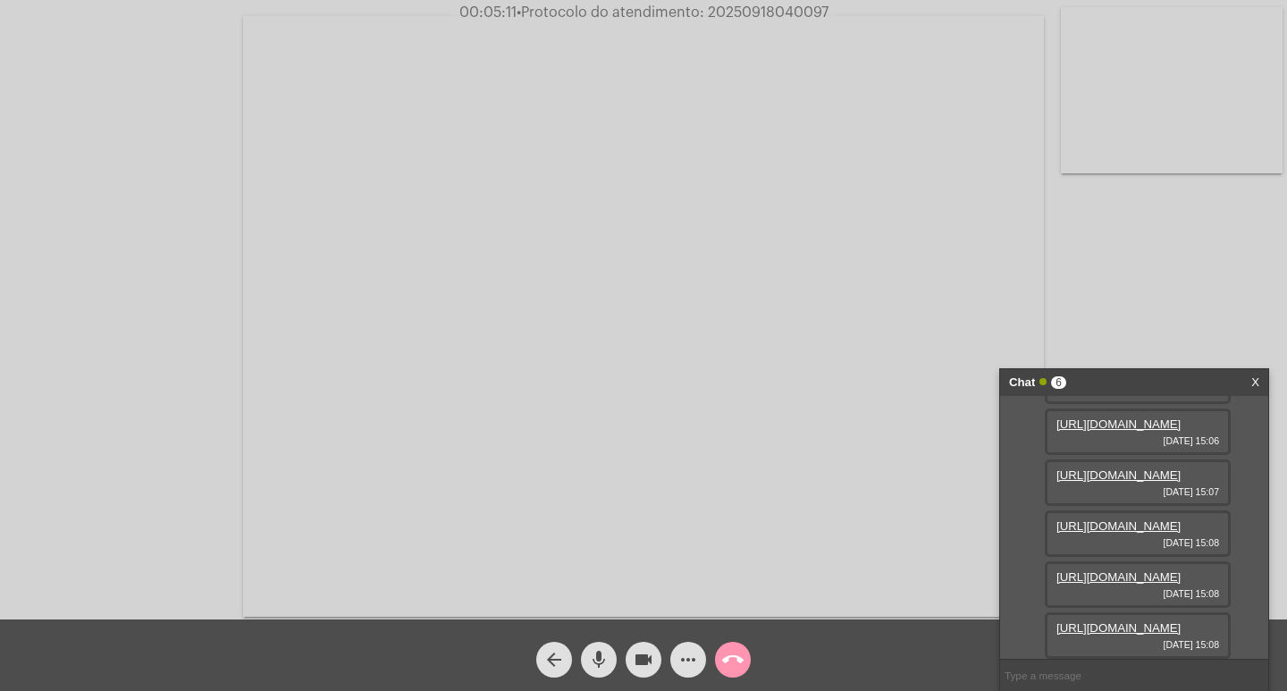
click at [1144, 570] on link "https://neft-transfer-bucket.s3.amazonaws.com/temp-c9a49f42-678f-58c2-7a60-f62e…" at bounding box center [1119, 576] width 124 height 13
click at [1140, 621] on link "https://neft-transfer-bucket.s3.amazonaws.com/temp-57cac620-05c5-fee7-245f-4d6a…" at bounding box center [1119, 627] width 124 height 13
click at [1122, 612] on div "https://neft-transfer-bucket.s3.amazonaws.com/temp-68b841cd-eba3-7f3a-0280-c8d0…" at bounding box center [1138, 635] width 186 height 46
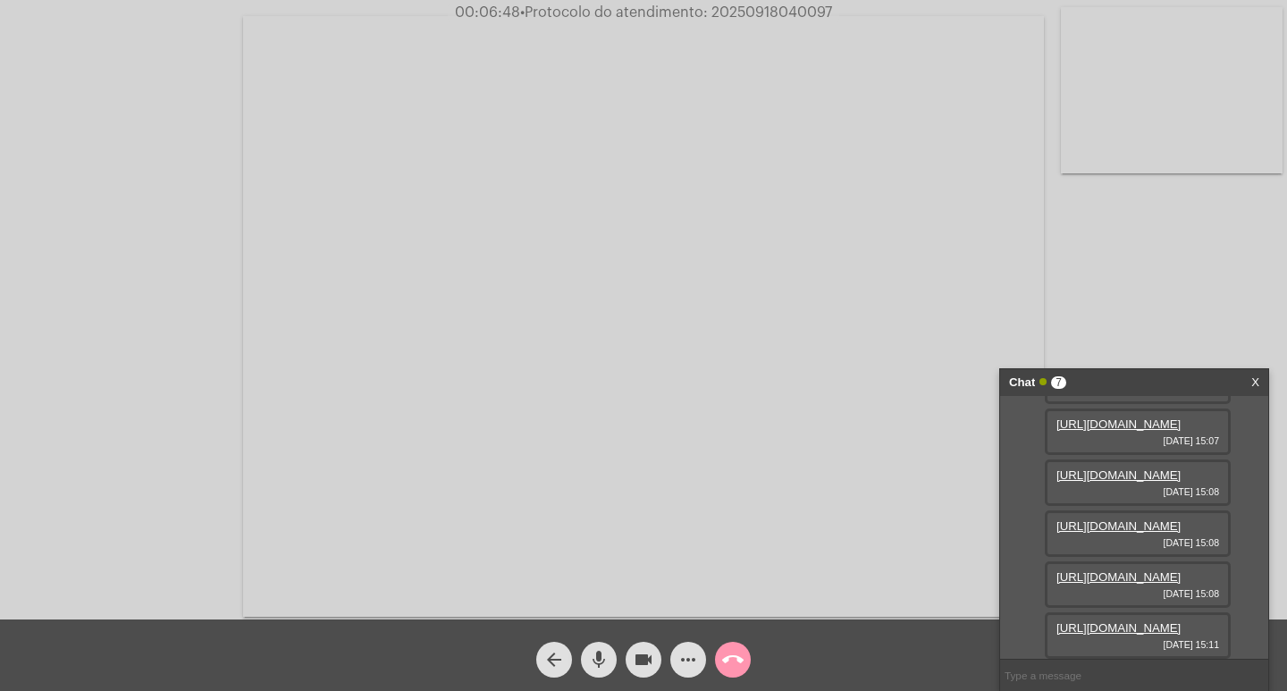
click at [1119, 621] on link "https://neft-transfer-bucket.s3.amazonaws.com/temp-68b841cd-eba3-7f3a-0280-c8d0…" at bounding box center [1119, 627] width 124 height 13
click at [682, 647] on span "more_horiz" at bounding box center [688, 660] width 21 height 36
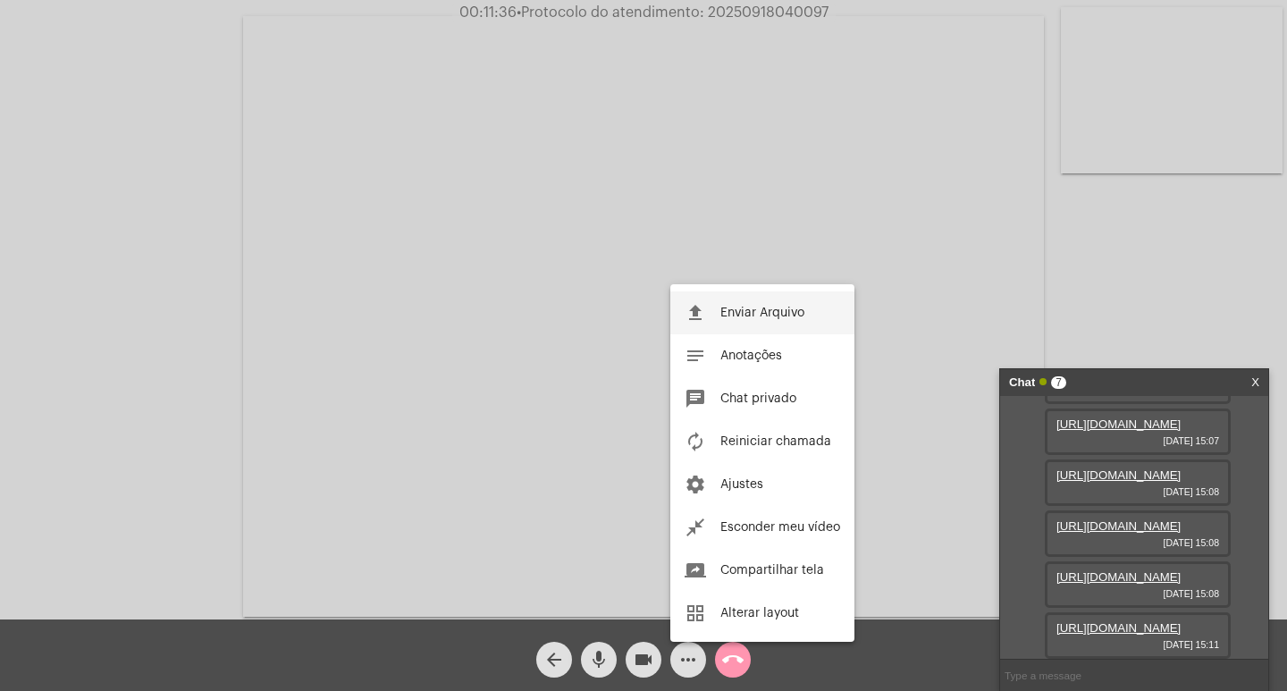
click at [791, 307] on span "Enviar Arquivo" at bounding box center [763, 313] width 84 height 13
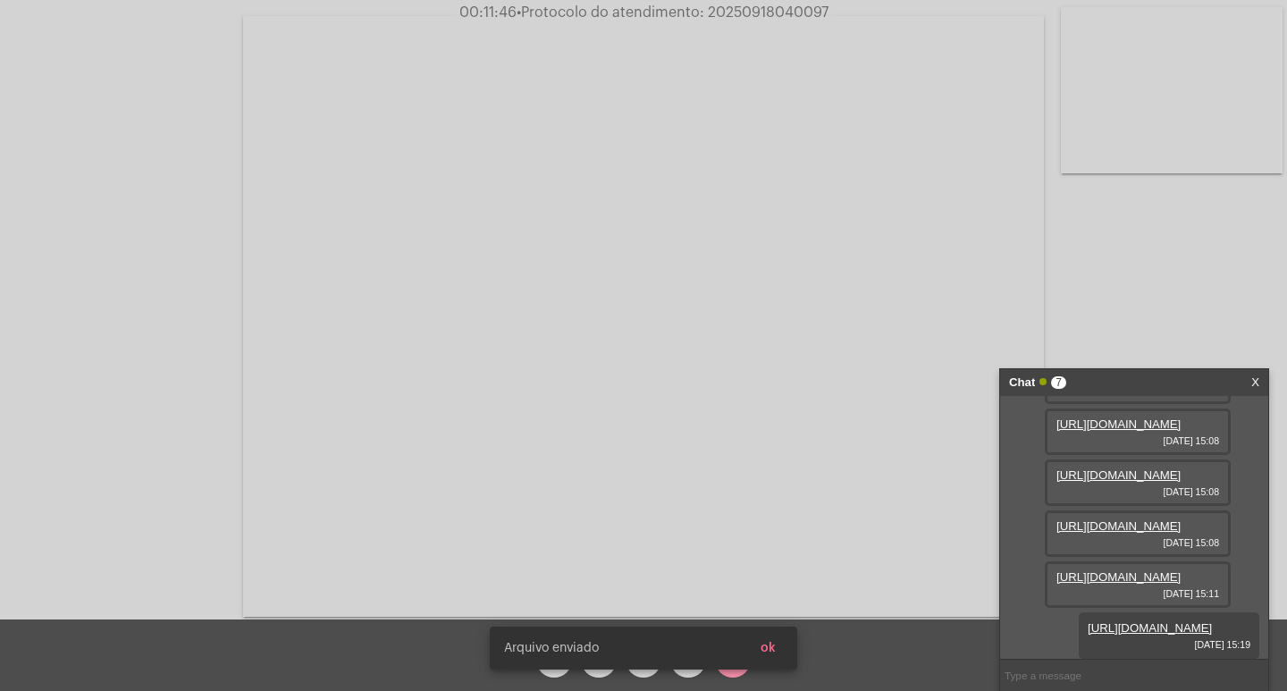
scroll to position [431, 0]
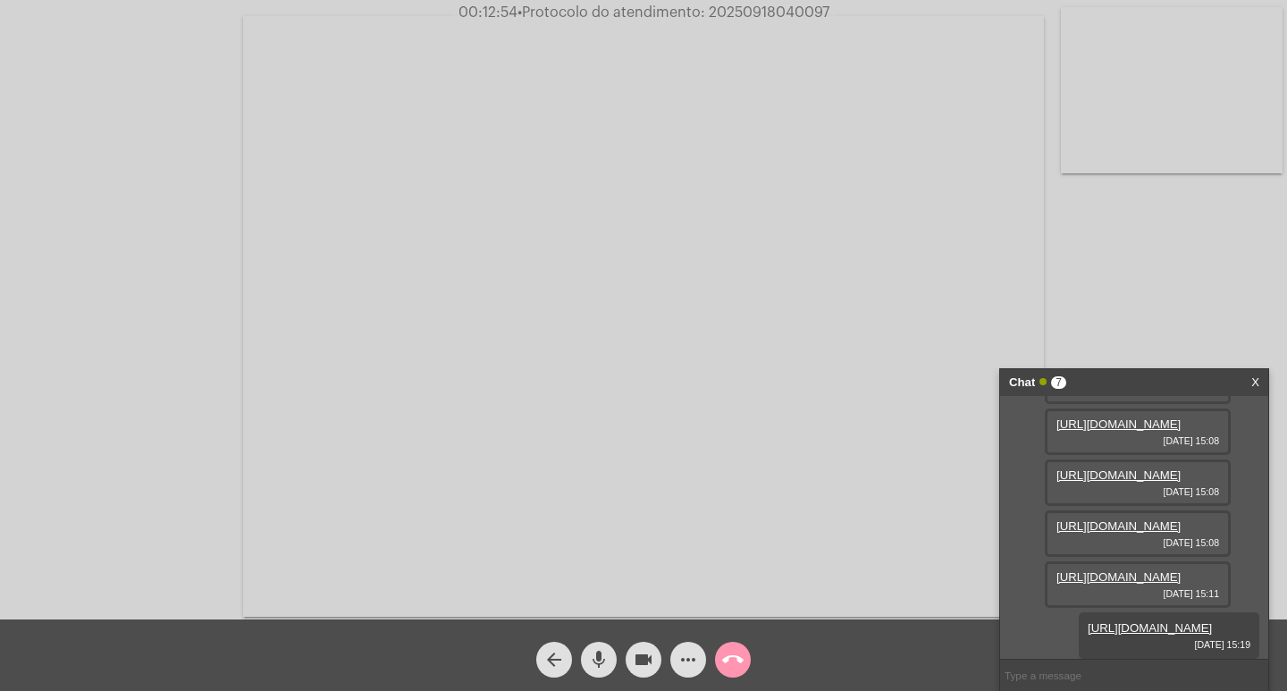
click at [692, 662] on mat-icon "more_horiz" at bounding box center [688, 659] width 21 height 21
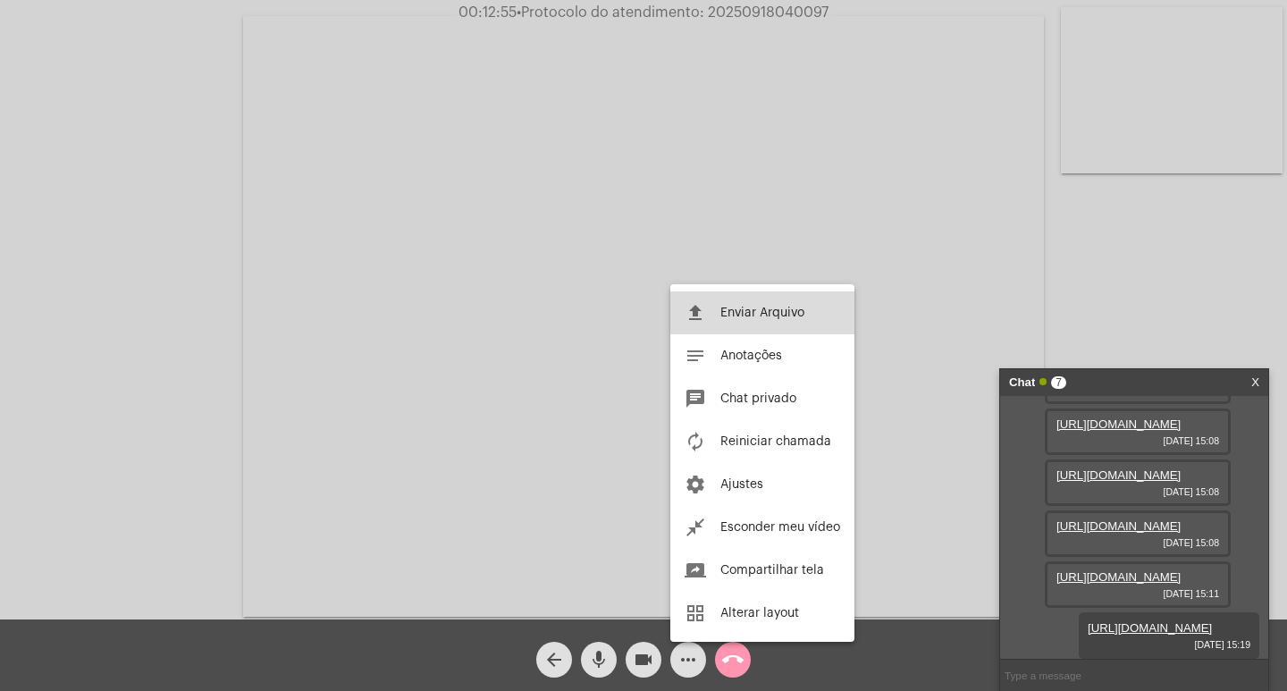
click at [731, 319] on button "file_upload Enviar Arquivo" at bounding box center [762, 312] width 184 height 43
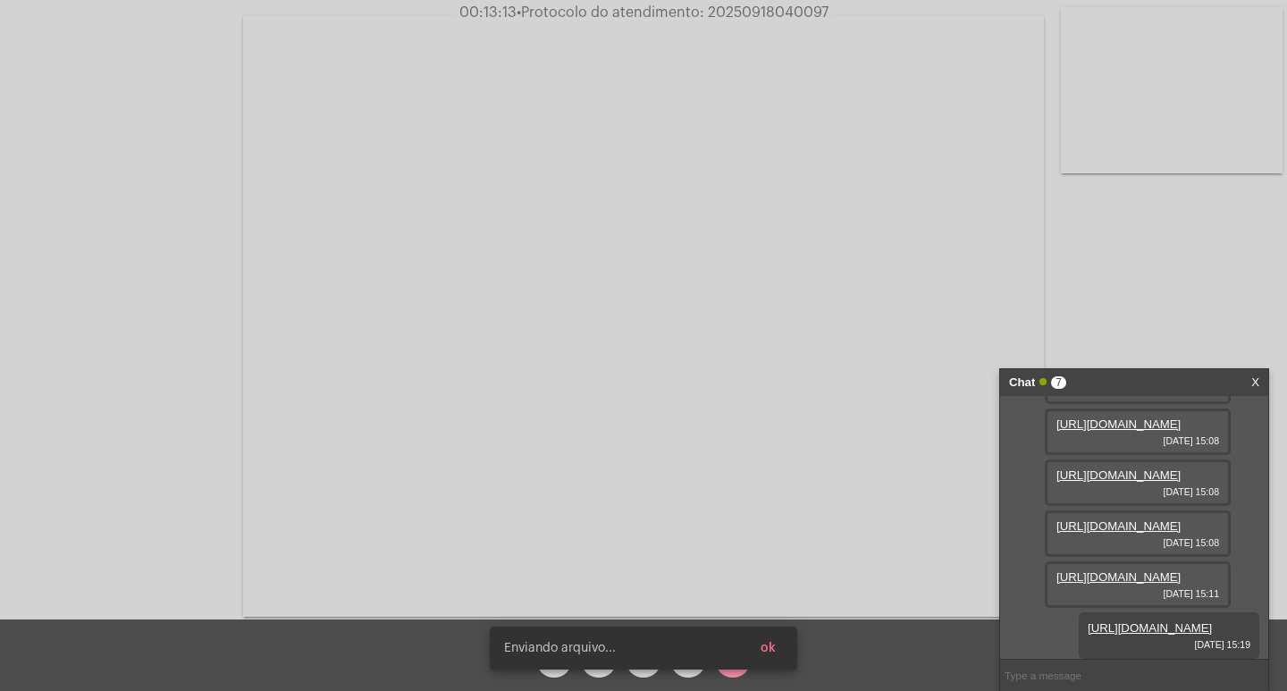
scroll to position [522, 0]
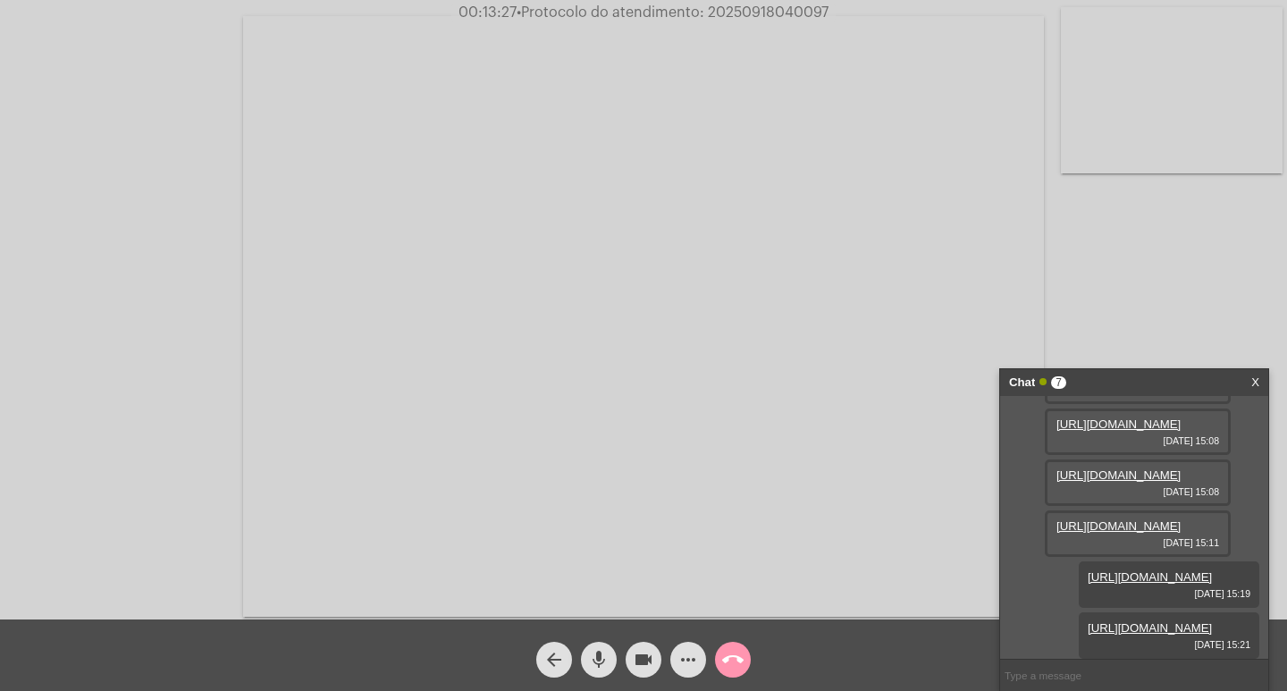
click at [748, 7] on span "• Protocolo do atendimento: 20250918040097" at bounding box center [673, 12] width 312 height 14
copy span "20250918040097"
click at [1042, 661] on input "text" at bounding box center [1134, 675] width 268 height 31
paste input "20250918040097"
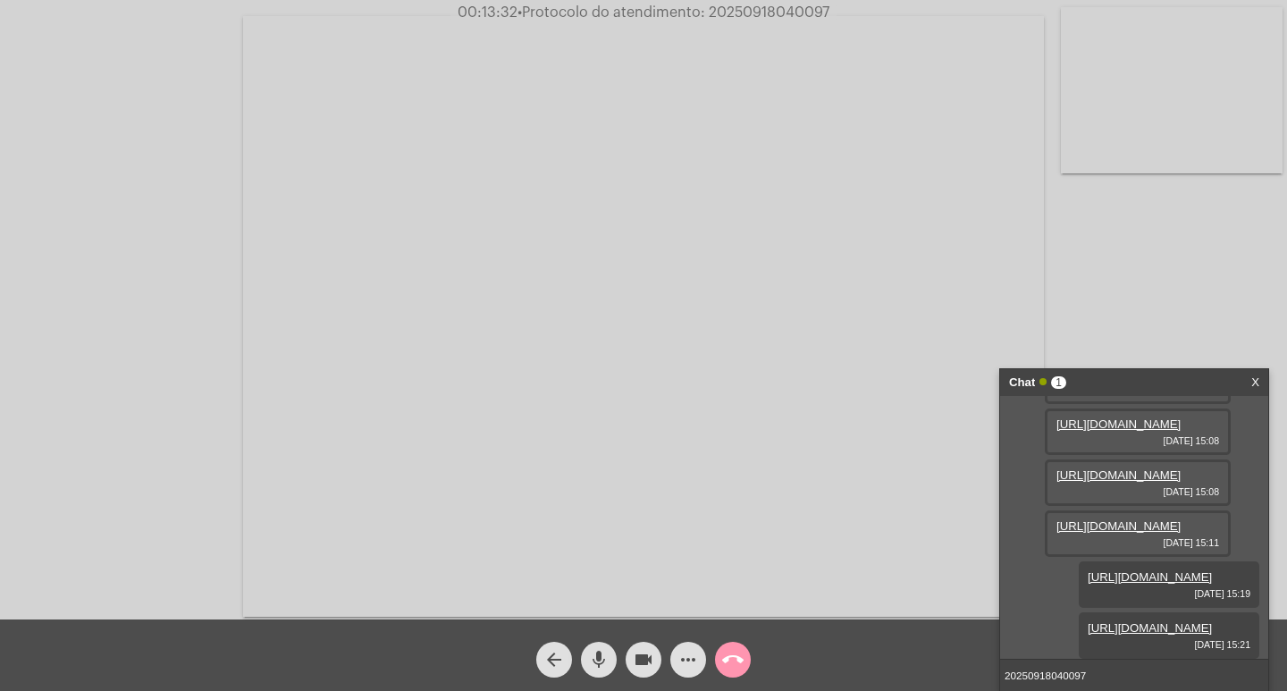
type input "20250918040097"
click at [1101, 675] on input "20250918040097" at bounding box center [1134, 675] width 268 height 31
click at [1218, 377] on div "Chat 1" at bounding box center [1115, 382] width 213 height 27
click at [1218, 377] on div "Acessando Câmera e Microfone..." at bounding box center [644, 313] width 1284 height 619
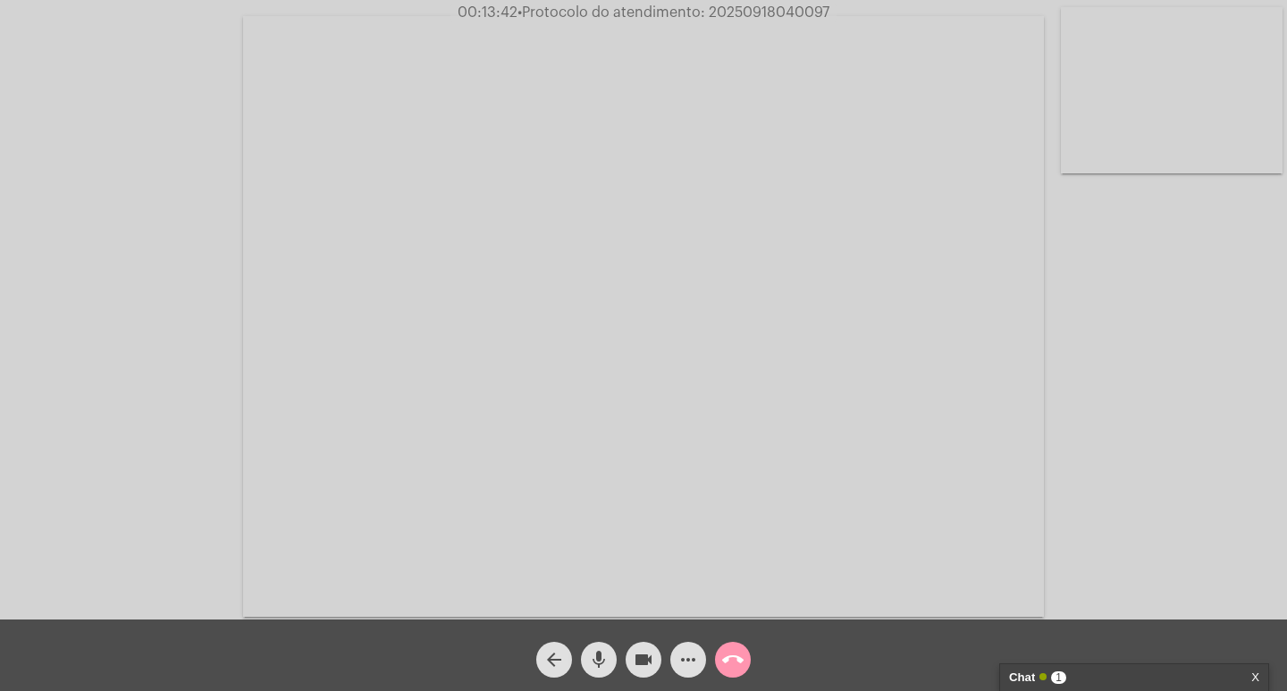
click at [652, 651] on mat-icon "videocam" at bounding box center [643, 659] width 21 height 21
drag, startPoint x: 586, startPoint y: 655, endPoint x: 624, endPoint y: 656, distance: 38.4
click at [587, 655] on button "mic" at bounding box center [599, 660] width 36 height 36
click at [729, 666] on mat-icon "call_end" at bounding box center [732, 659] width 21 height 21
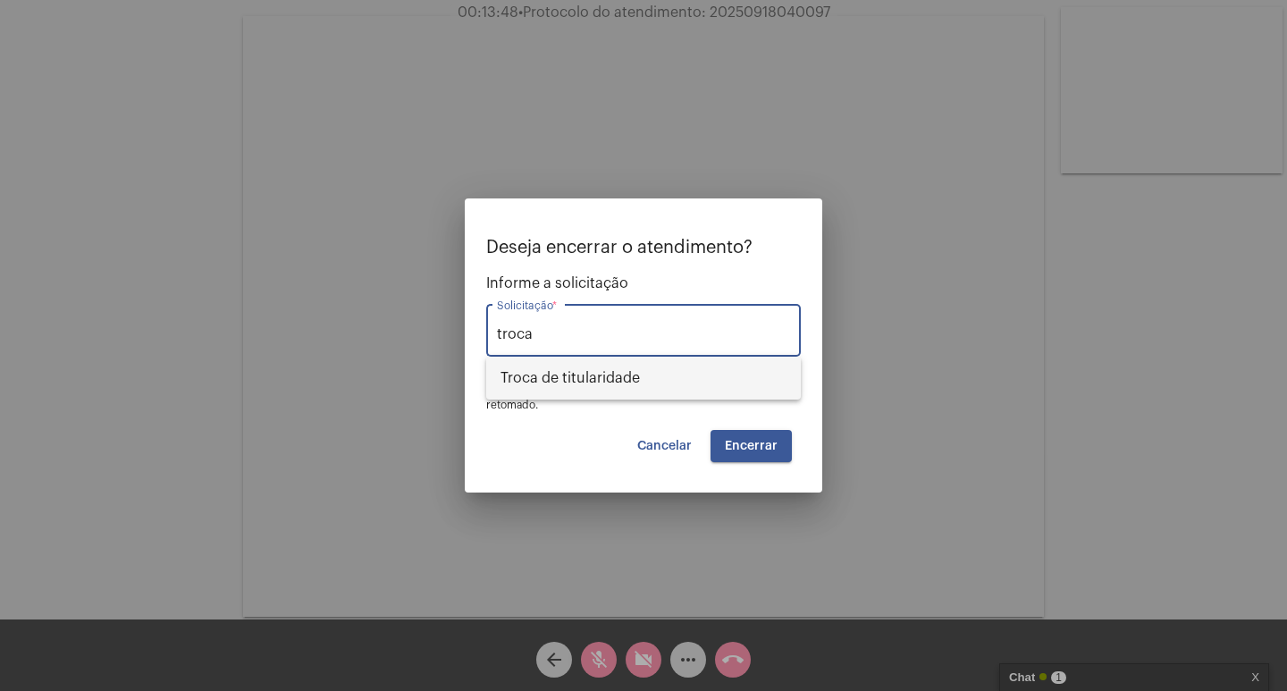
click at [669, 384] on span "Troca de titularidade" at bounding box center [644, 378] width 286 height 43
type input "Troca de titularidade"
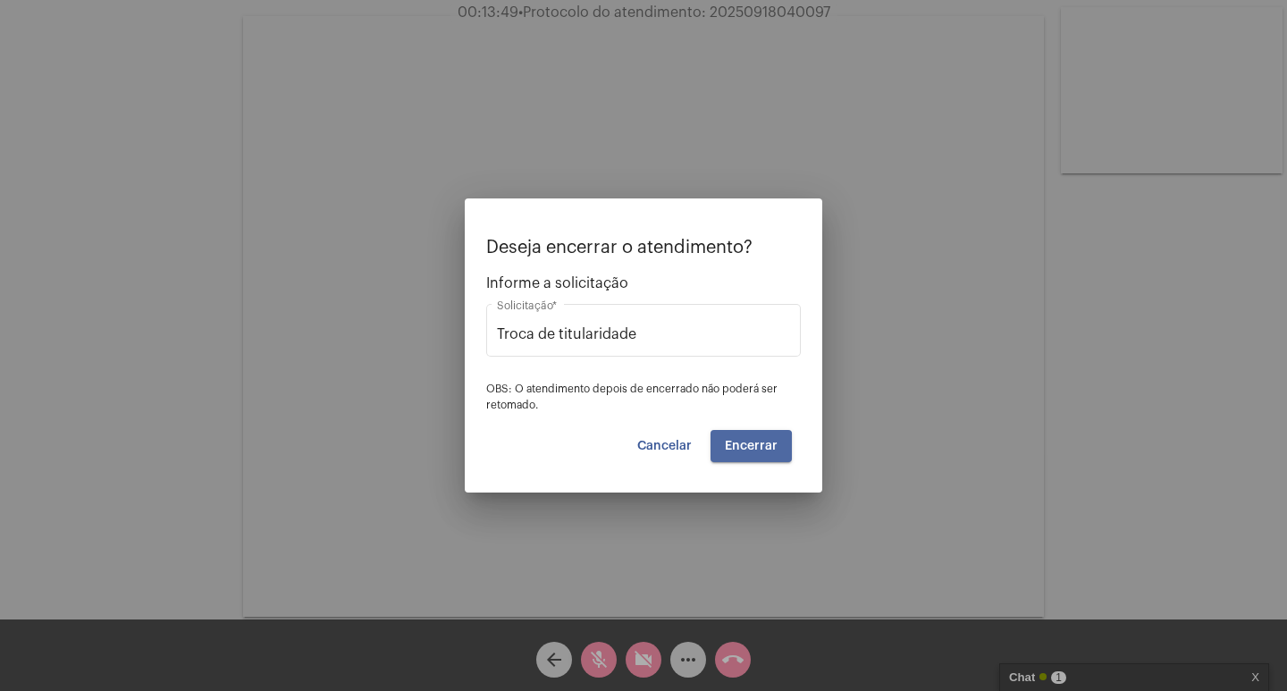
click at [734, 450] on span "Encerrar" at bounding box center [751, 446] width 53 height 13
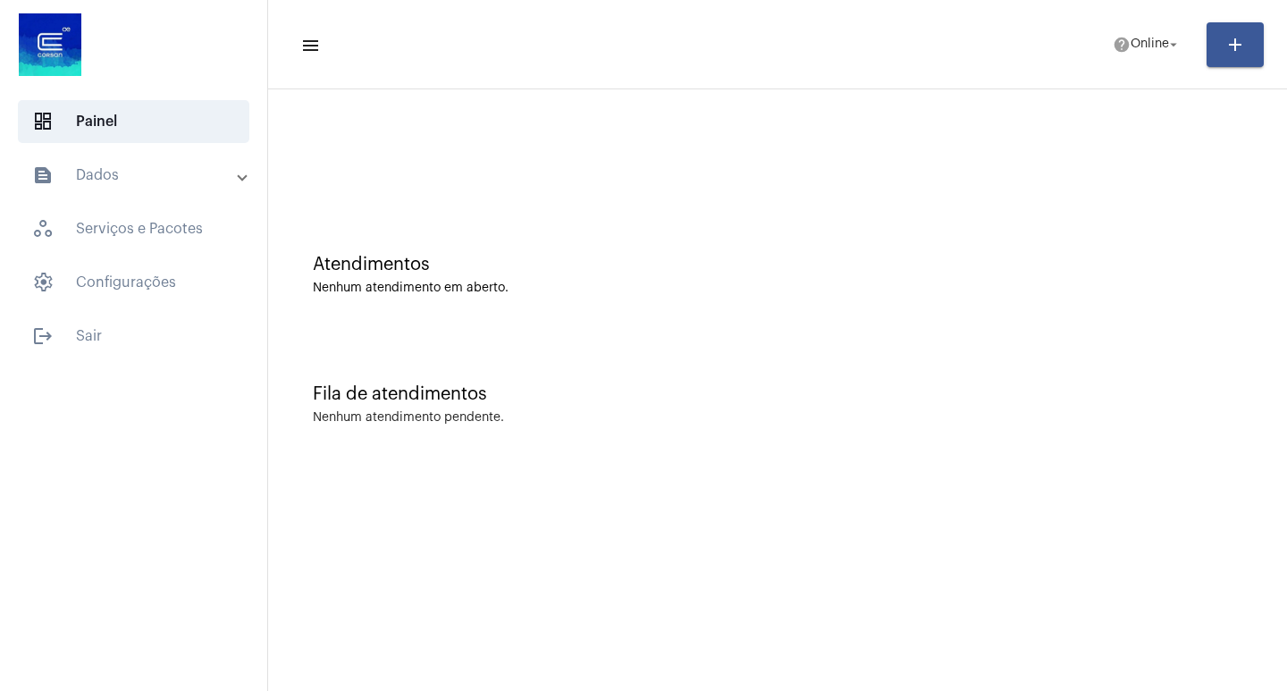
click at [158, 176] on mat-panel-title "text_snippet_outlined Dados" at bounding box center [135, 174] width 206 height 21
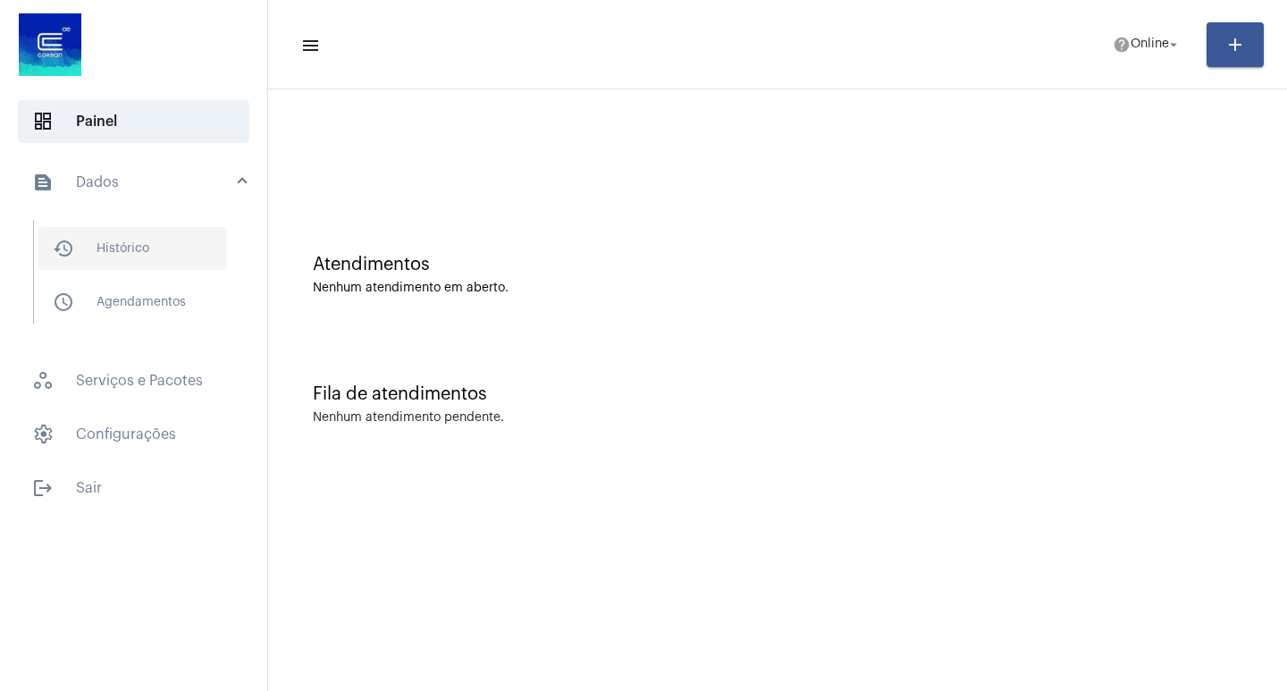
click at [159, 233] on span "history_outlined Histórico" at bounding box center [132, 248] width 189 height 43
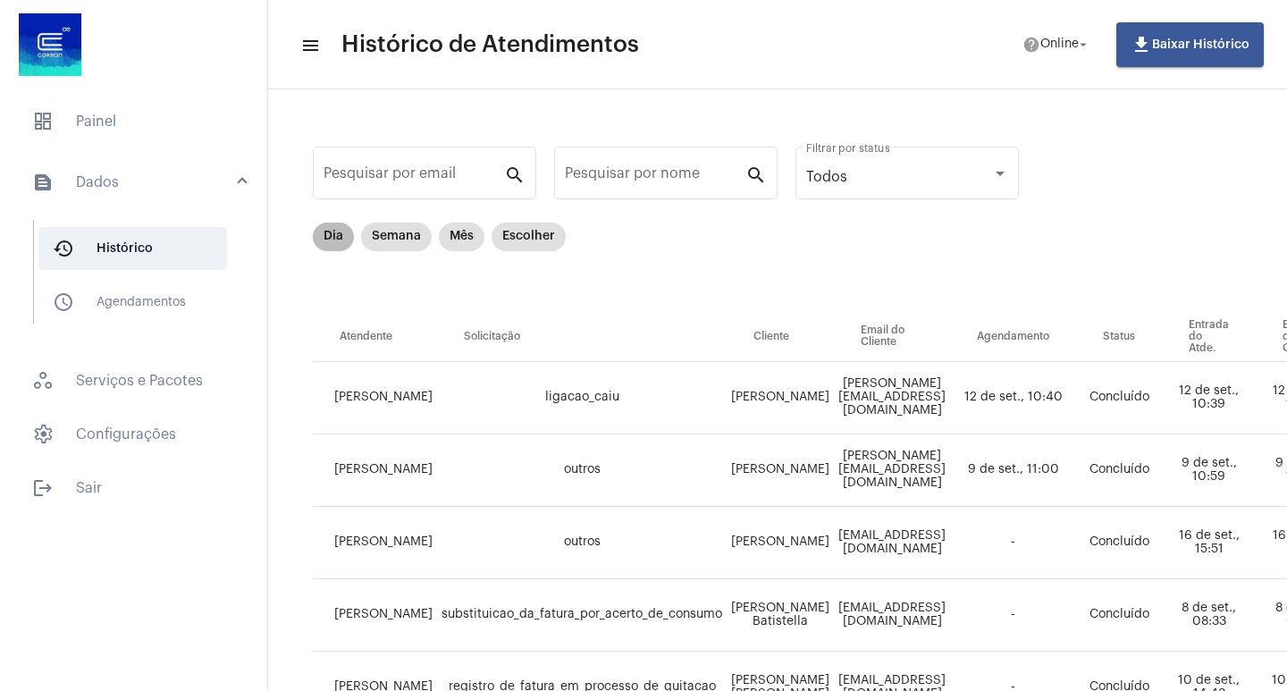
click at [322, 233] on mat-chip "Dia" at bounding box center [333, 237] width 41 height 29
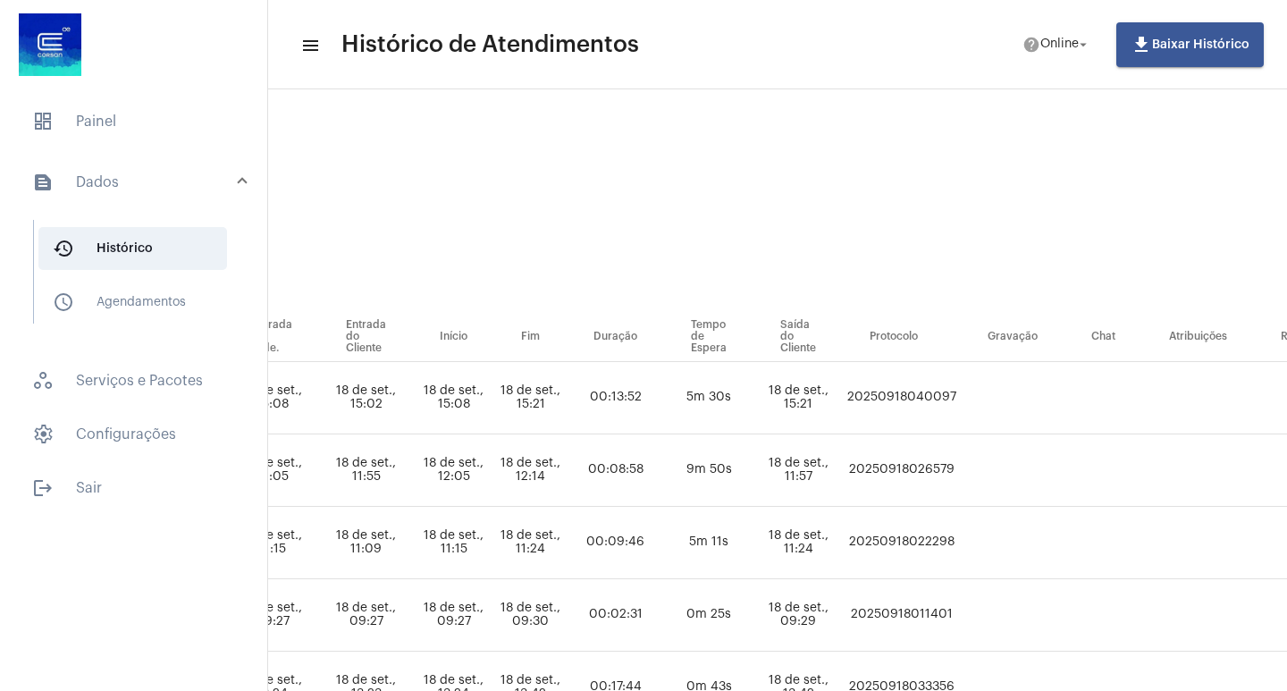
scroll to position [0, 813]
click at [956, 397] on td "20250918040097" at bounding box center [897, 398] width 118 height 72
copy td "20250918040097"
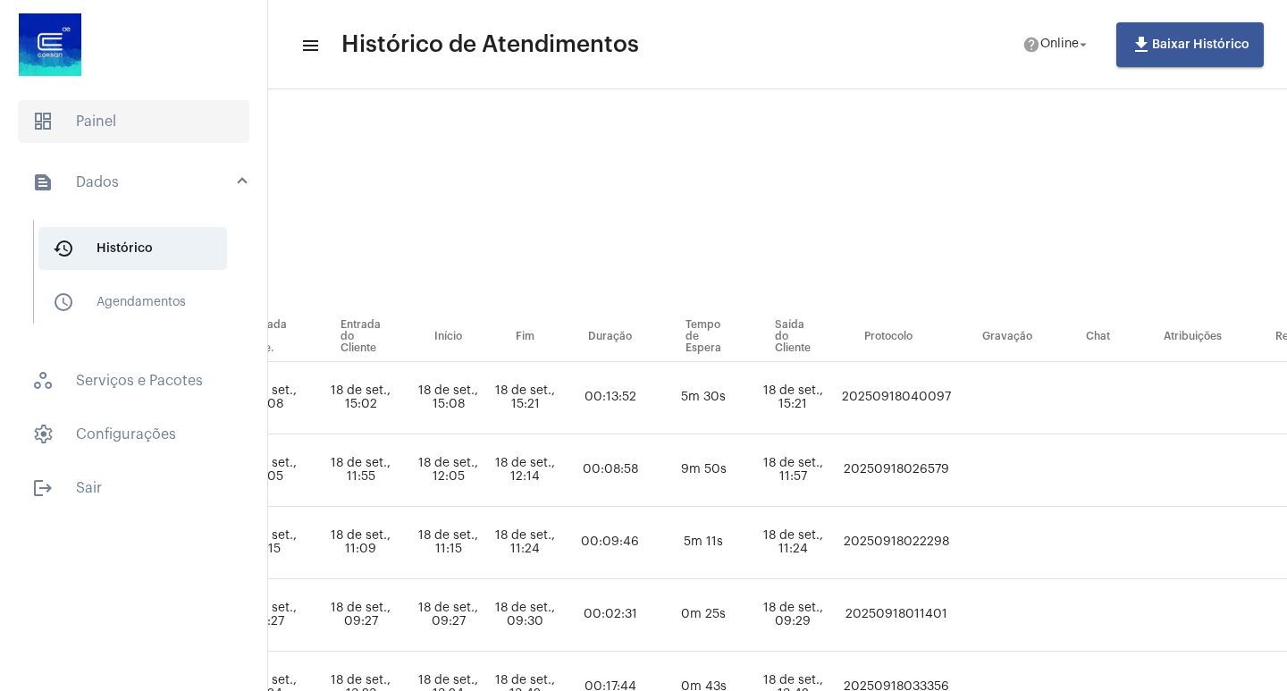
click at [148, 139] on span "dashboard Painel" at bounding box center [134, 121] width 232 height 43
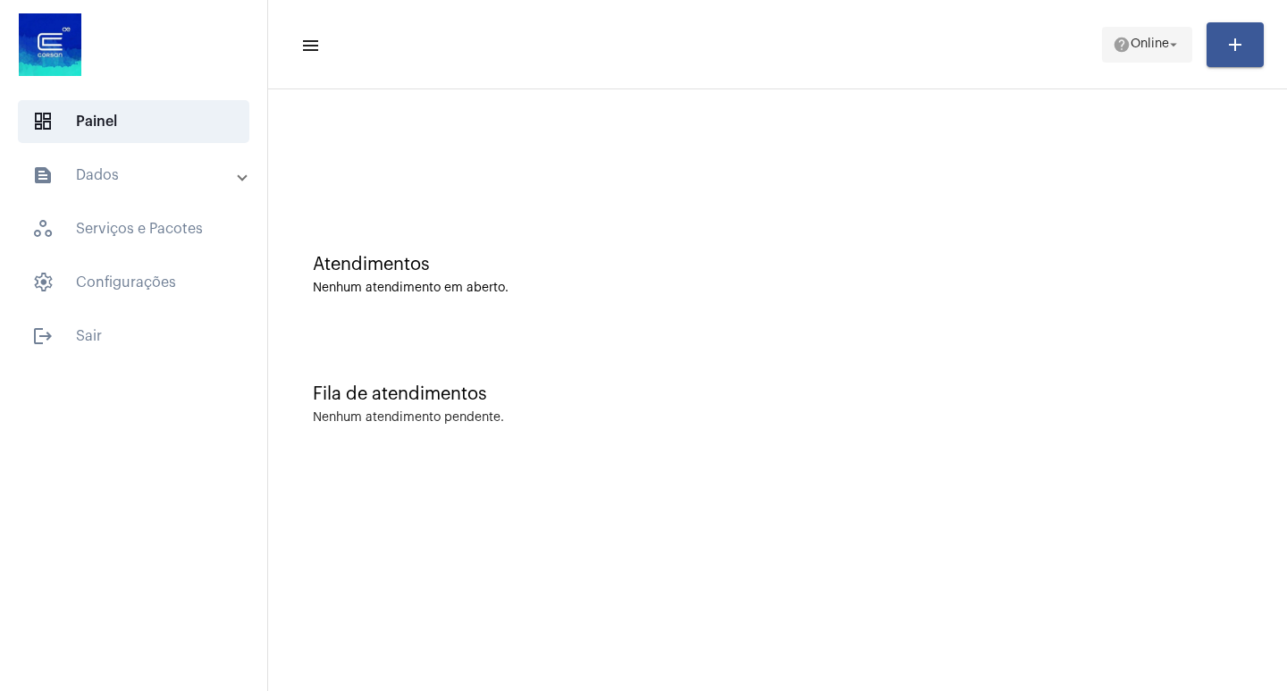
click at [1103, 51] on button "help Online arrow_drop_down" at bounding box center [1147, 45] width 90 height 36
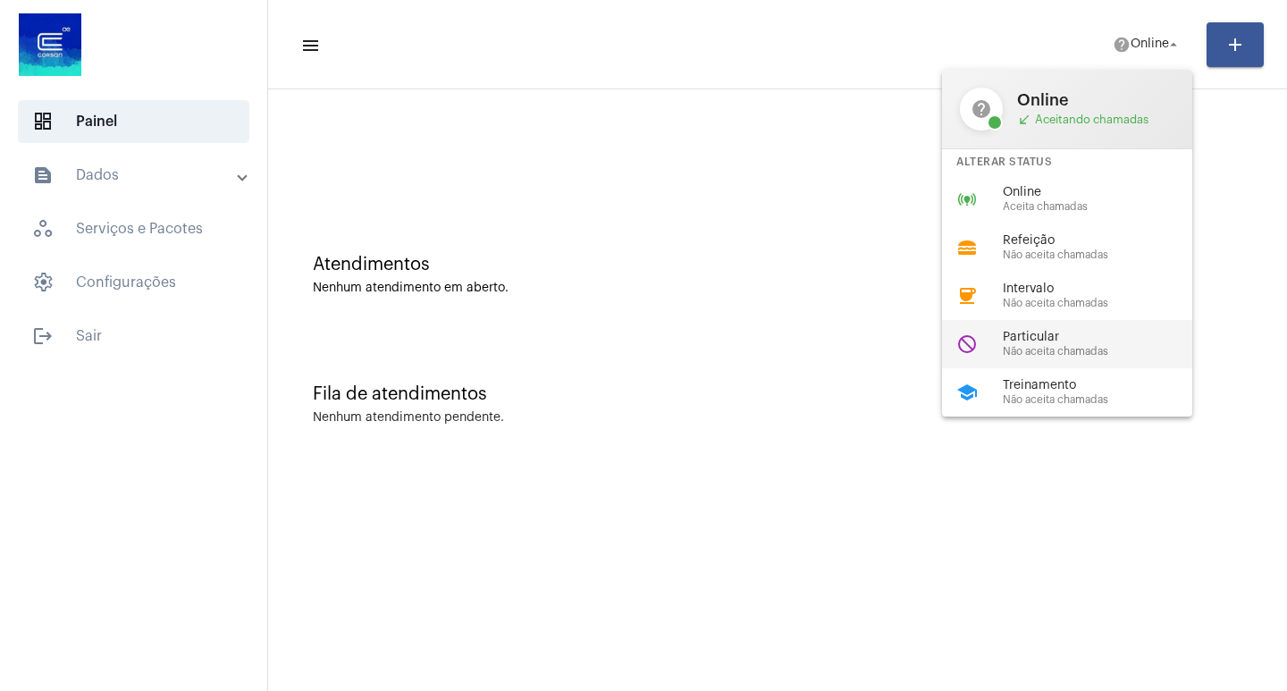
click at [1096, 339] on span "Particular" at bounding box center [1105, 337] width 204 height 13
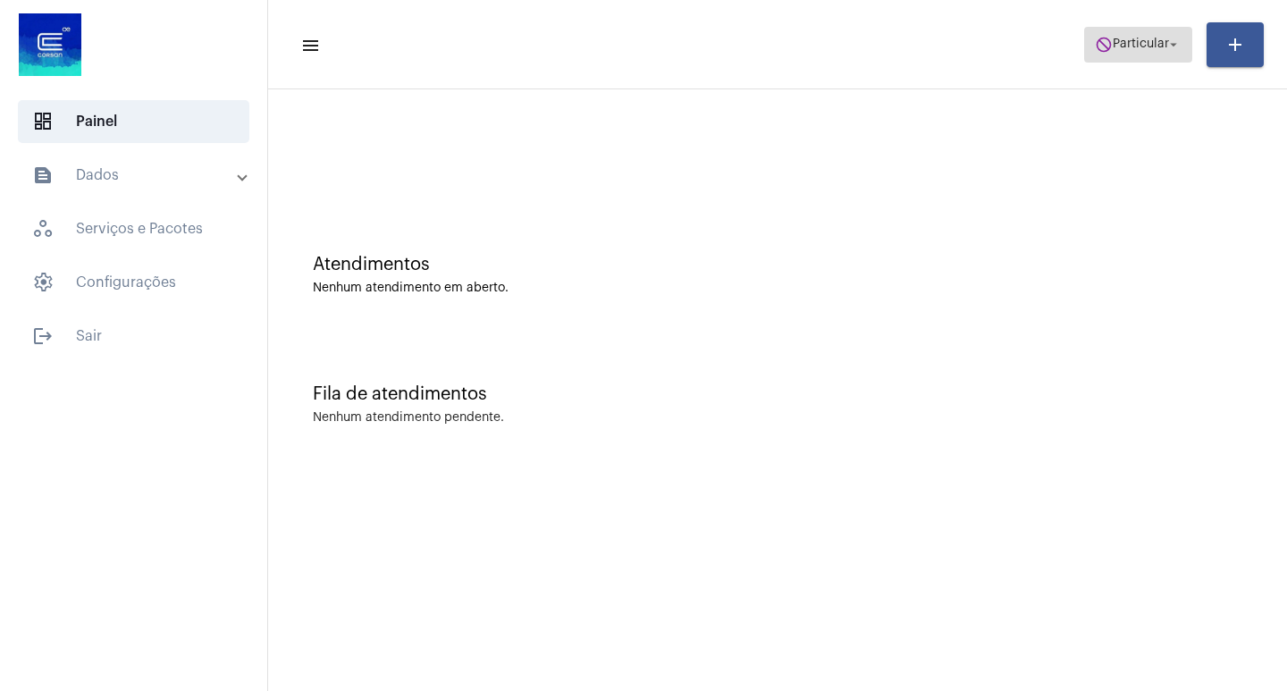
click at [1141, 33] on span "do_not_disturb Particular arrow_drop_down" at bounding box center [1138, 44] width 87 height 32
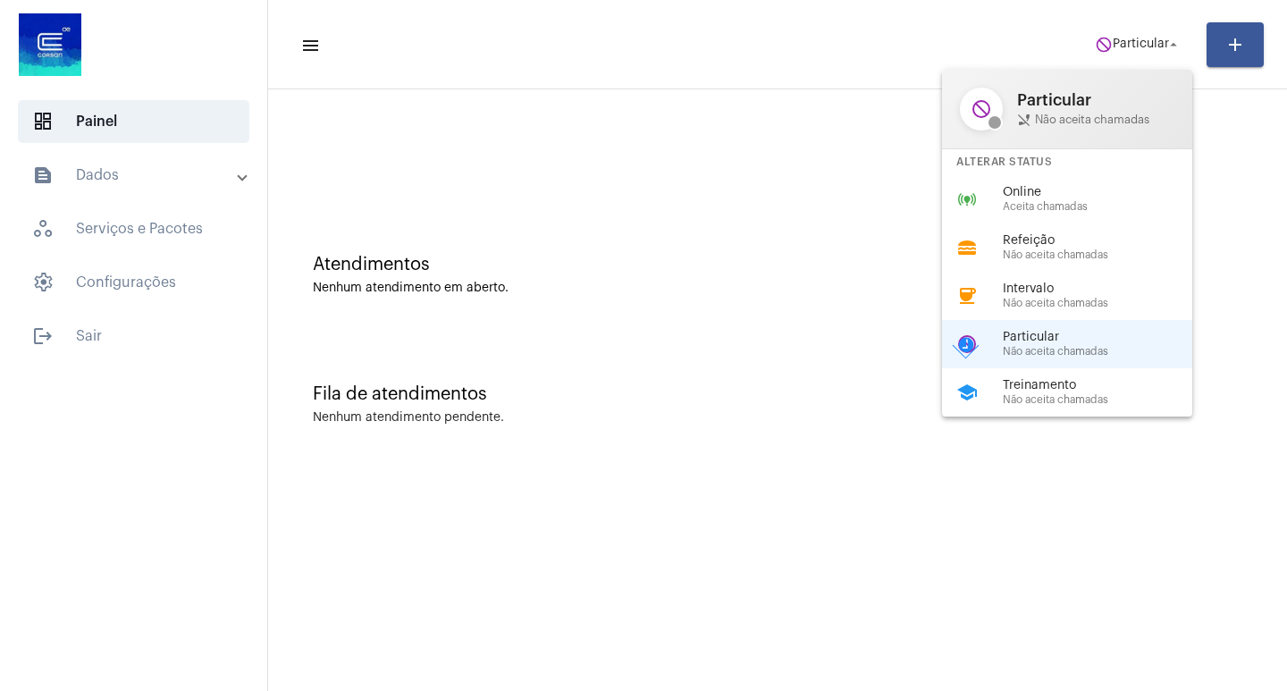
click at [1141, 43] on div at bounding box center [643, 345] width 1287 height 691
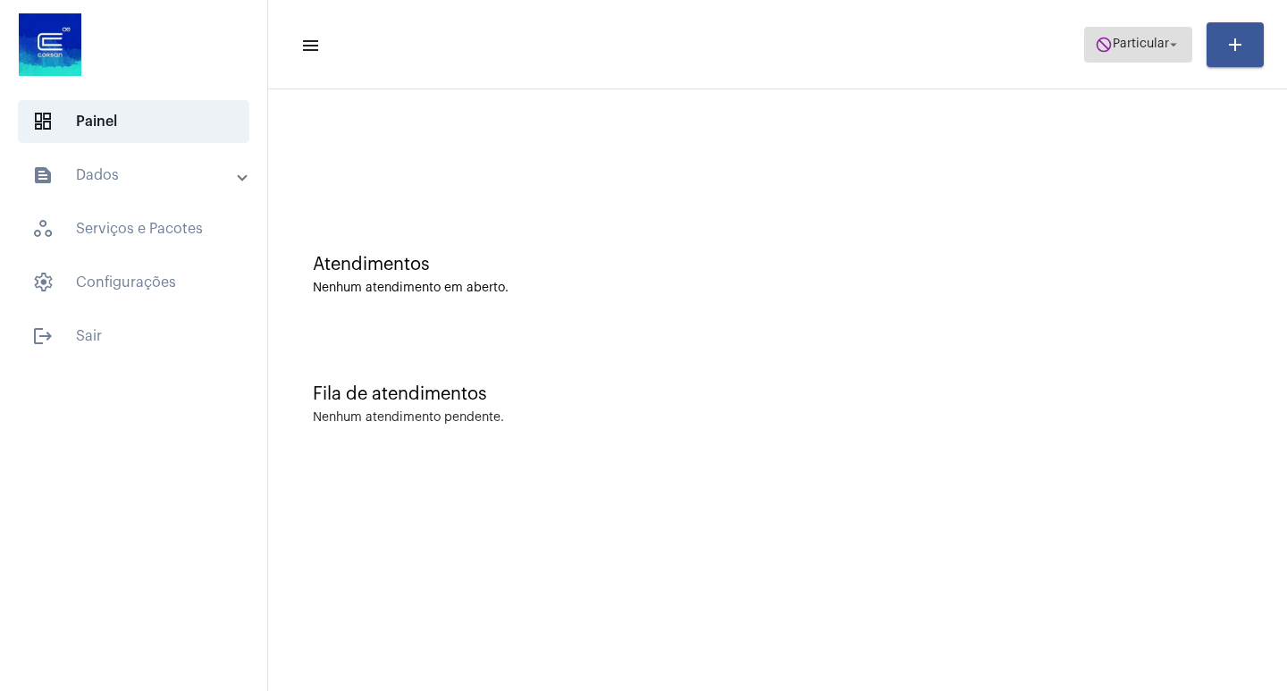
click at [1135, 51] on span "do_not_disturb Particular arrow_drop_down" at bounding box center [1138, 44] width 87 height 32
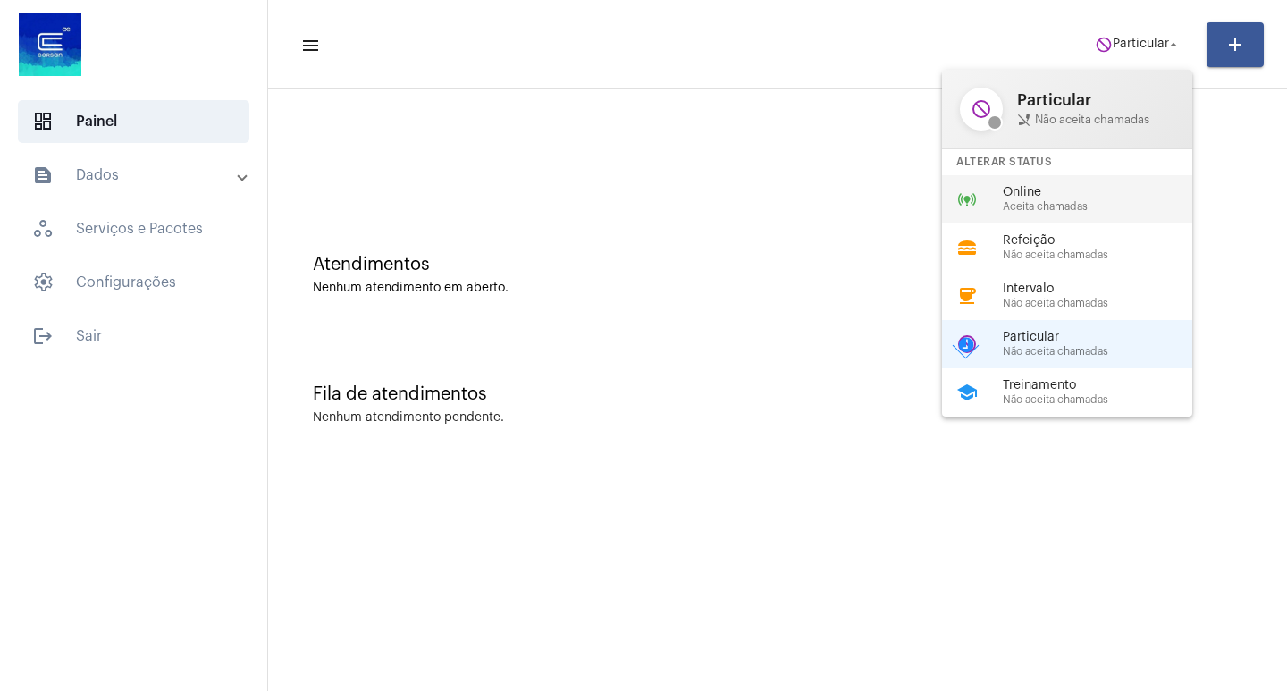
click at [1108, 182] on div "online_prediction Online Aceita chamadas" at bounding box center [1081, 199] width 279 height 48
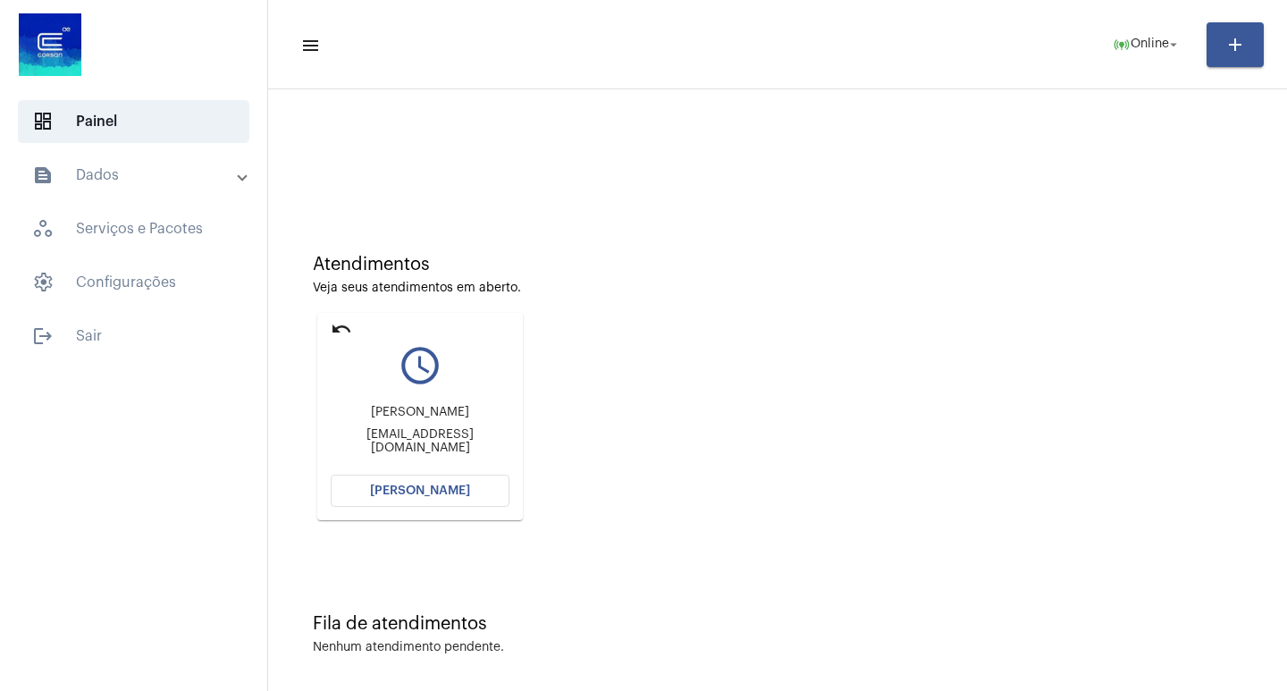
click at [380, 490] on span "[PERSON_NAME]" at bounding box center [420, 491] width 100 height 13
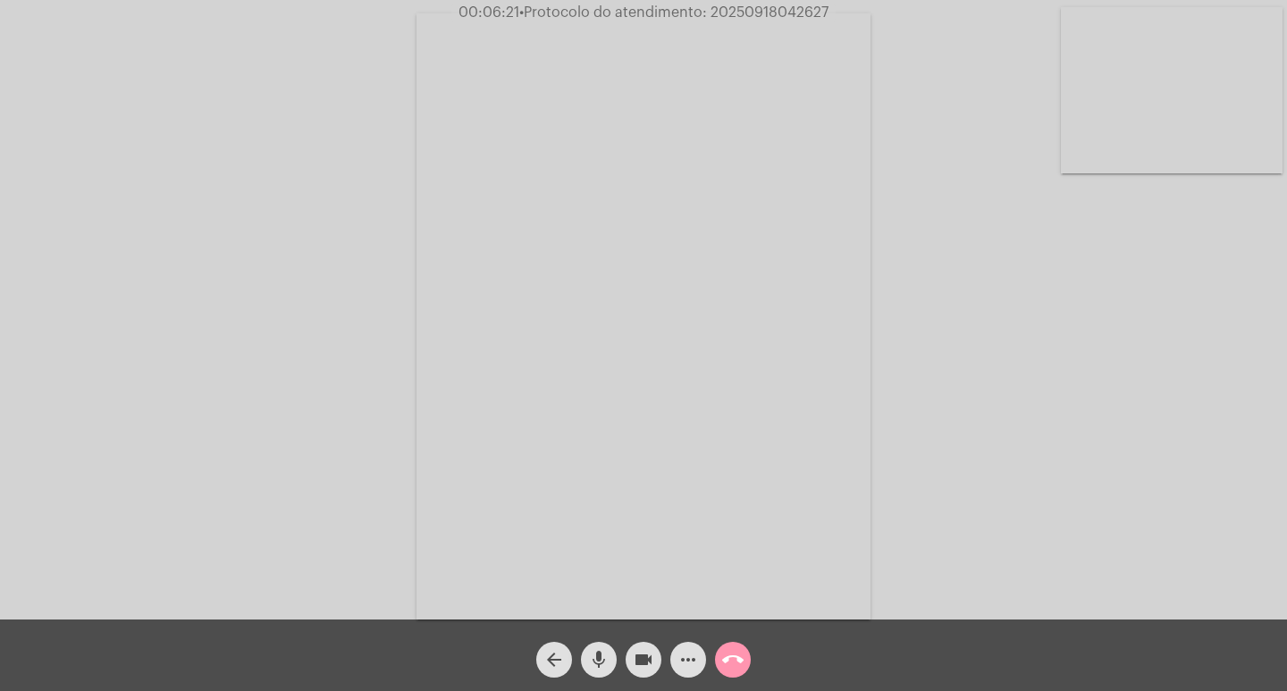
click at [654, 662] on button "videocam" at bounding box center [644, 660] width 36 height 36
click at [597, 647] on span "mic" at bounding box center [598, 660] width 21 height 36
drag, startPoint x: 655, startPoint y: 653, endPoint x: 607, endPoint y: 689, distance: 60.1
click at [640, 658] on button "videocam_off" at bounding box center [644, 660] width 36 height 36
click at [599, 667] on mat-icon "mic_off" at bounding box center [598, 659] width 21 height 21
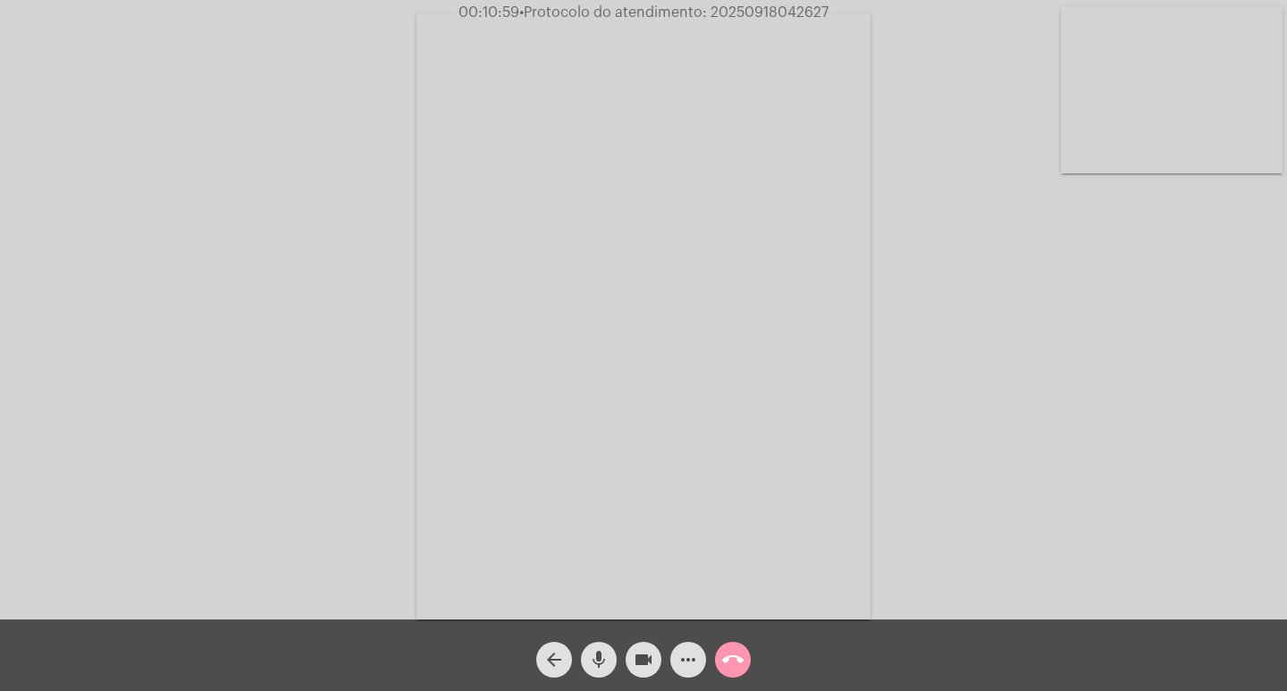
click at [637, 645] on span "videocam" at bounding box center [643, 660] width 21 height 36
click at [604, 654] on button "mic" at bounding box center [599, 660] width 36 height 36
drag, startPoint x: 611, startPoint y: 658, endPoint x: 633, endPoint y: 663, distance: 22.1
click at [628, 662] on div "arrow_back mic_off videocam_off more_horiz call_end" at bounding box center [643, 655] width 1287 height 72
click at [656, 663] on button "videocam_off" at bounding box center [644, 660] width 36 height 36
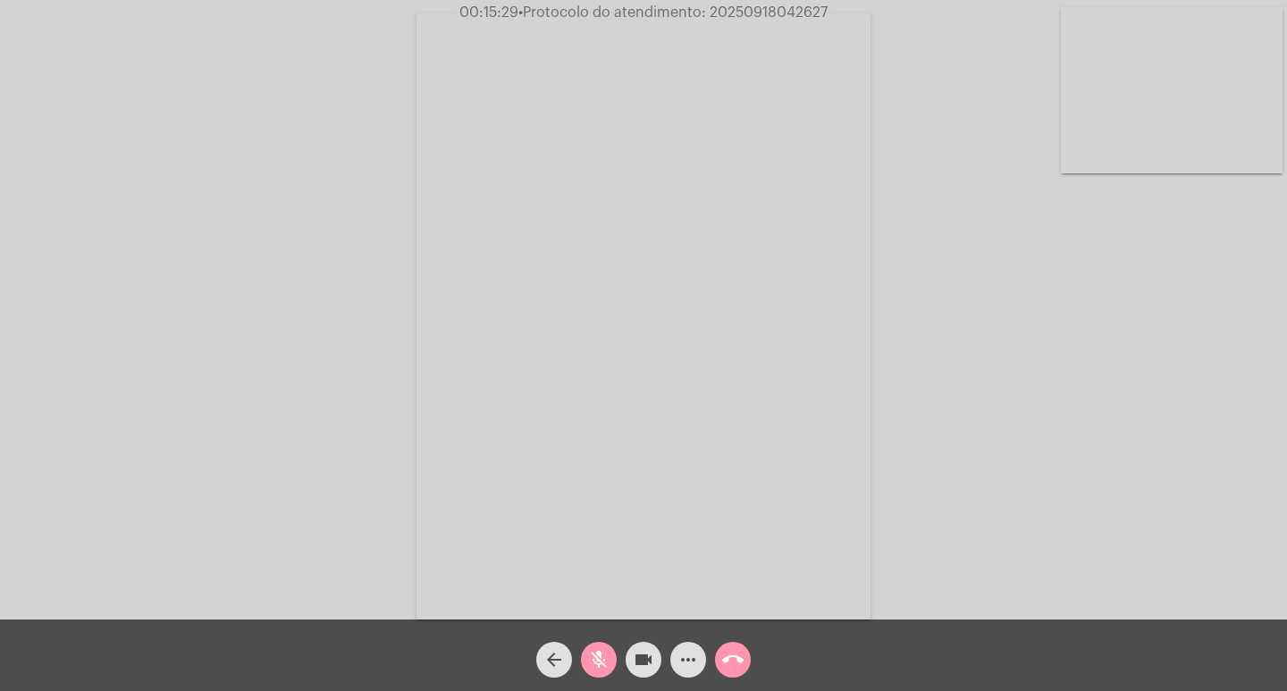
click at [607, 652] on mat-icon "mic_off" at bounding box center [598, 659] width 21 height 21
click at [757, 4] on span "00:25:18 • Protocolo do atendimento: 20250918042627" at bounding box center [643, 13] width 383 height 18
copy span "20250918042627"
click at [699, 675] on div "more_horiz" at bounding box center [688, 655] width 45 height 45
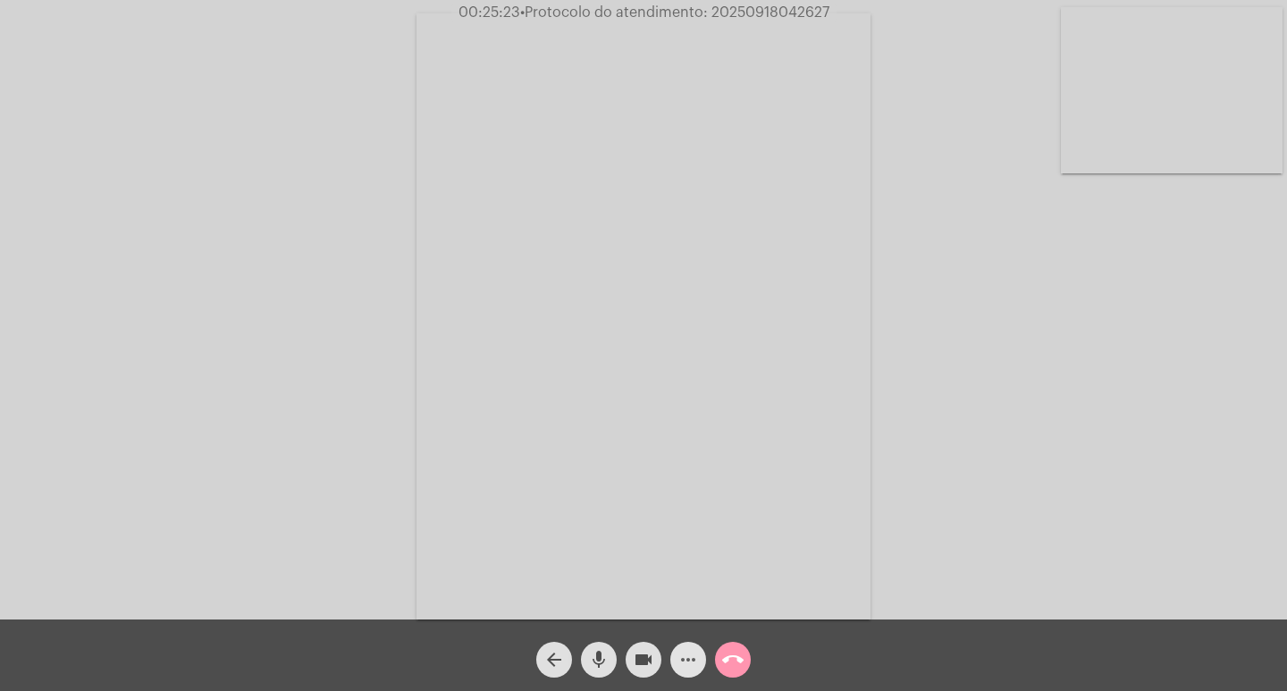
click at [687, 669] on mat-icon "more_horiz" at bounding box center [688, 659] width 21 height 21
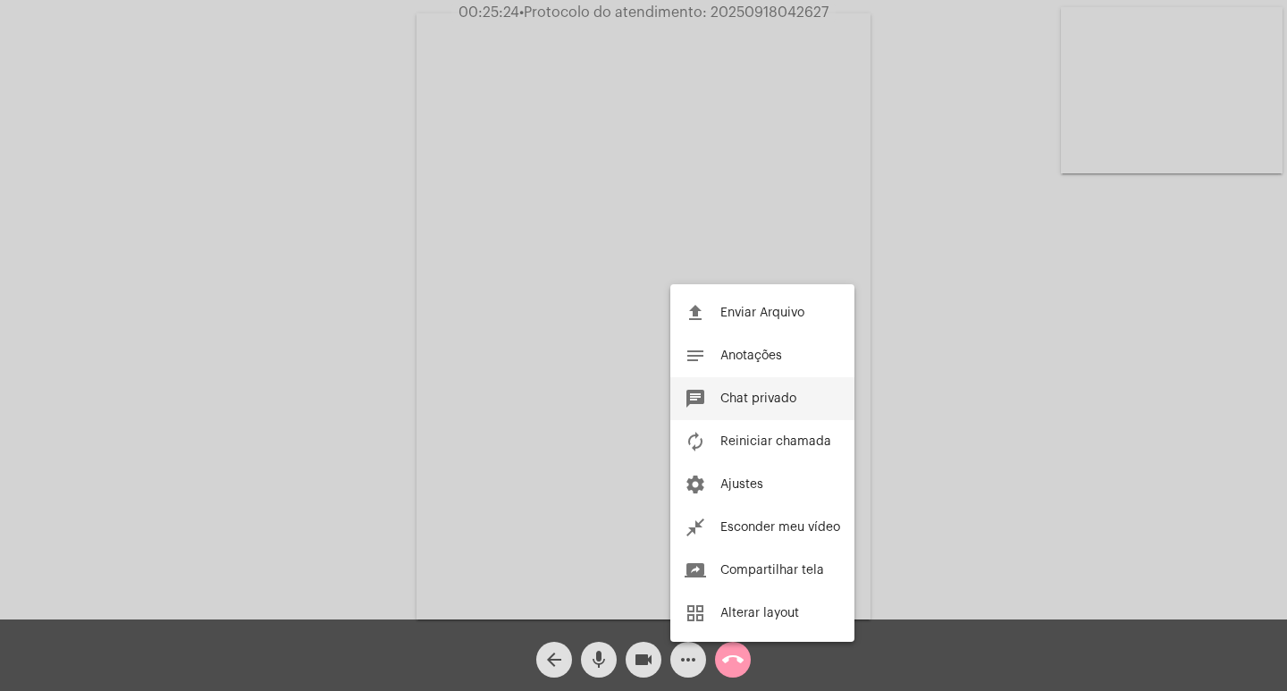
click at [729, 399] on span "Chat privado" at bounding box center [759, 398] width 76 height 13
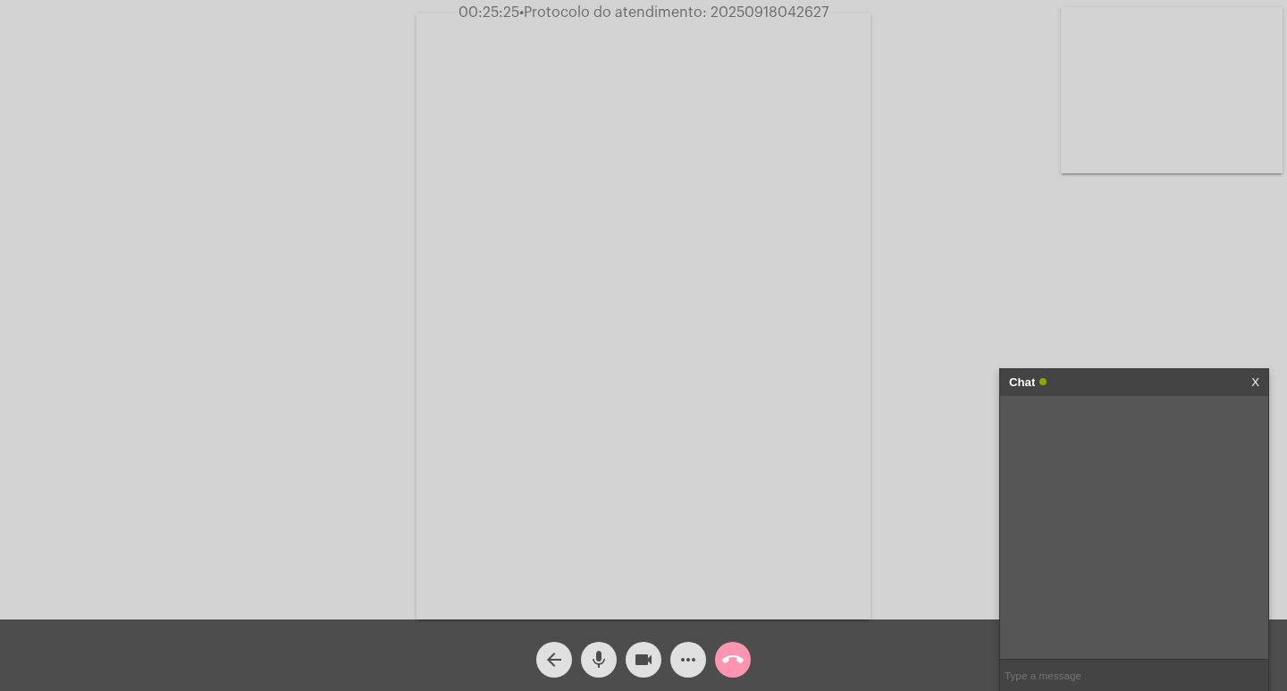
click at [1026, 665] on input "text" at bounding box center [1134, 675] width 268 height 31
paste input "20250918042627"
type input "20250918042627"
click at [1115, 677] on input "20250918042627" at bounding box center [1134, 675] width 268 height 31
click at [1096, 367] on div "Acessando Câmera e Microfone..." at bounding box center [644, 313] width 1284 height 619
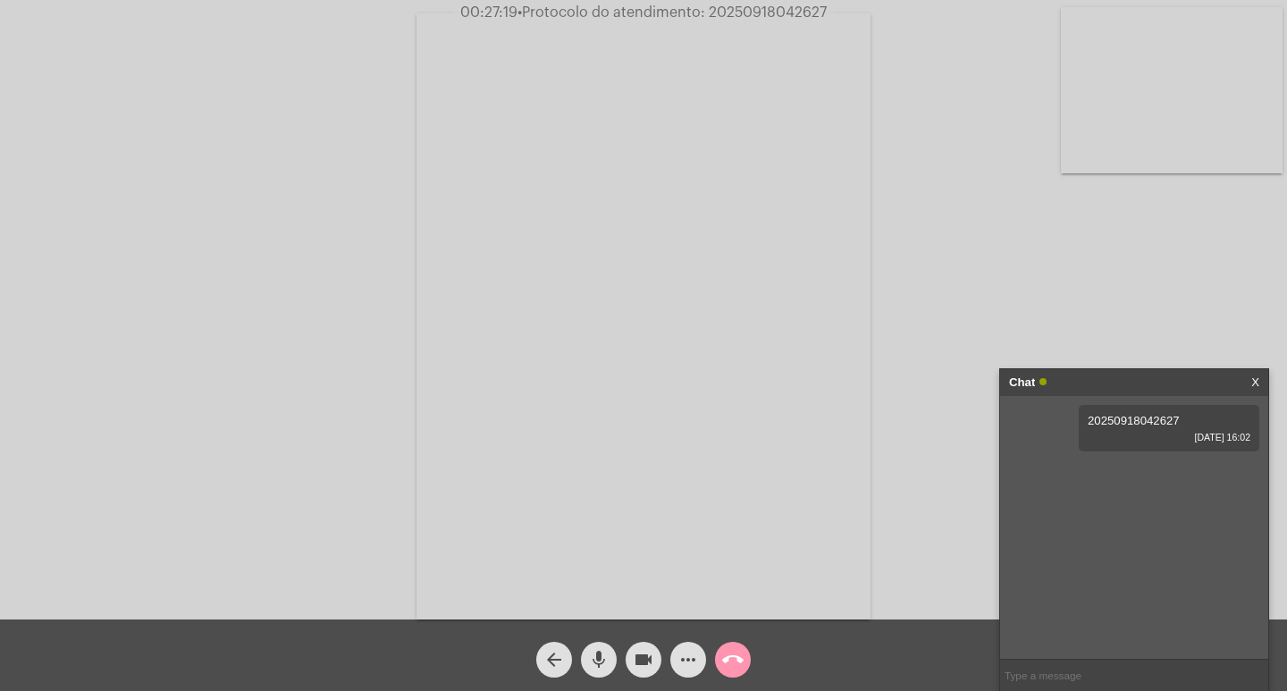
click at [1096, 368] on div "Chat X 20250918042627 18/09/2025 16:02" at bounding box center [1134, 529] width 270 height 323
click at [651, 653] on mat-icon "videocam" at bounding box center [643, 659] width 21 height 21
click at [604, 653] on mat-icon "mic" at bounding box center [598, 659] width 21 height 21
click at [729, 669] on mat-icon "call_end" at bounding box center [732, 659] width 21 height 21
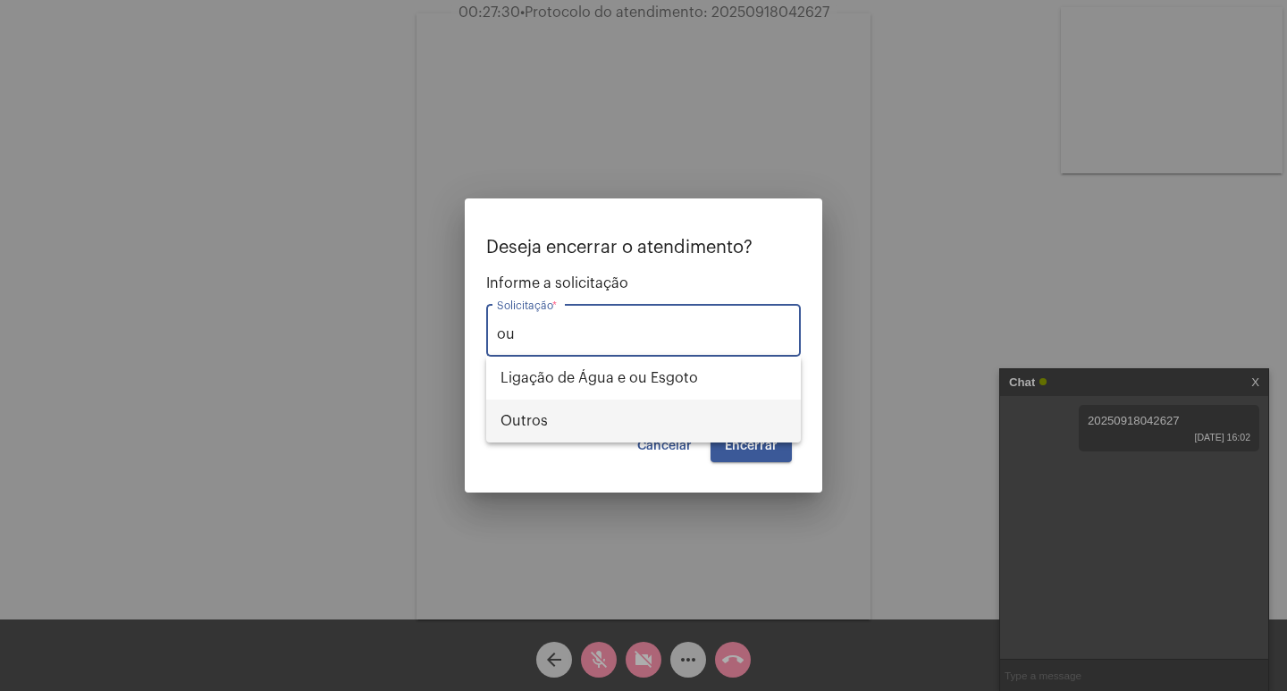
click at [619, 416] on span "Outros" at bounding box center [644, 421] width 286 height 43
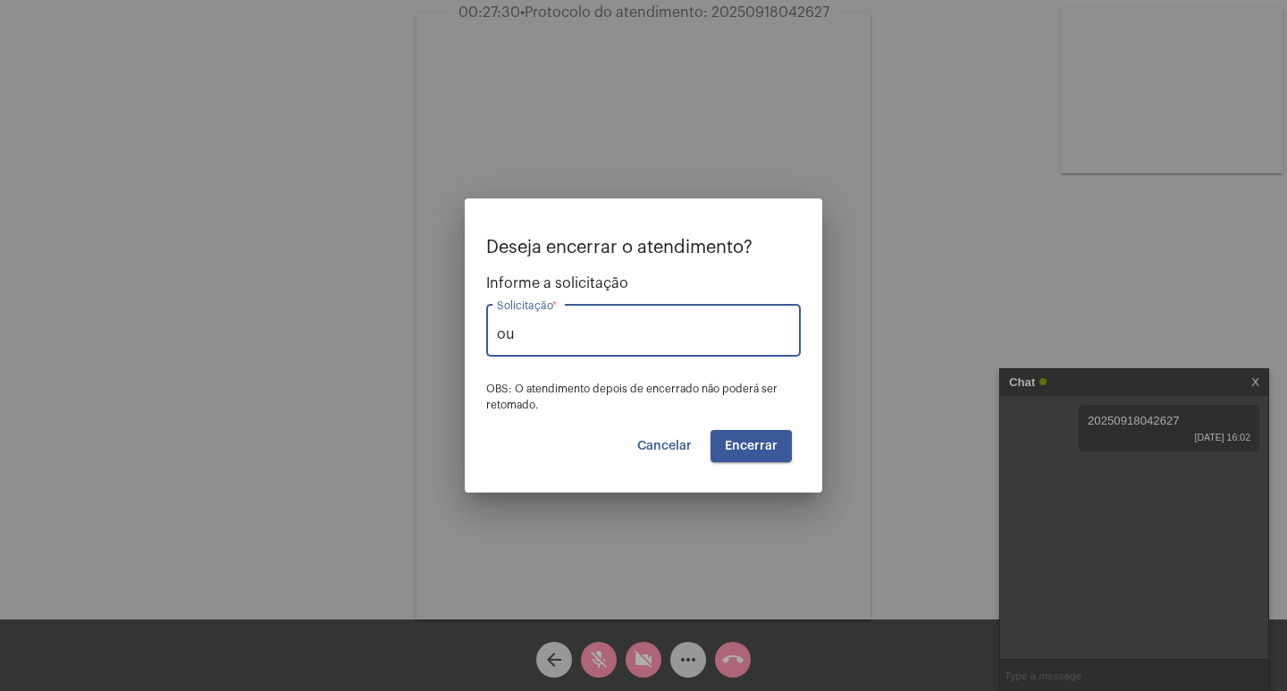
type input "Outros"
click at [758, 443] on span "Encerrar" at bounding box center [751, 446] width 53 height 13
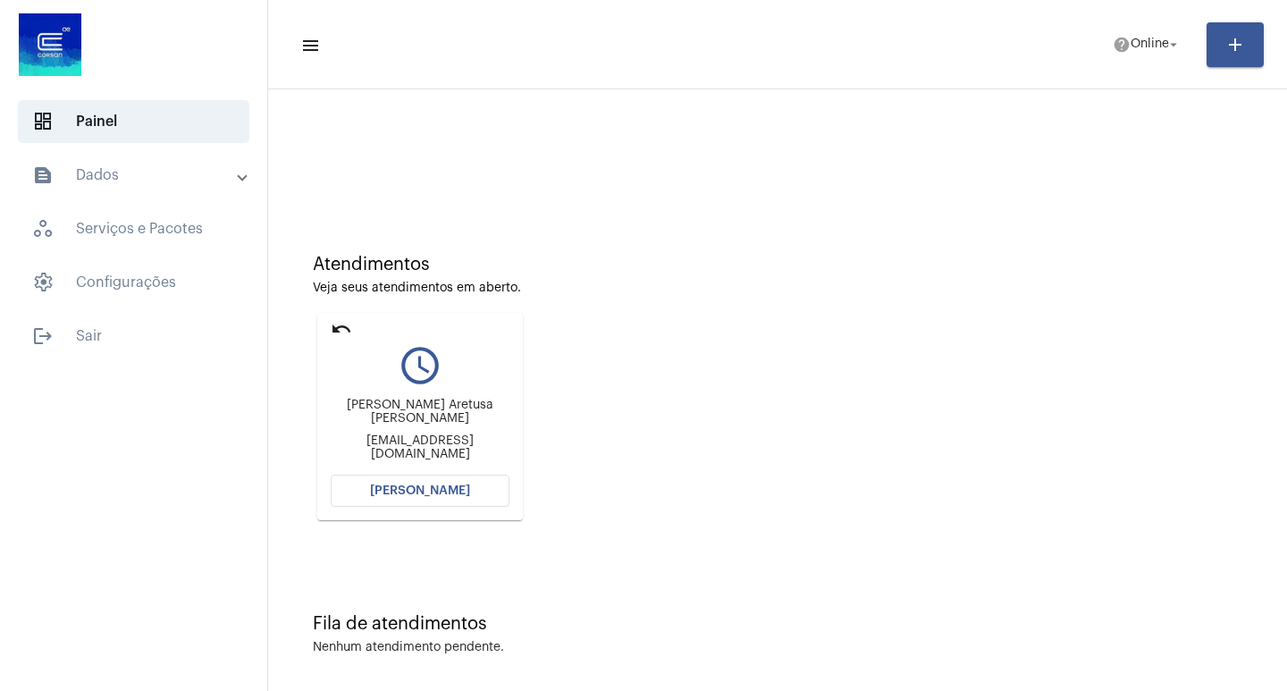
click at [464, 483] on button "[PERSON_NAME]" at bounding box center [420, 491] width 179 height 32
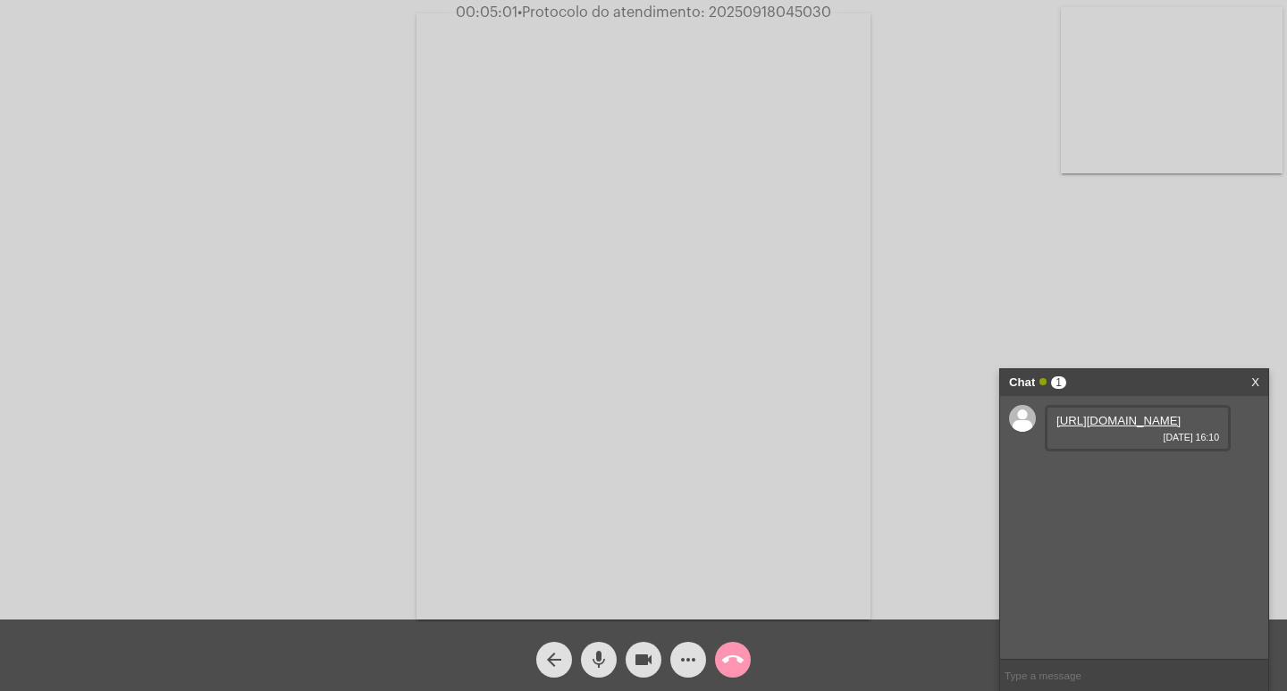
click at [1161, 427] on link "https://neft-transfer-bucket.s3.amazonaws.com/temp-320c01a1-ff71-4e5e-a485-42a3…" at bounding box center [1119, 420] width 124 height 13
click at [729, 651] on mat-icon "call_end" at bounding box center [732, 659] width 21 height 21
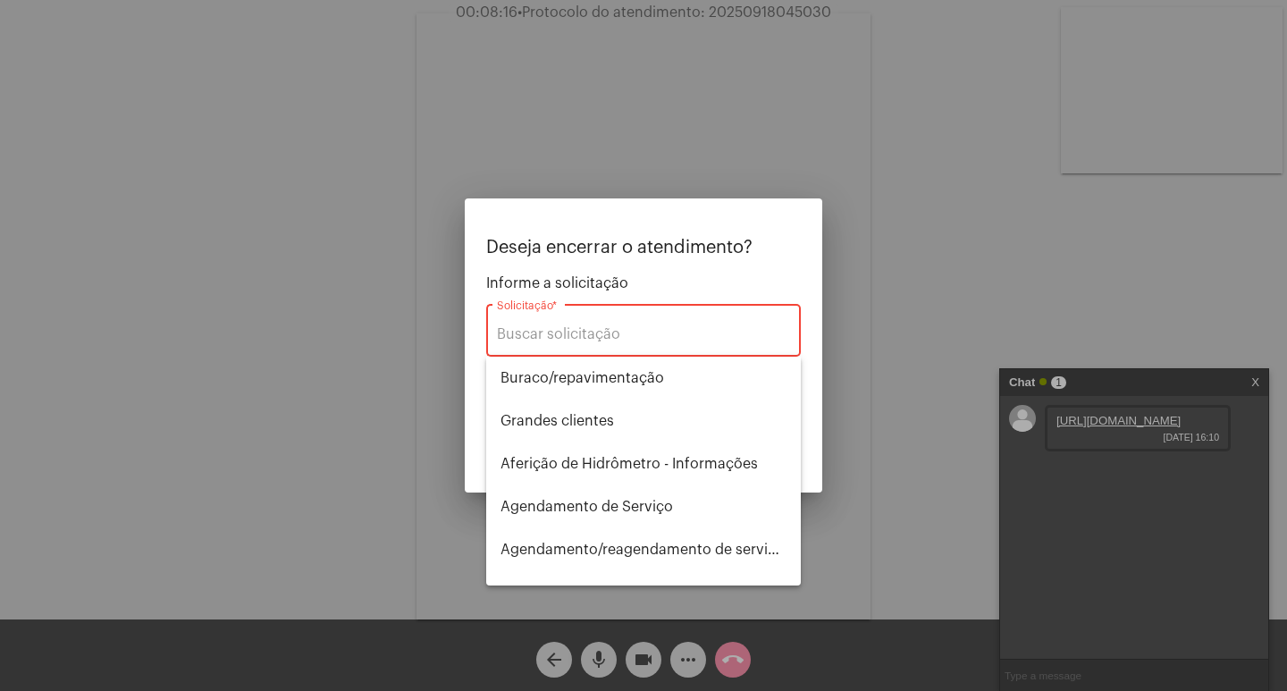
click at [635, 308] on div "Solicitação *" at bounding box center [643, 328] width 293 height 56
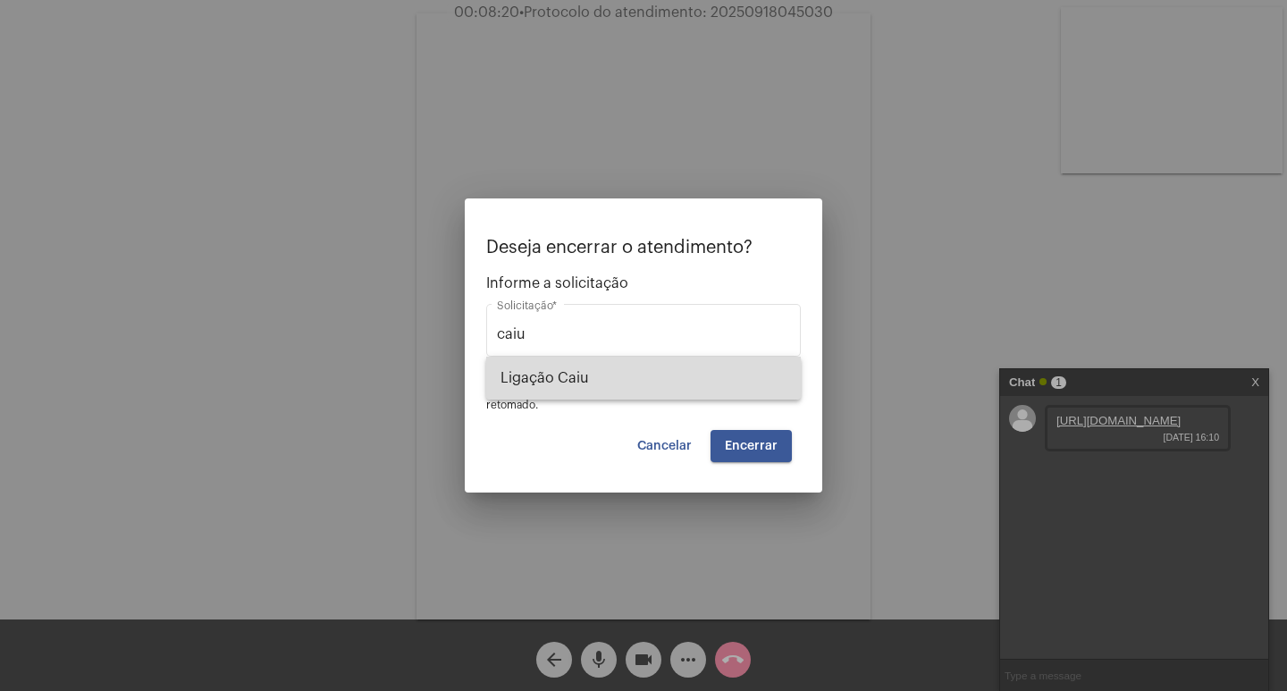
click at [558, 391] on span "Ligação Caiu" at bounding box center [644, 378] width 286 height 43
type input "Ligação Caiu"
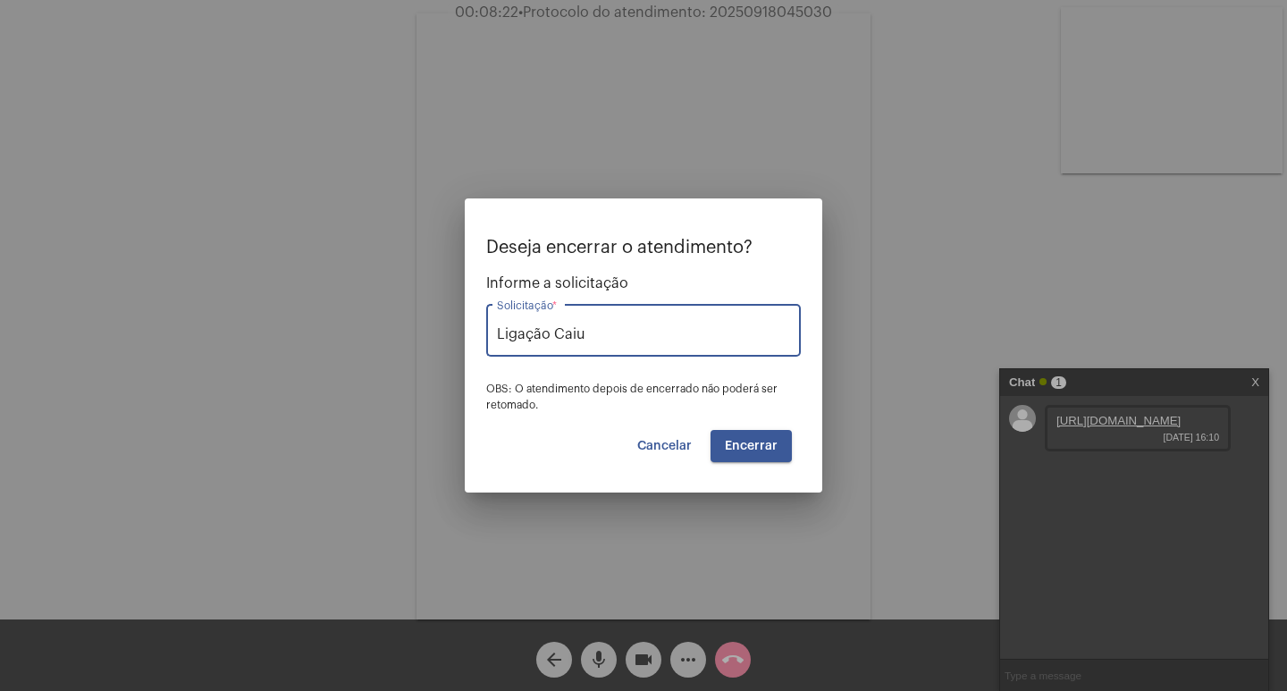
click at [756, 436] on button "Encerrar" at bounding box center [751, 446] width 81 height 32
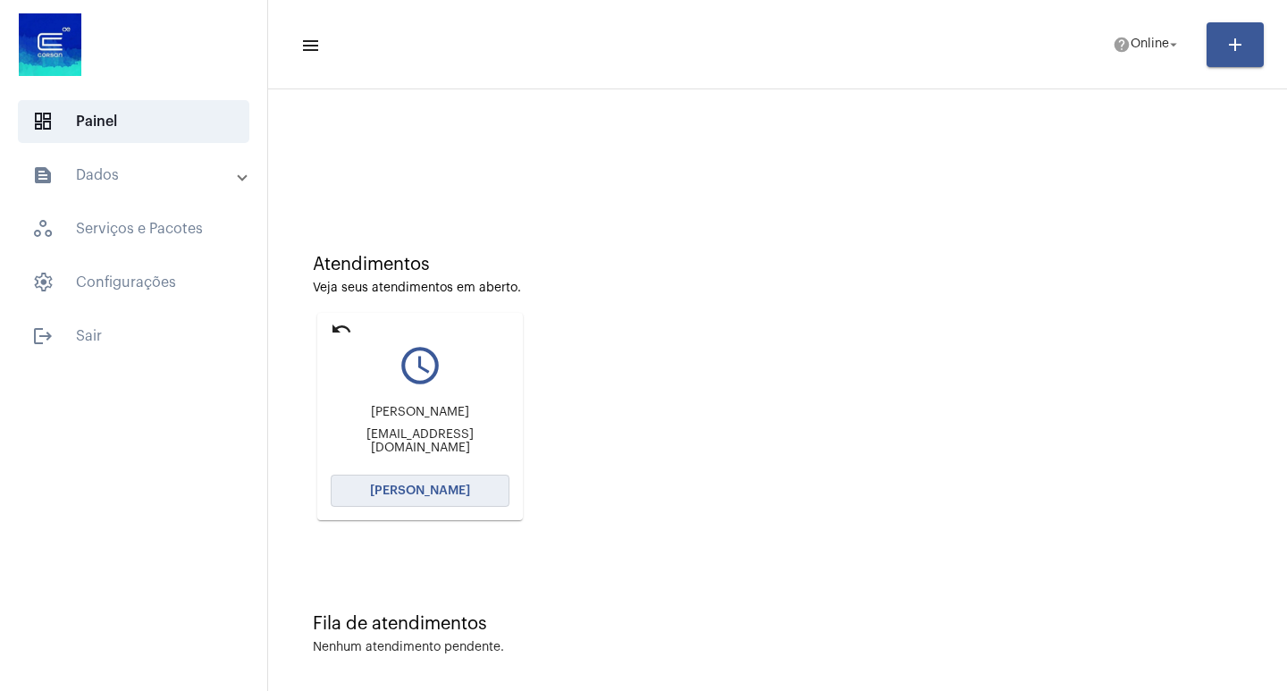
click at [399, 492] on span "[PERSON_NAME]" at bounding box center [420, 491] width 100 height 13
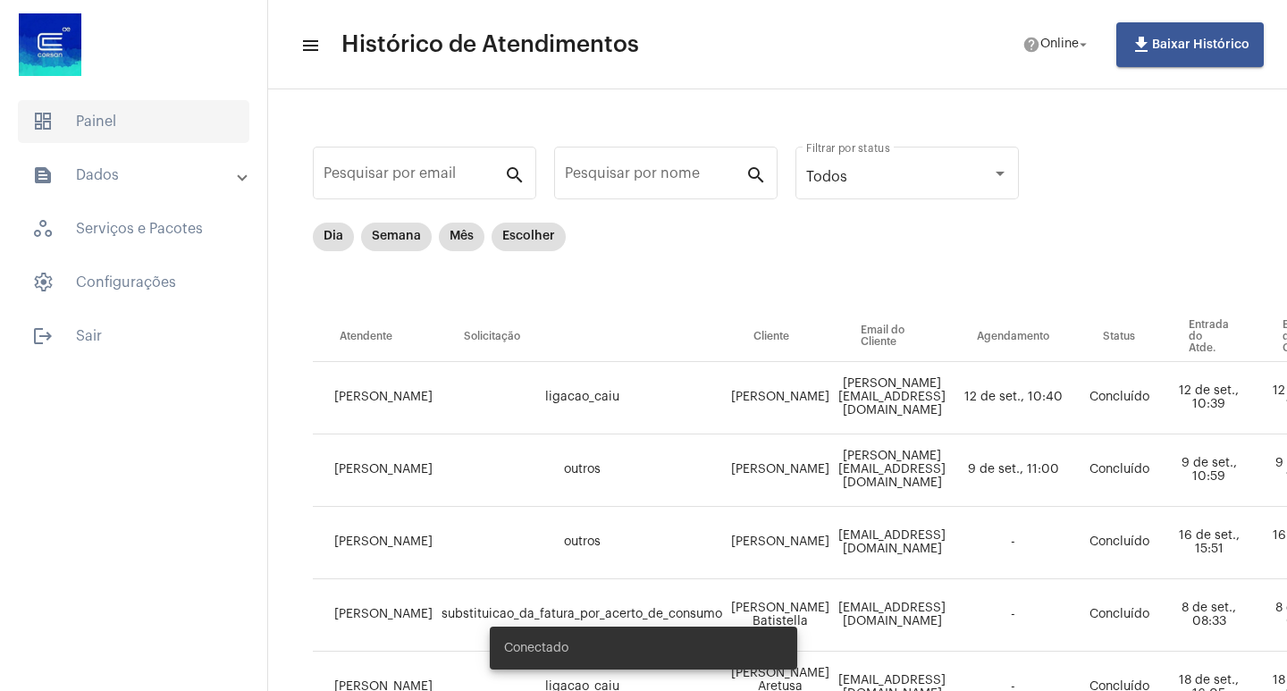
click at [189, 139] on span "dashboard Painel" at bounding box center [134, 121] width 232 height 43
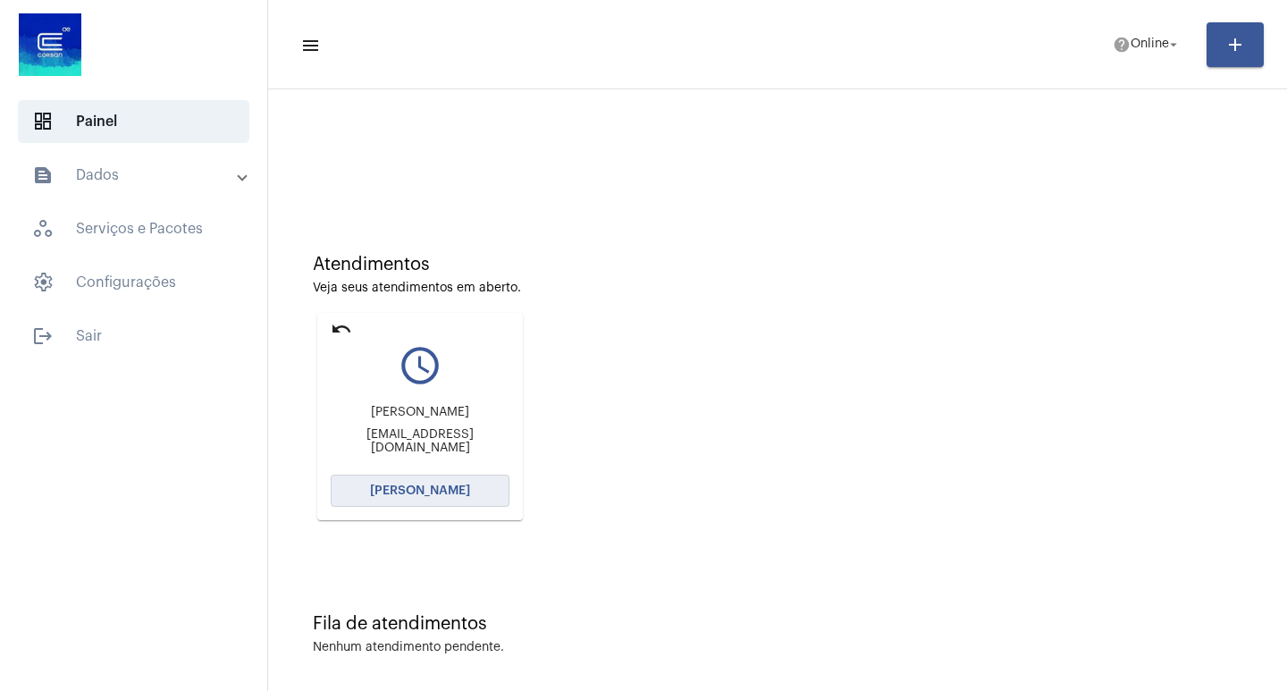
click at [467, 476] on button "[PERSON_NAME]" at bounding box center [420, 491] width 179 height 32
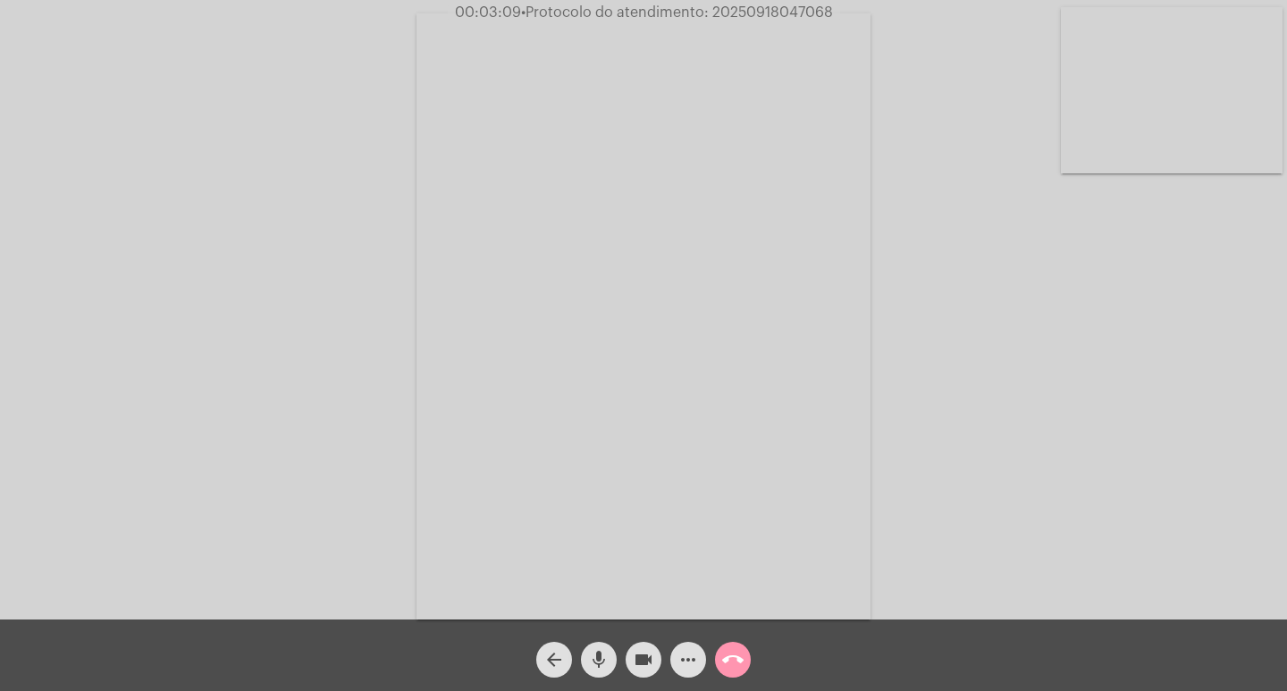
click at [641, 668] on mat-icon "videocam" at bounding box center [643, 659] width 21 height 21
click at [597, 658] on mat-icon "mic" at bounding box center [598, 659] width 21 height 21
click at [632, 658] on button "videocam_off" at bounding box center [644, 660] width 36 height 36
click at [615, 656] on button "mic_off" at bounding box center [599, 660] width 36 height 36
click at [720, 6] on span "• Protocolo do atendimento: 20250918047068" at bounding box center [672, 12] width 312 height 14
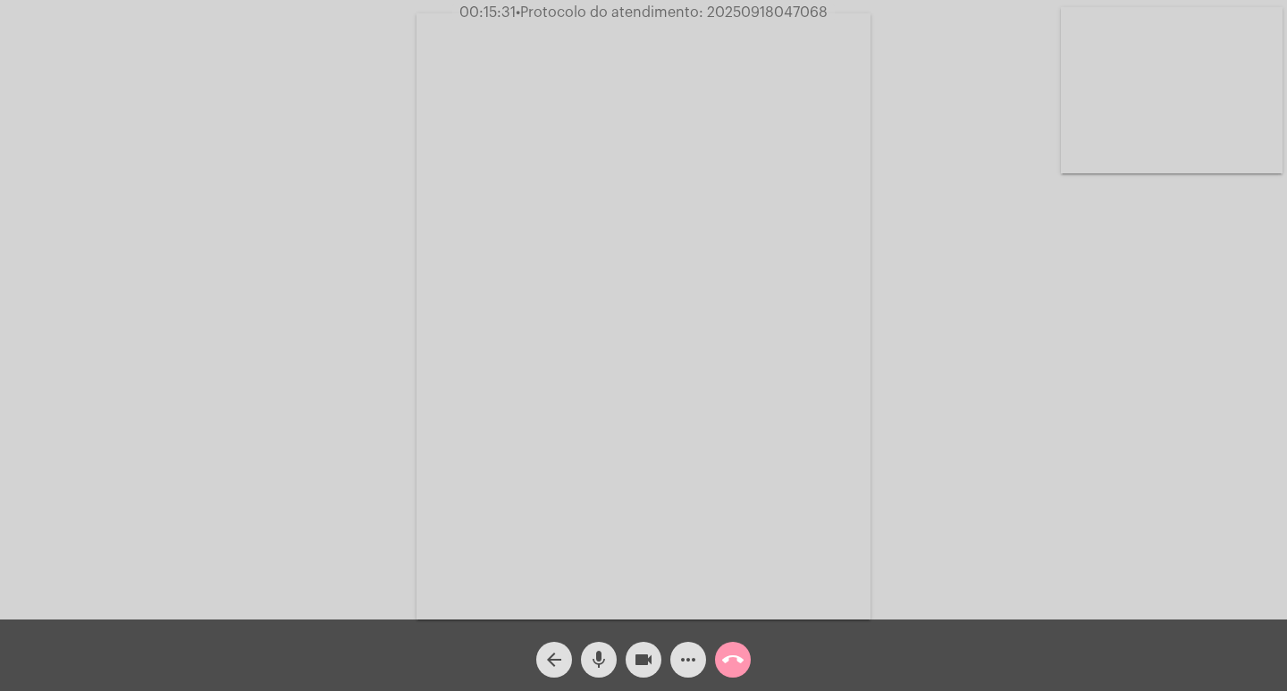
click at [720, 6] on span "• Protocolo do atendimento: 20250918047068" at bounding box center [672, 12] width 312 height 14
copy span "20250918047068"
click at [698, 650] on mat-icon "more_horiz" at bounding box center [688, 659] width 21 height 21
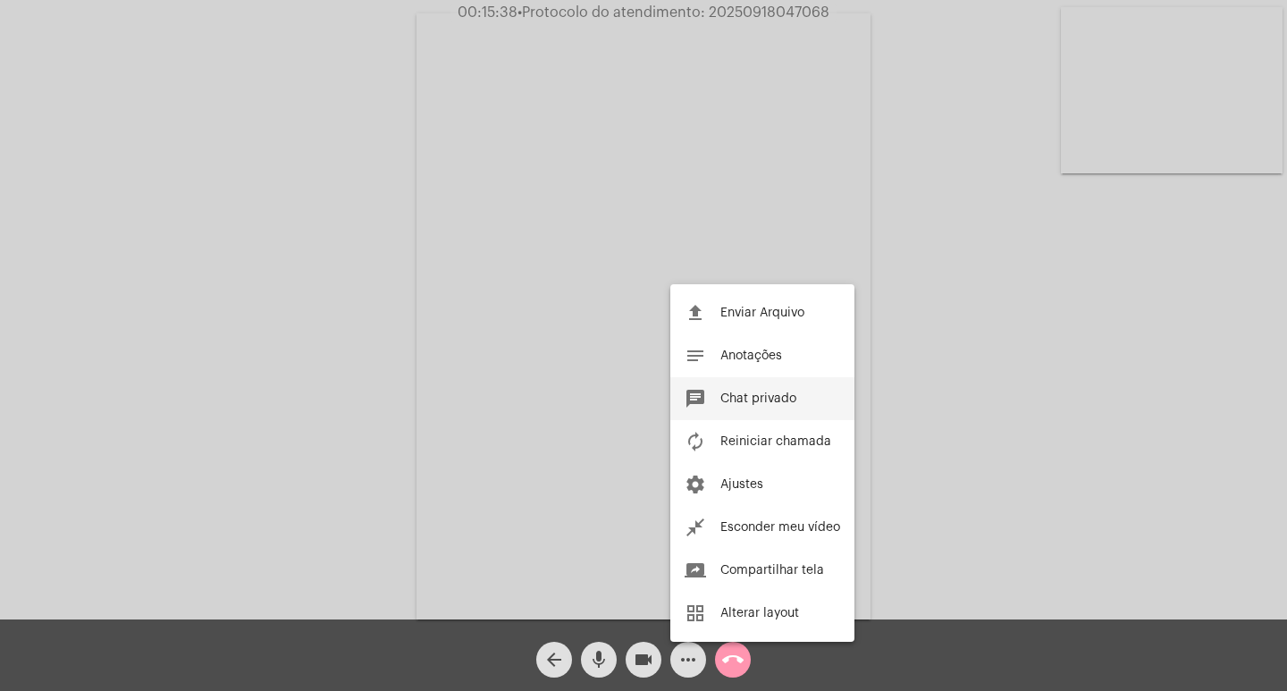
click at [747, 401] on span "Chat privado" at bounding box center [759, 398] width 76 height 13
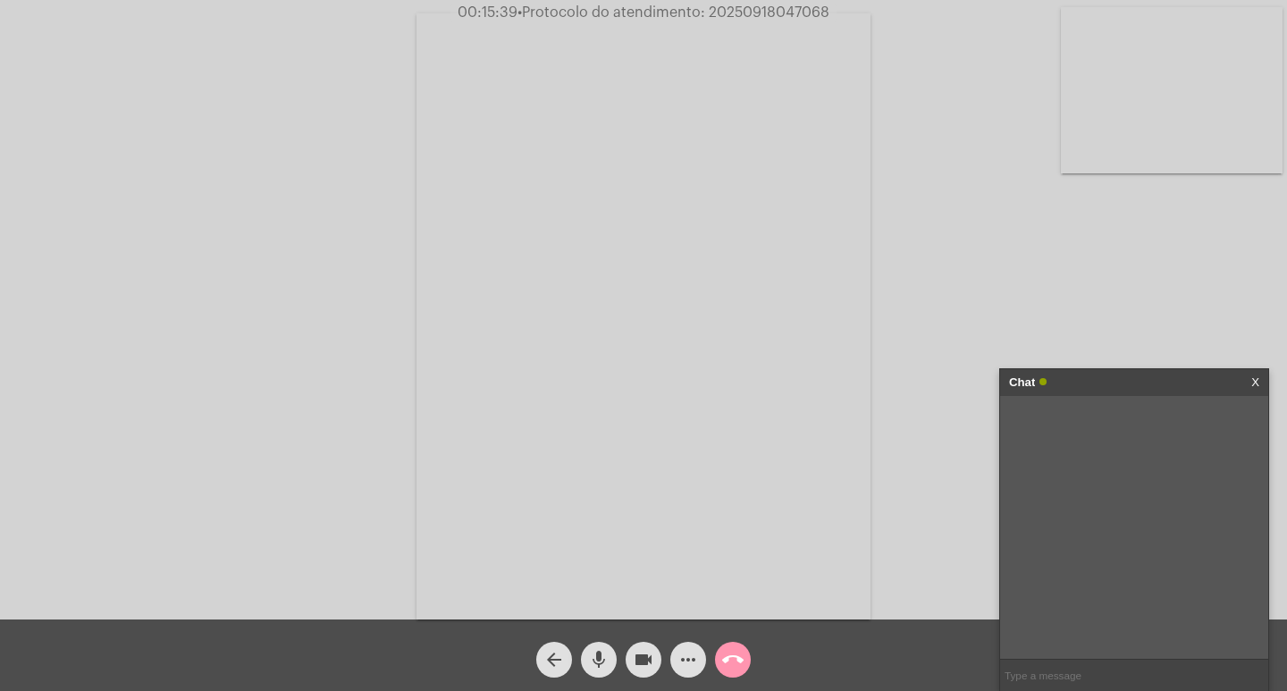
click at [1149, 664] on input "text" at bounding box center [1134, 675] width 268 height 31
paste input "20250918047068"
type input "20250918047068"
click at [1107, 383] on div "Chat" at bounding box center [1115, 382] width 213 height 27
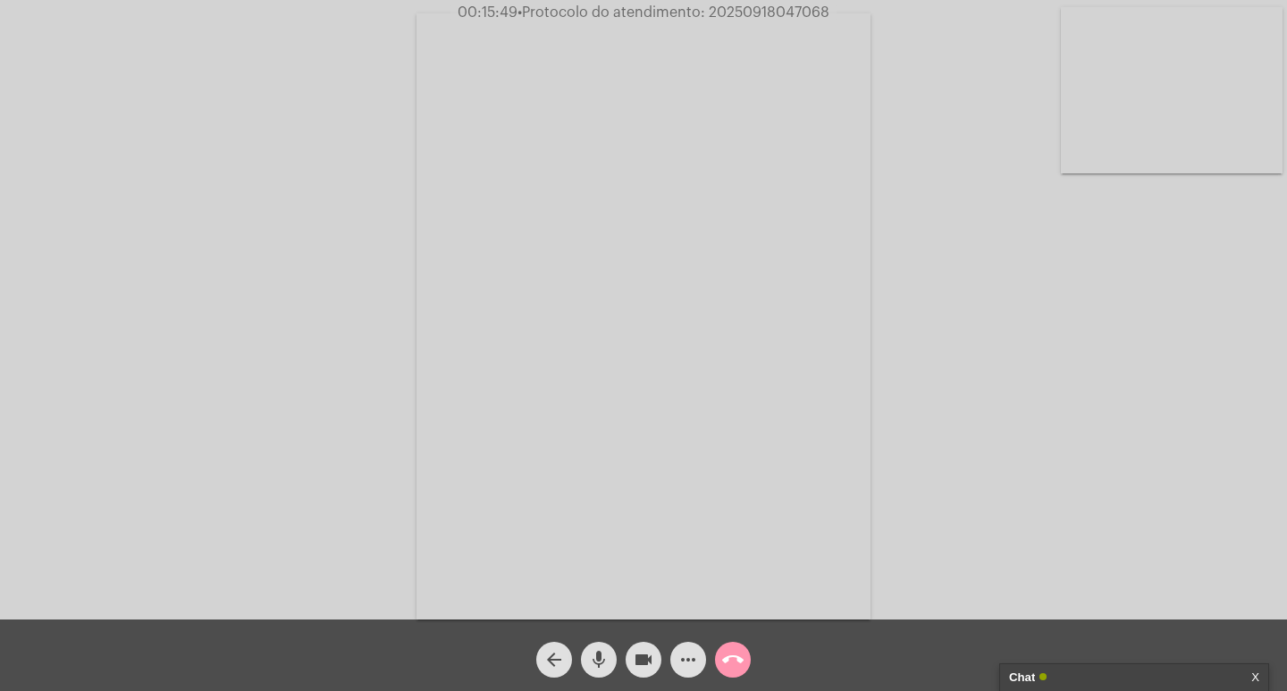
click at [630, 649] on button "videocam" at bounding box center [644, 660] width 36 height 36
click at [602, 655] on mat-icon "mic" at bounding box center [598, 659] width 21 height 21
click at [726, 646] on span "call_end" at bounding box center [732, 660] width 21 height 36
click at [737, 648] on span "call_end" at bounding box center [732, 660] width 21 height 36
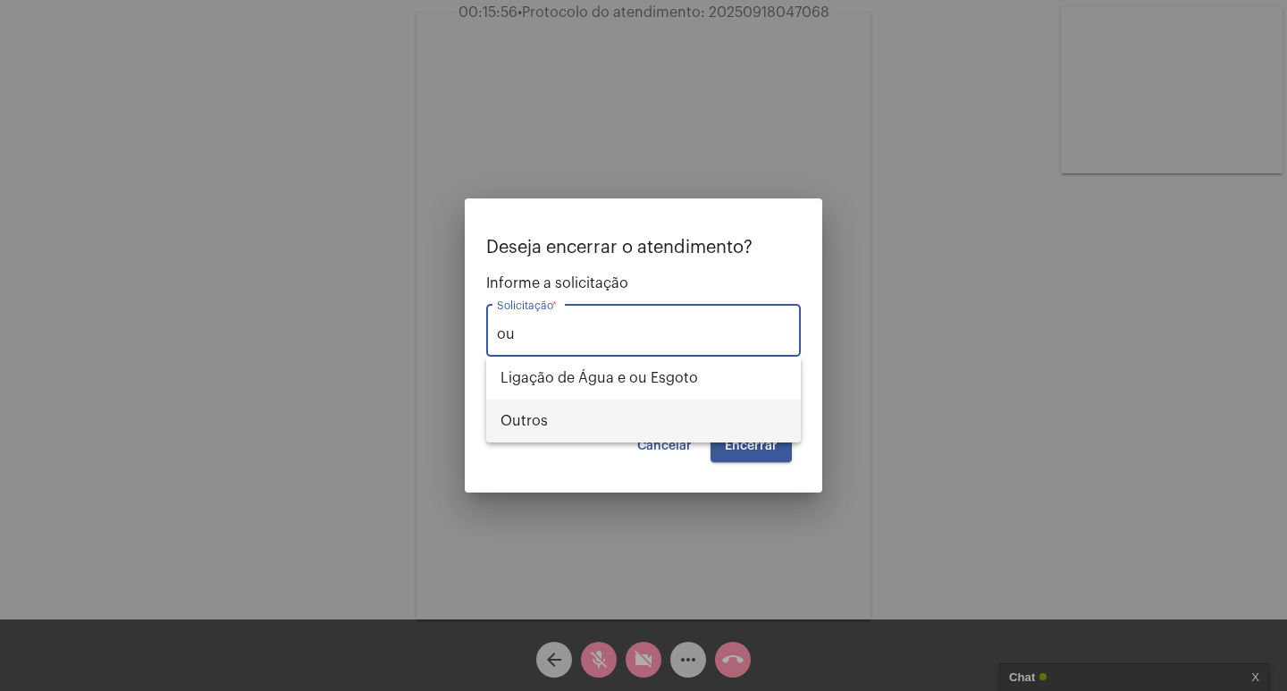
click at [573, 411] on span "Outros" at bounding box center [644, 421] width 286 height 43
type input "Outros"
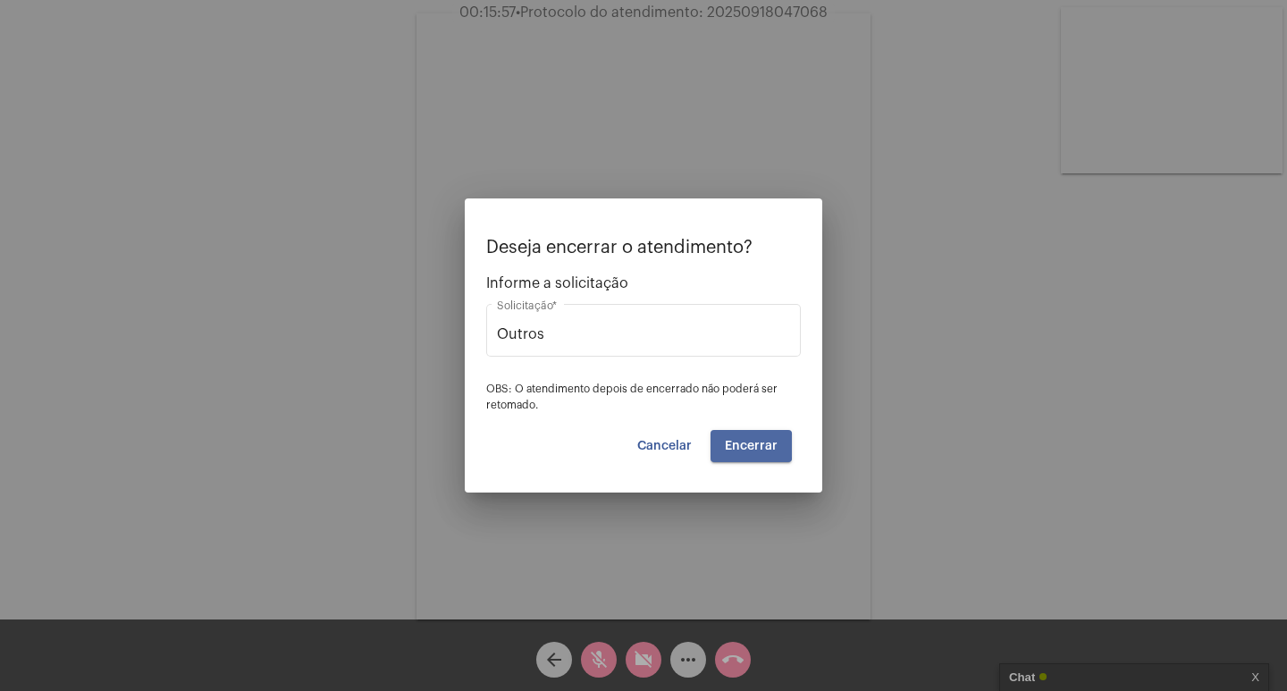
click at [729, 446] on span "Encerrar" at bounding box center [751, 446] width 53 height 13
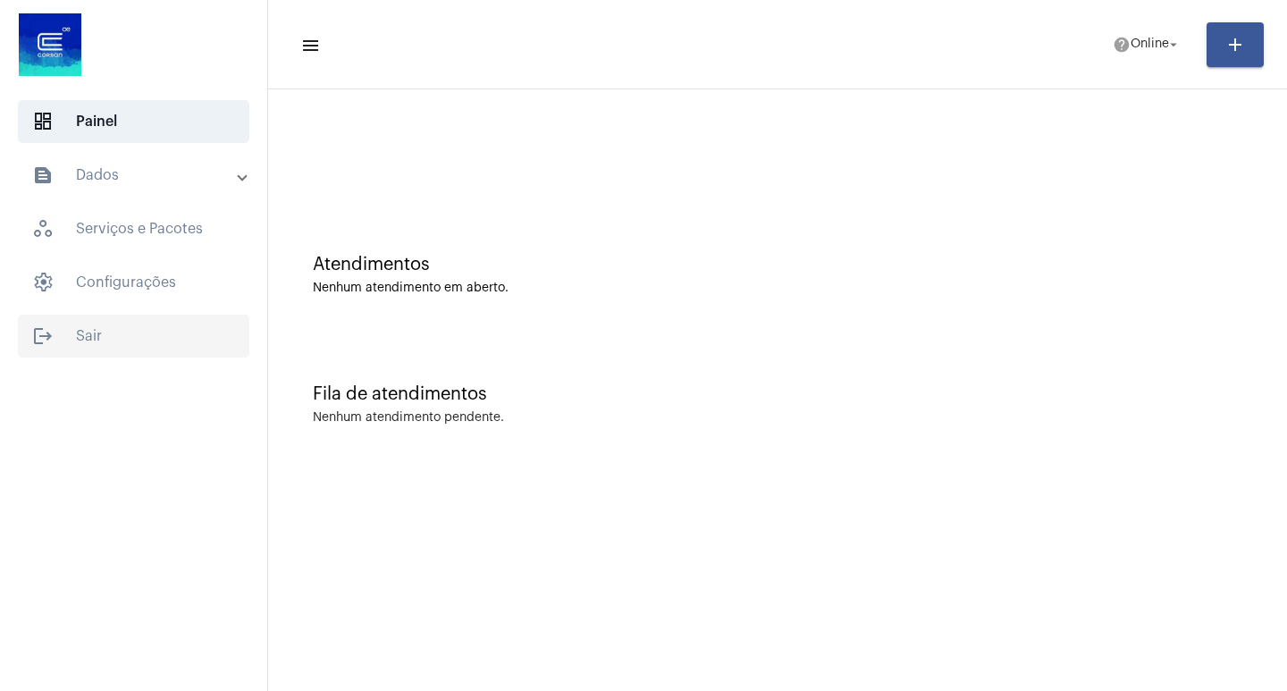
click at [40, 332] on mat-icon "logout" at bounding box center [42, 335] width 21 height 21
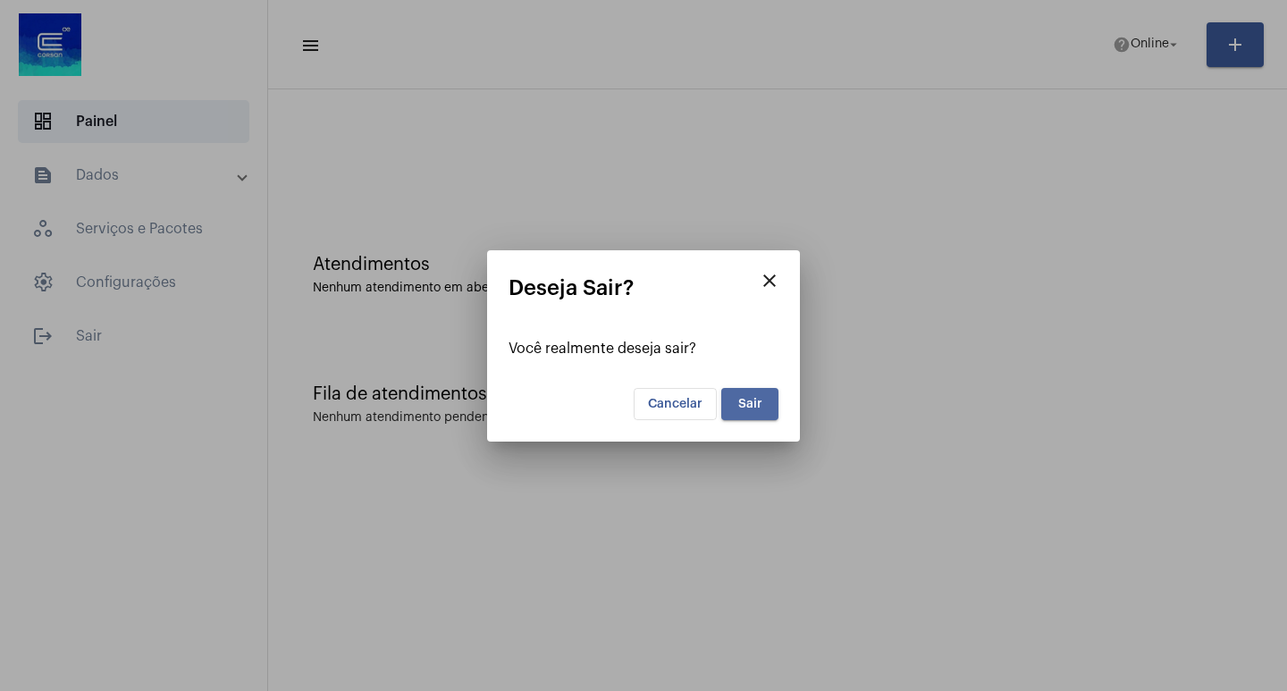
click at [756, 405] on span "Sair" at bounding box center [750, 404] width 24 height 13
